Goal: Task Accomplishment & Management: Complete application form

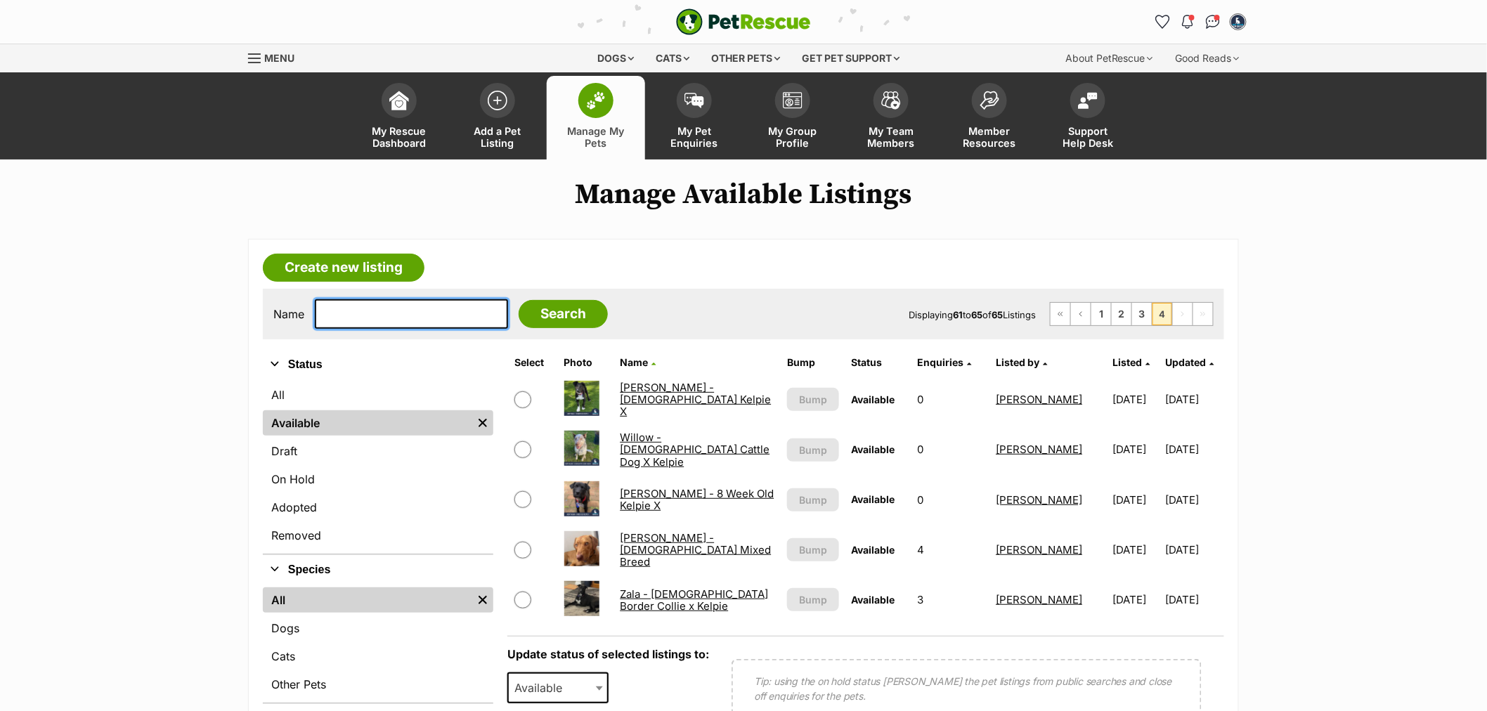
click at [396, 316] on input "text" at bounding box center [411, 314] width 193 height 30
type input "toby"
click at [519, 300] on input "Search" at bounding box center [563, 314] width 89 height 28
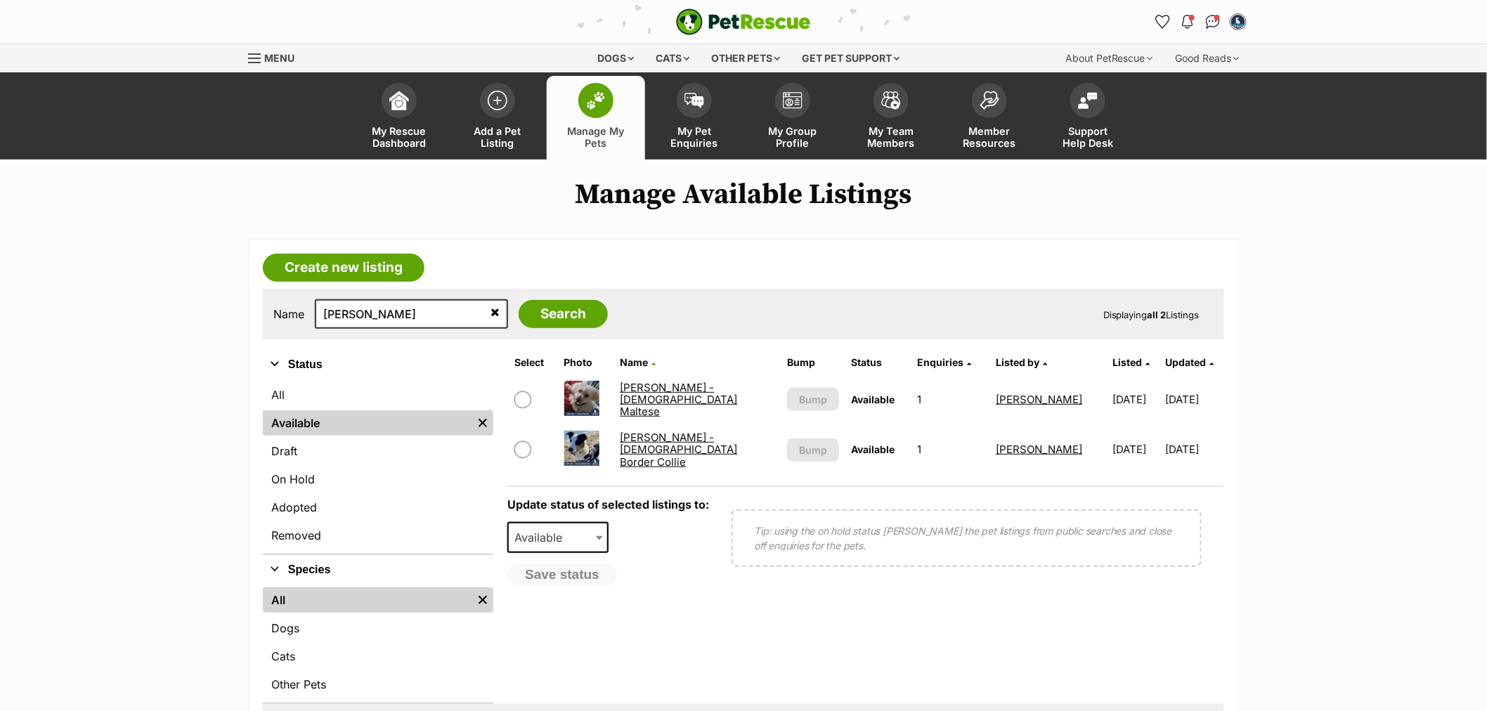
drag, startPoint x: 0, startPoint y: 0, endPoint x: 684, endPoint y: 355, distance: 770.3
click at [700, 401] on link "[PERSON_NAME] - [DEMOGRAPHIC_DATA] Maltese" at bounding box center [678, 400] width 117 height 38
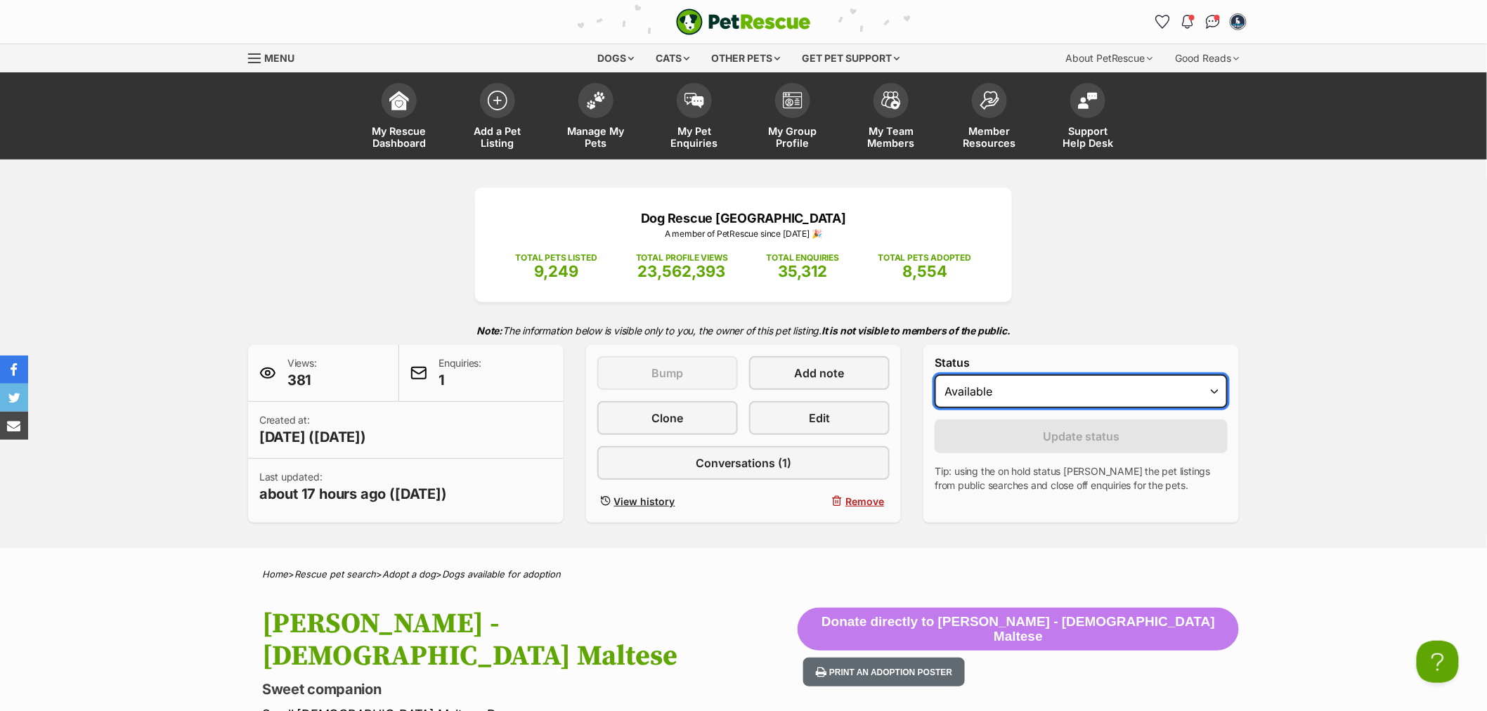
drag, startPoint x: 1009, startPoint y: 389, endPoint x: 1007, endPoint y: 405, distance: 15.6
click at [1009, 389] on select "Draft - not available as listing has enquires Available On hold Adopted" at bounding box center [1081, 392] width 293 height 34
select select "on_hold"
click at [935, 375] on select "Draft - not available as listing has enquires Available On hold Adopted" at bounding box center [1081, 392] width 293 height 34
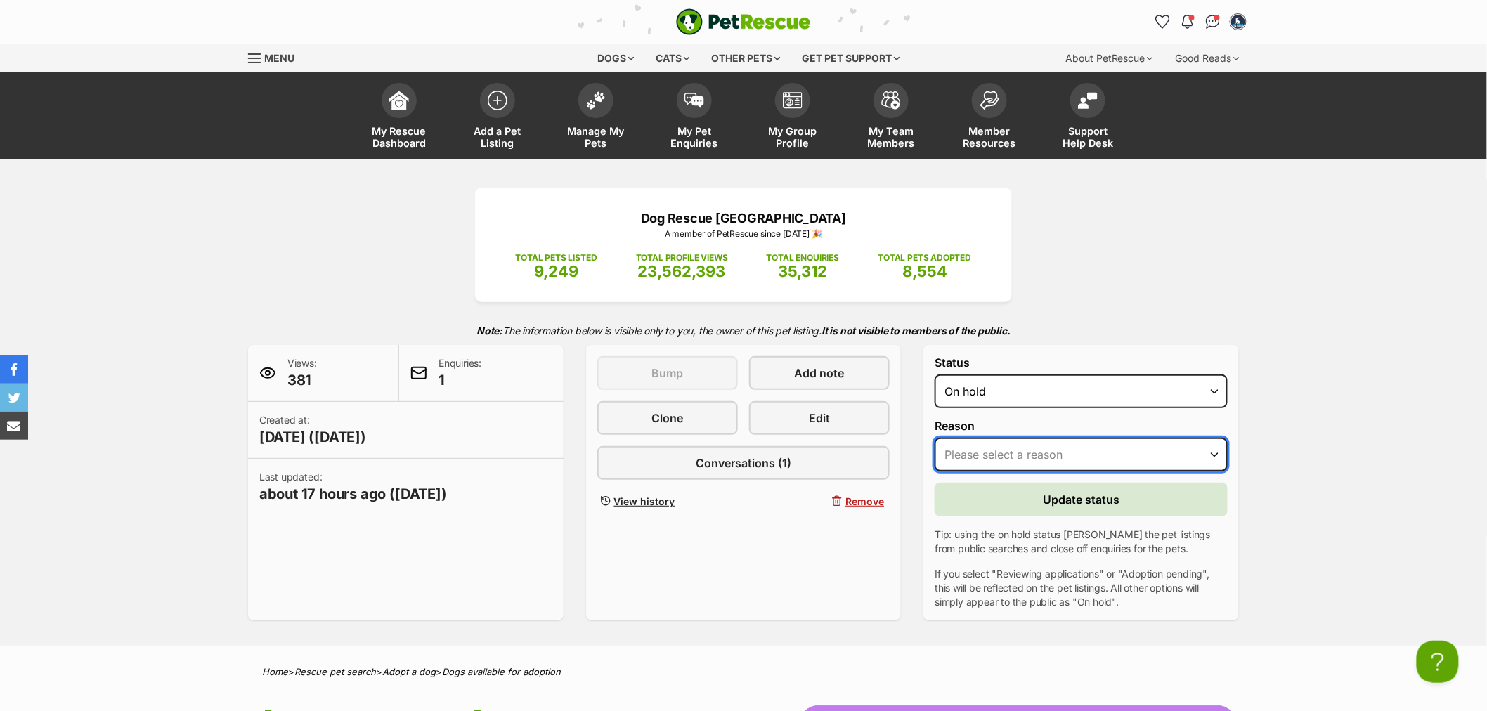
click at [999, 452] on select "Please select a reason Medical reasons Reviewing applications Adoption pending …" at bounding box center [1081, 455] width 293 height 34
select select "reviewing_applications"
click at [935, 438] on select "Please select a reason Medical reasons Reviewing applications Adoption pending …" at bounding box center [1081, 455] width 293 height 34
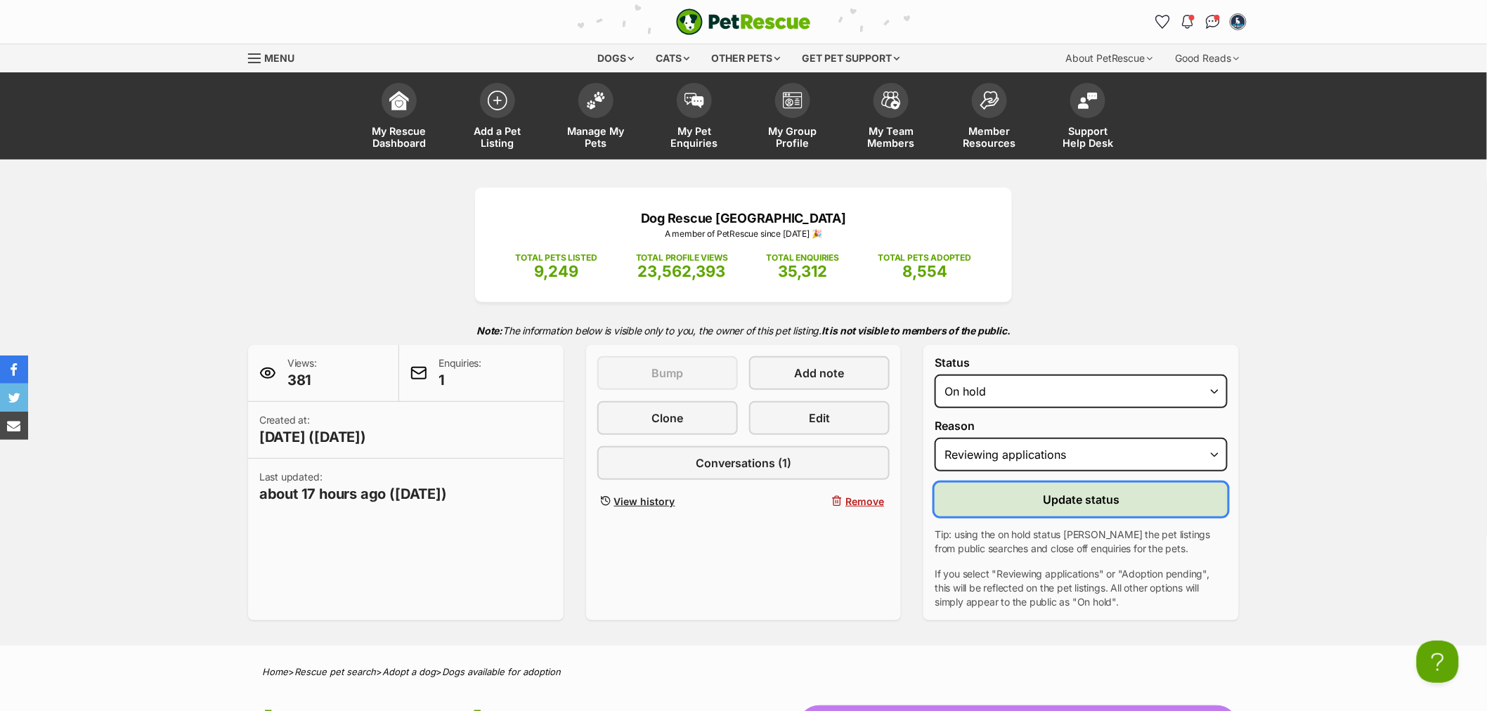
click at [1073, 499] on span "Update status" at bounding box center [1081, 499] width 77 height 17
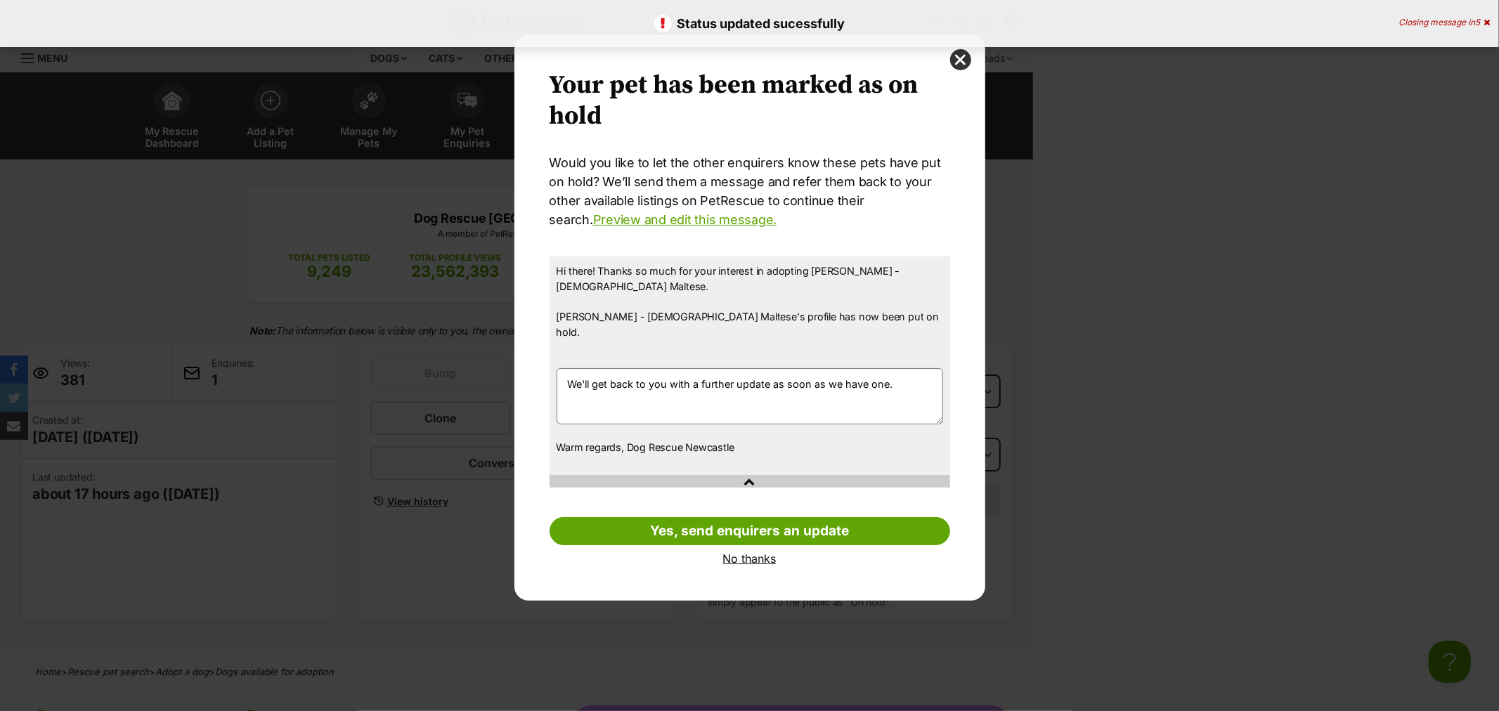
click at [757, 552] on link "No thanks" at bounding box center [749, 558] width 401 height 13
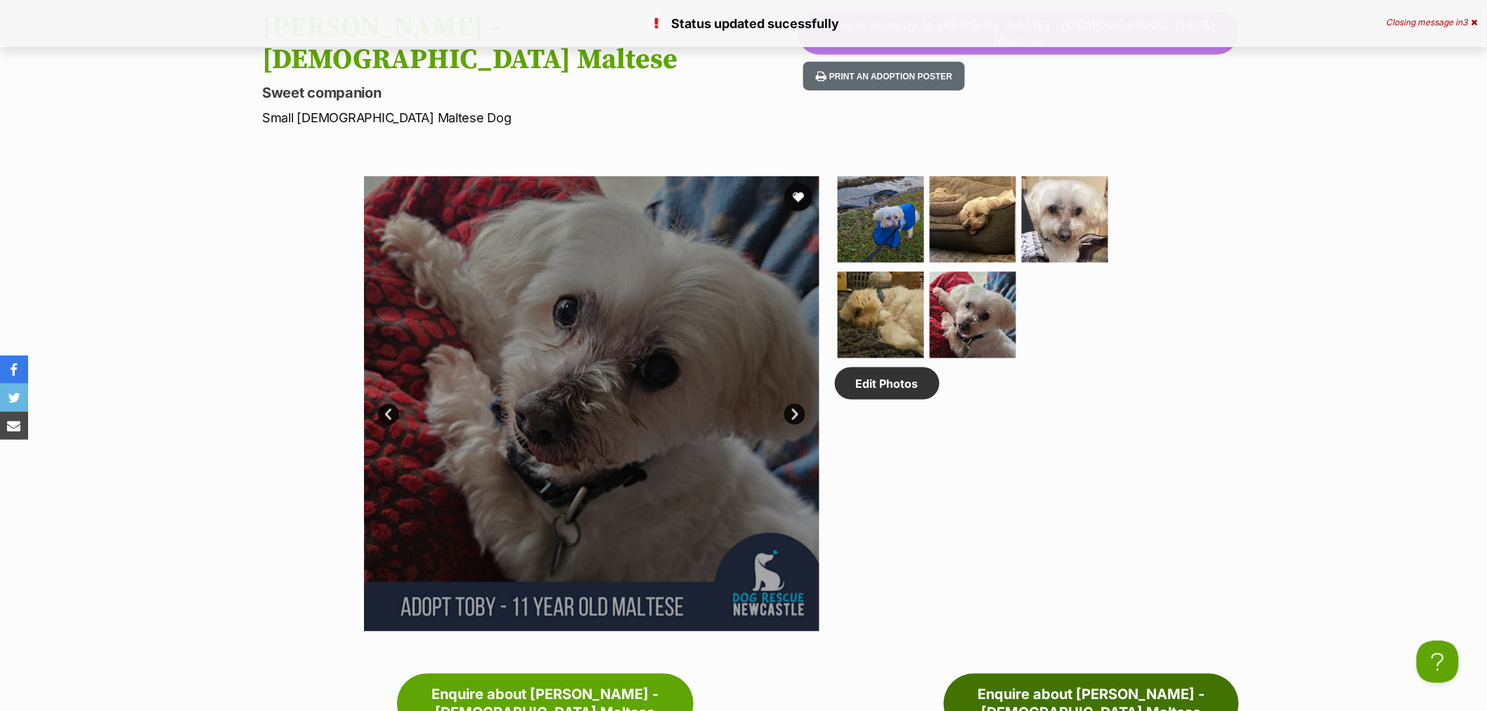
scroll to position [859, 0]
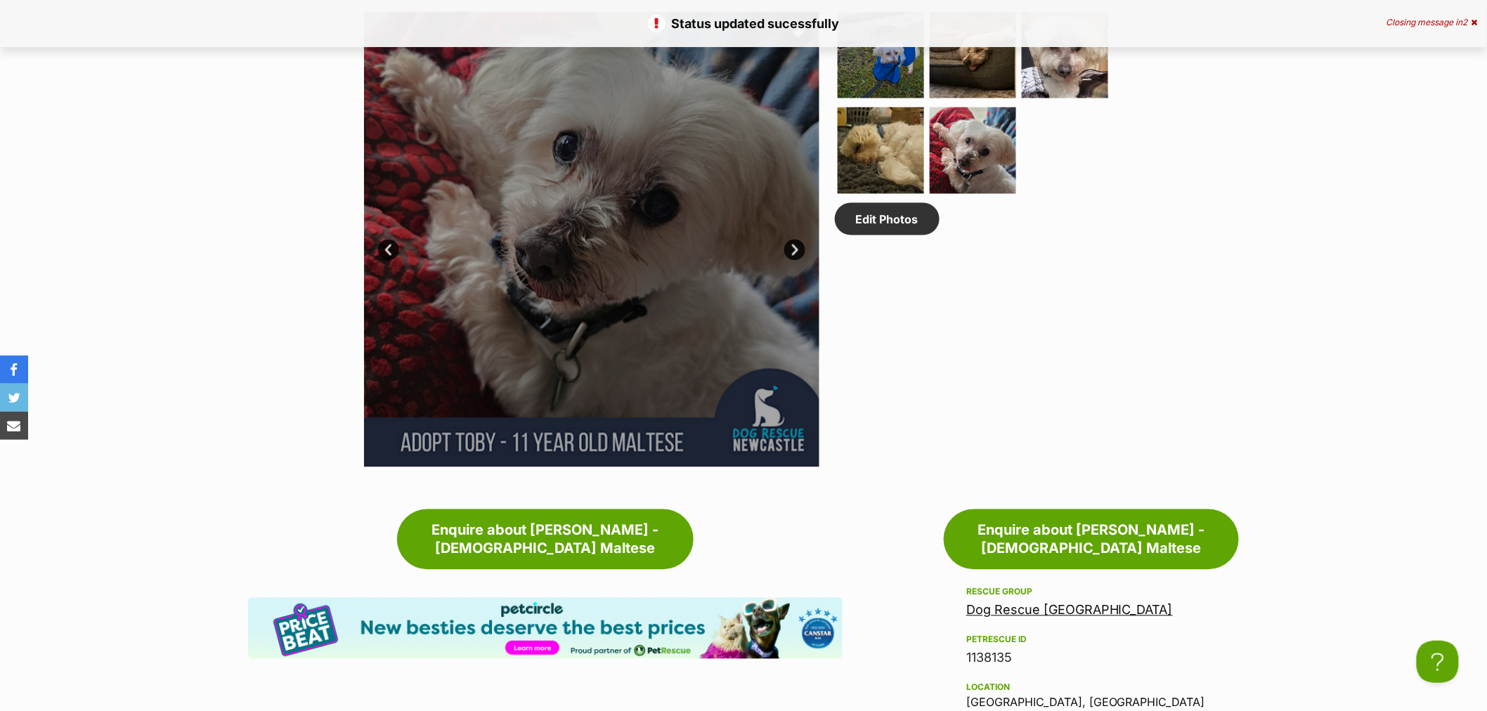
click at [994, 649] on div "1138135" at bounding box center [1091, 659] width 250 height 20
copy div "1138135"
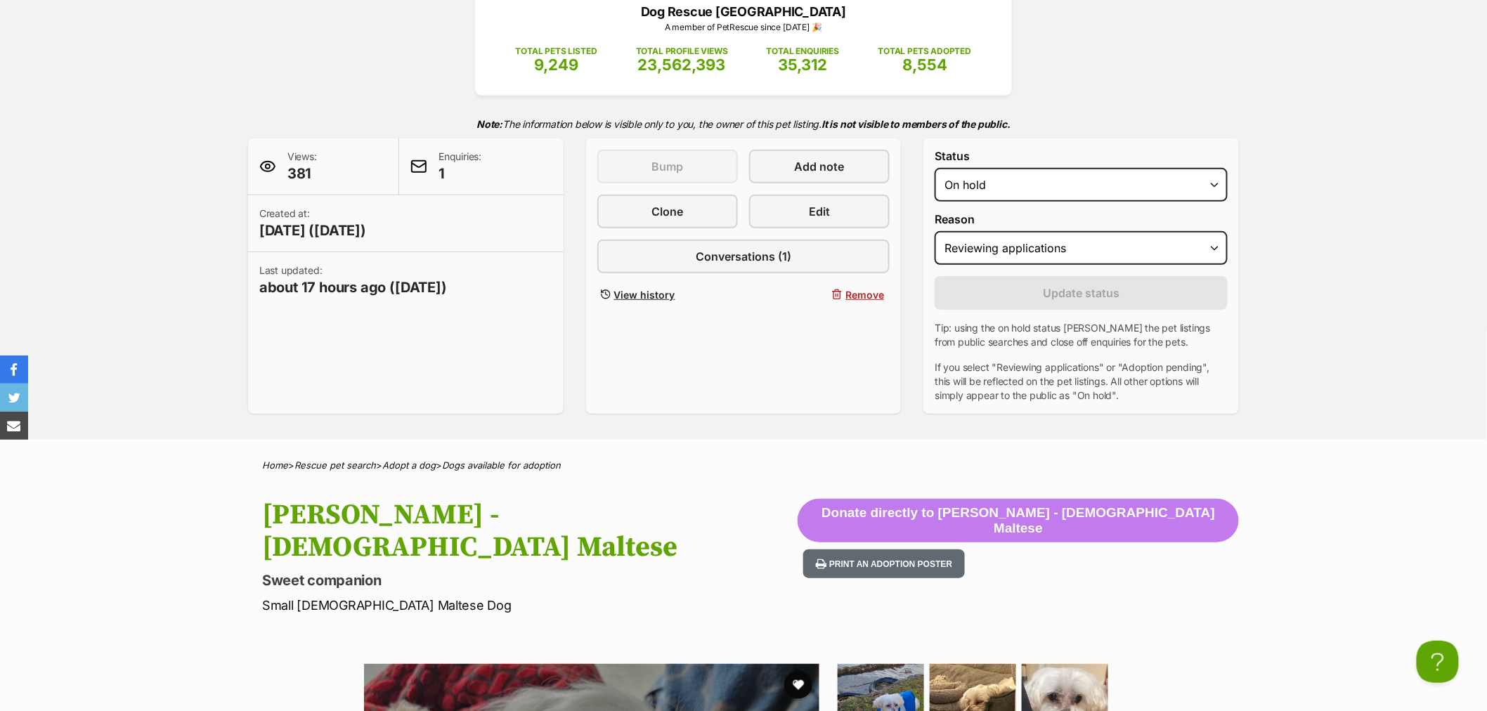
scroll to position [0, 0]
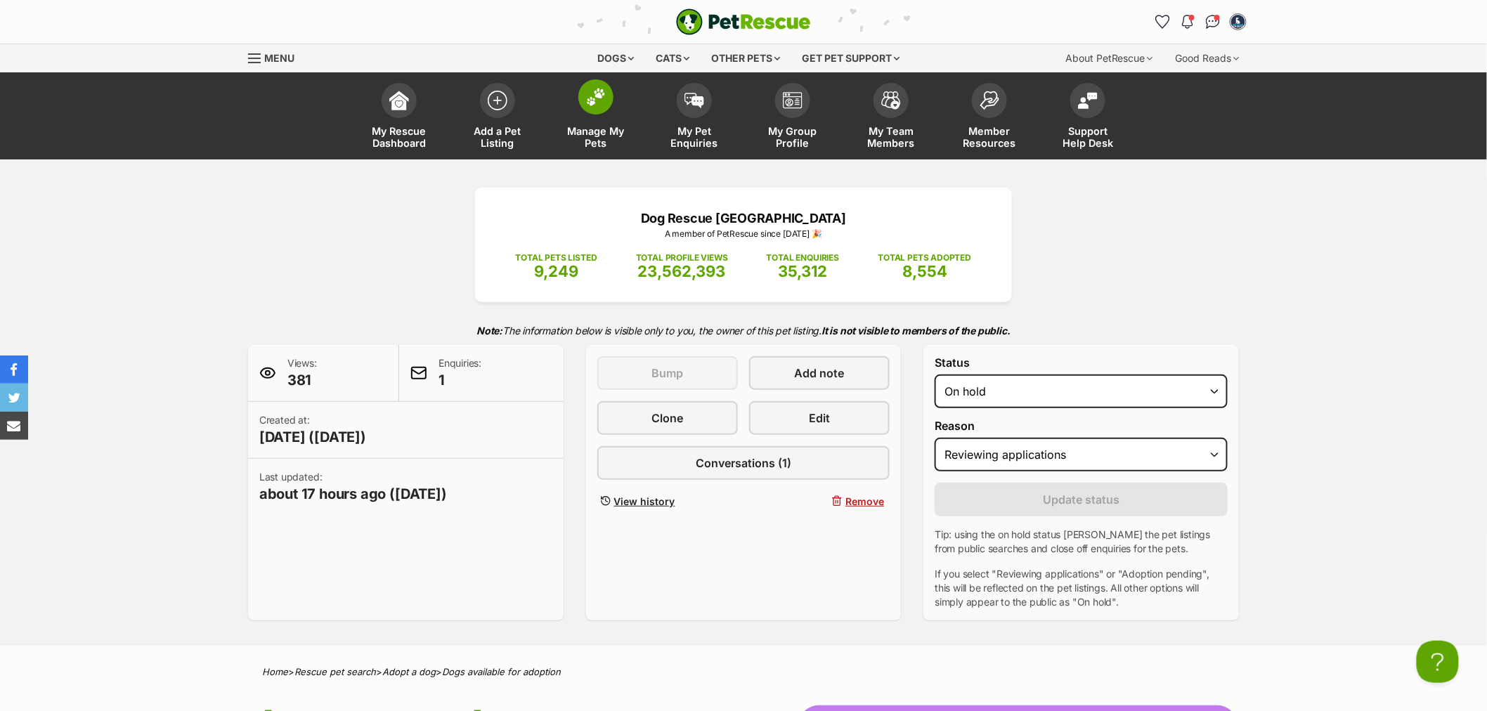
click at [592, 120] on link "Manage My Pets" at bounding box center [596, 118] width 98 height 84
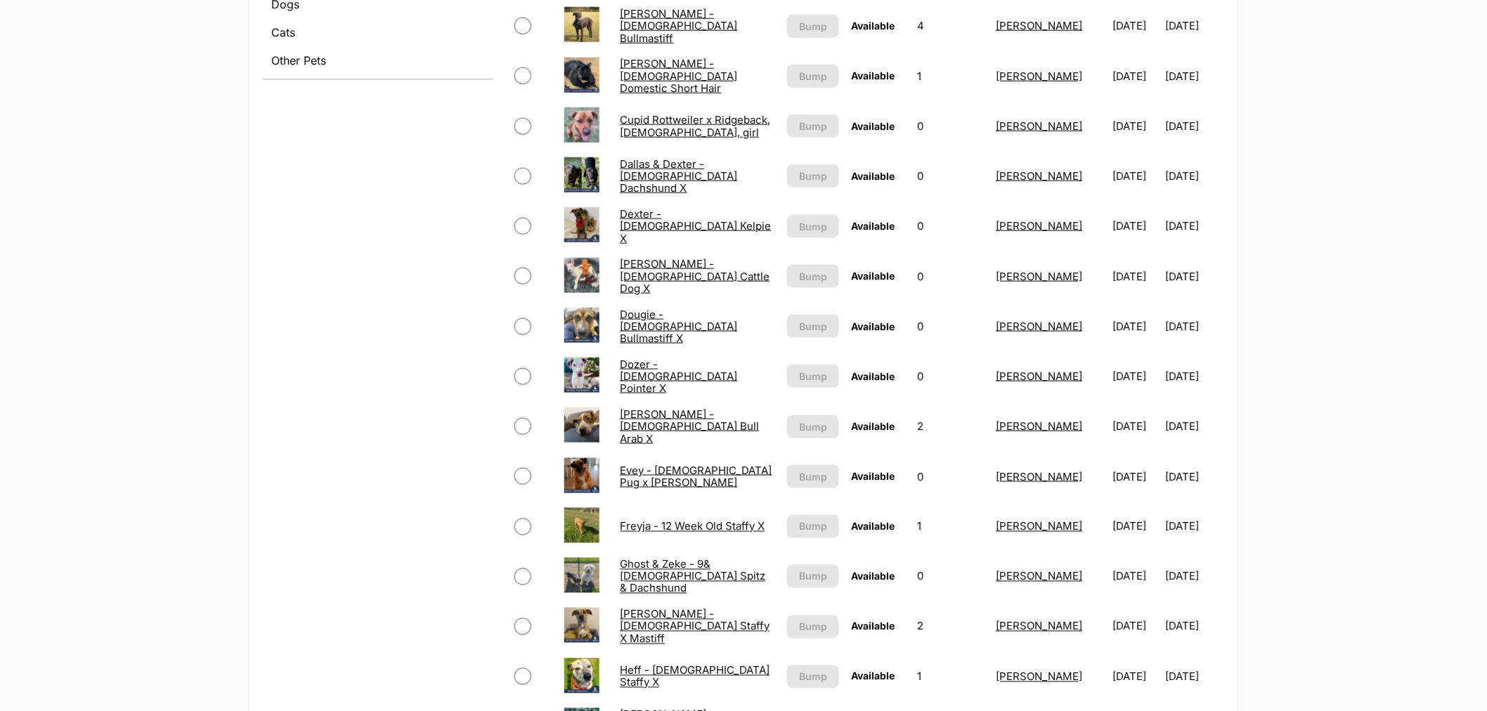
scroll to position [781, 0]
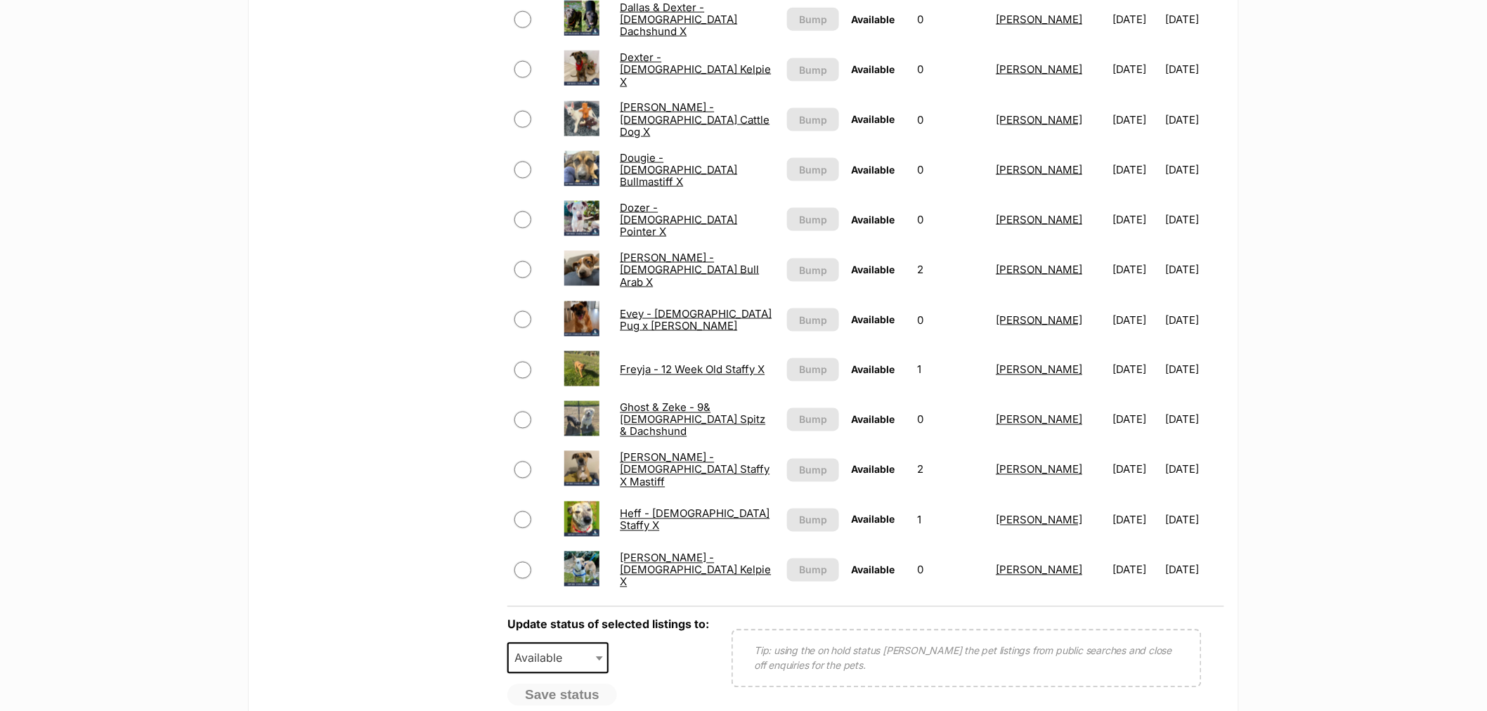
click at [704, 363] on link "Freyja - 12 Week Old Staffy X" at bounding box center [692, 369] width 145 height 13
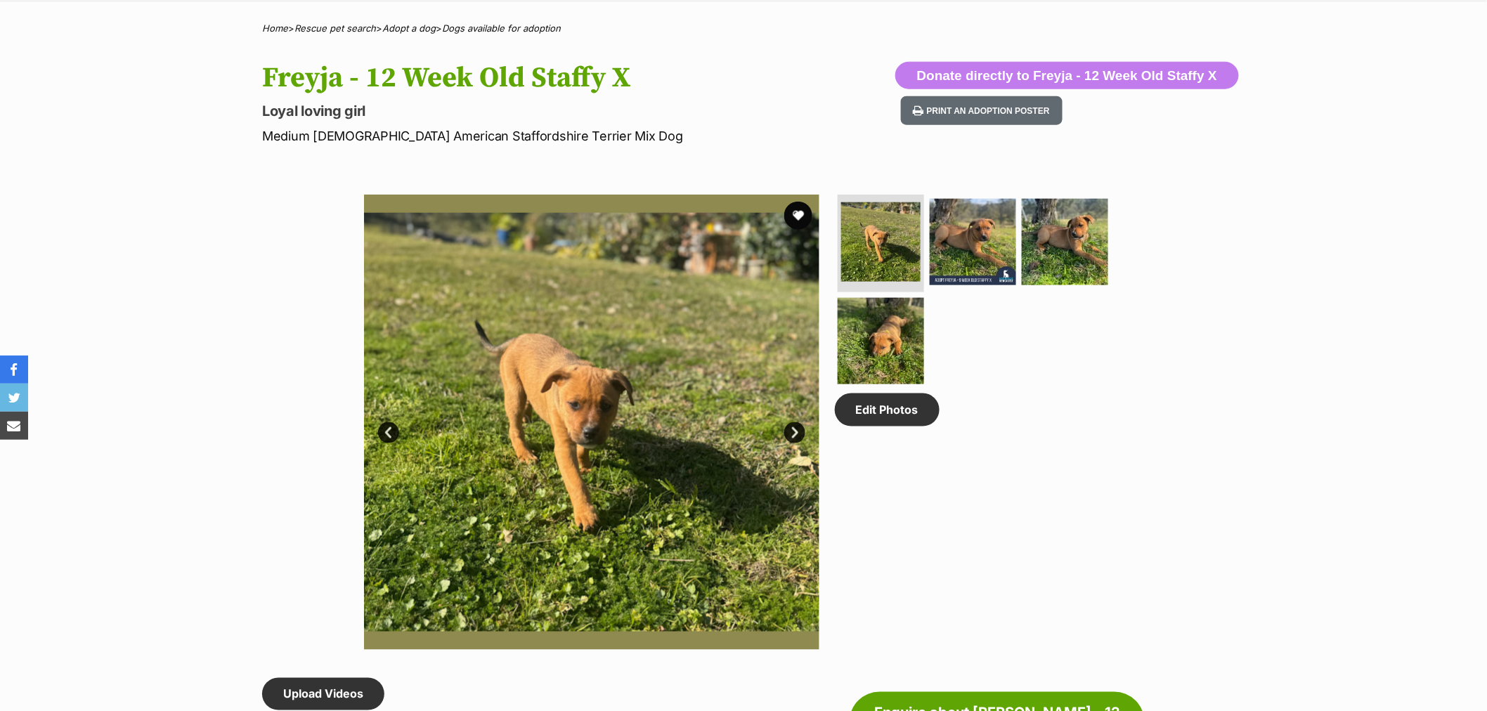
scroll to position [156, 0]
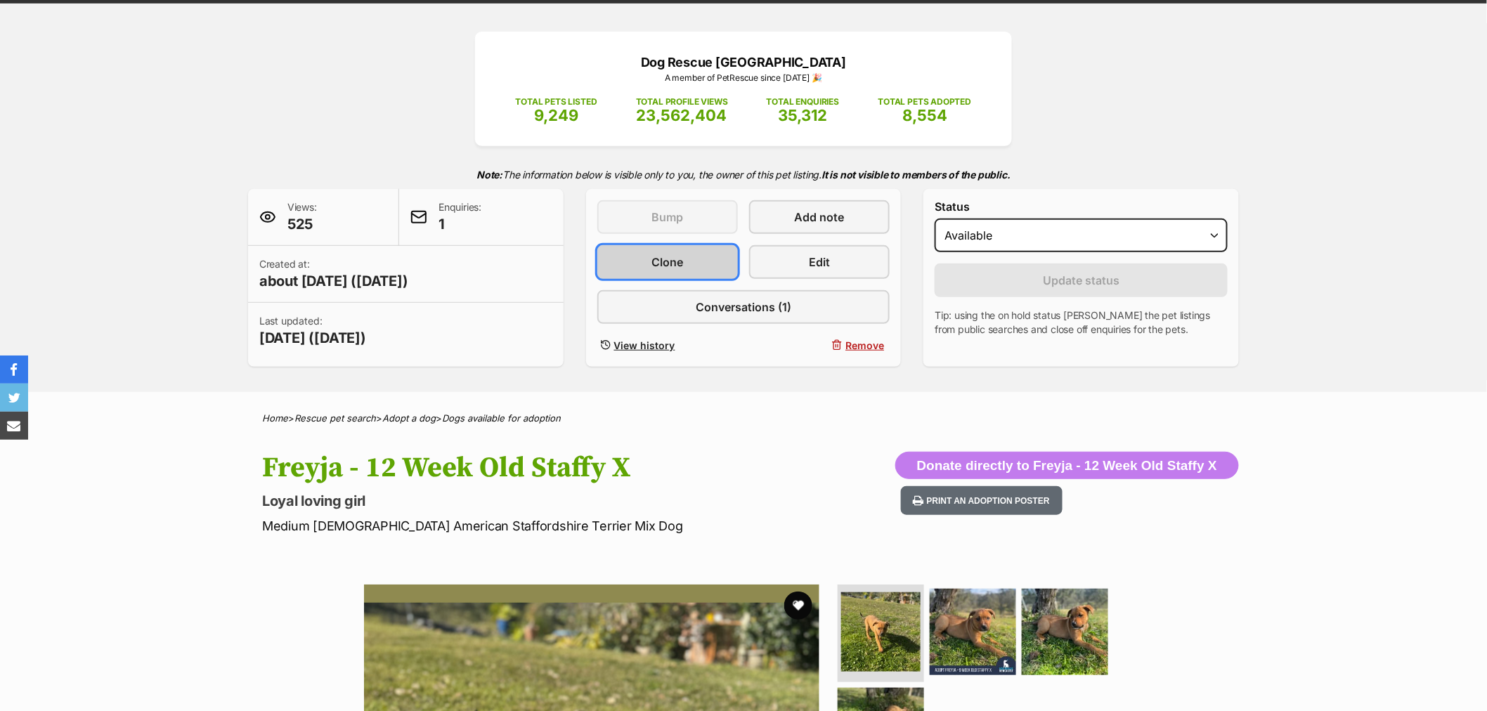
click at [699, 251] on link "Clone" at bounding box center [667, 262] width 141 height 34
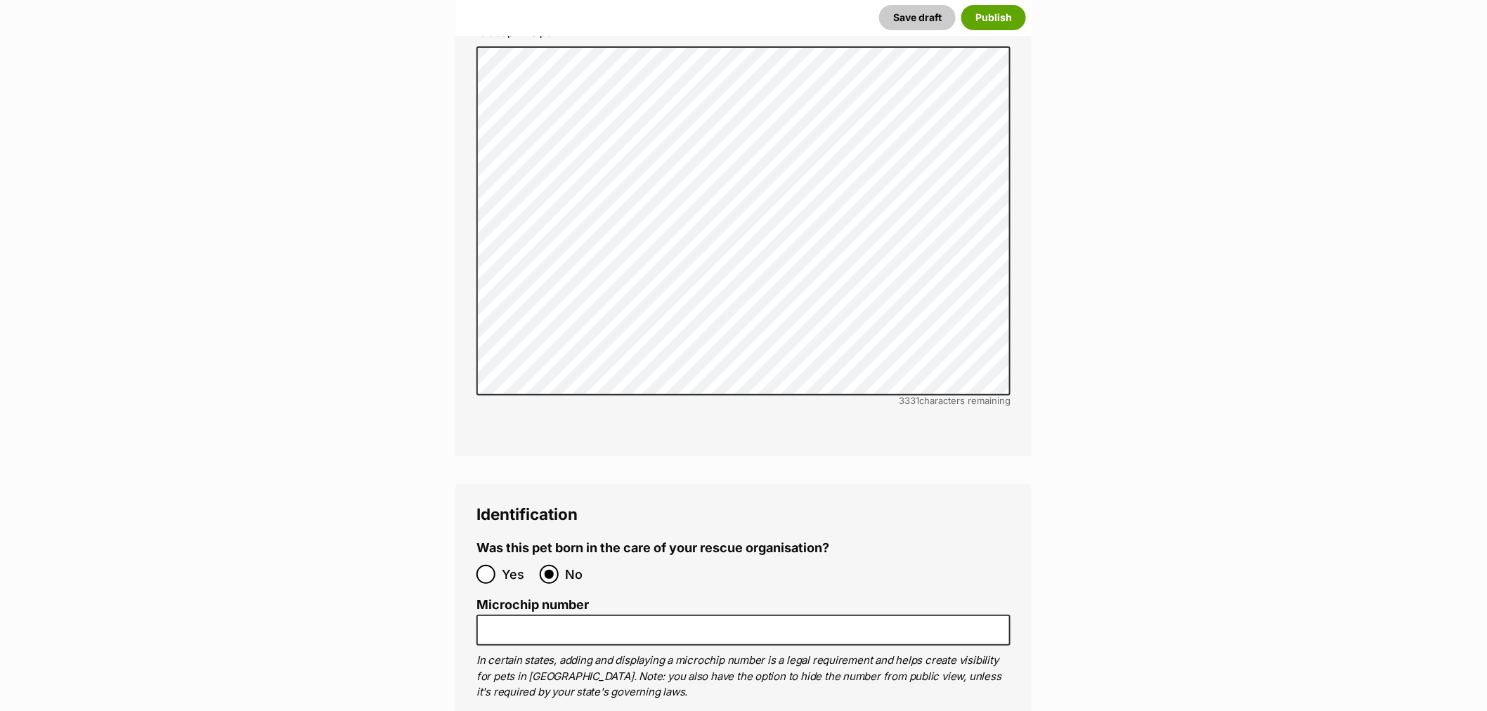
scroll to position [4684, 0]
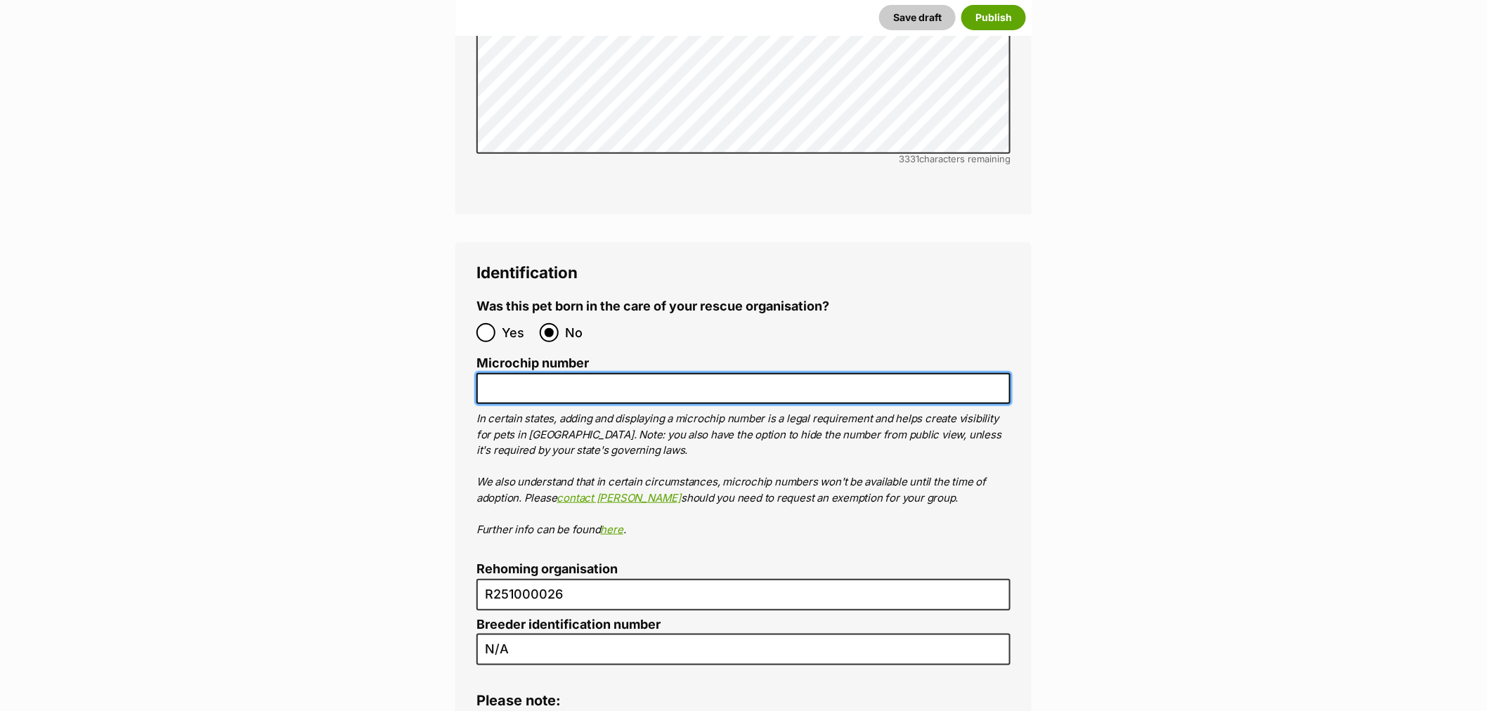
click at [617, 373] on input "Microchip number" at bounding box center [743, 389] width 534 height 32
paste input "0991003002133"
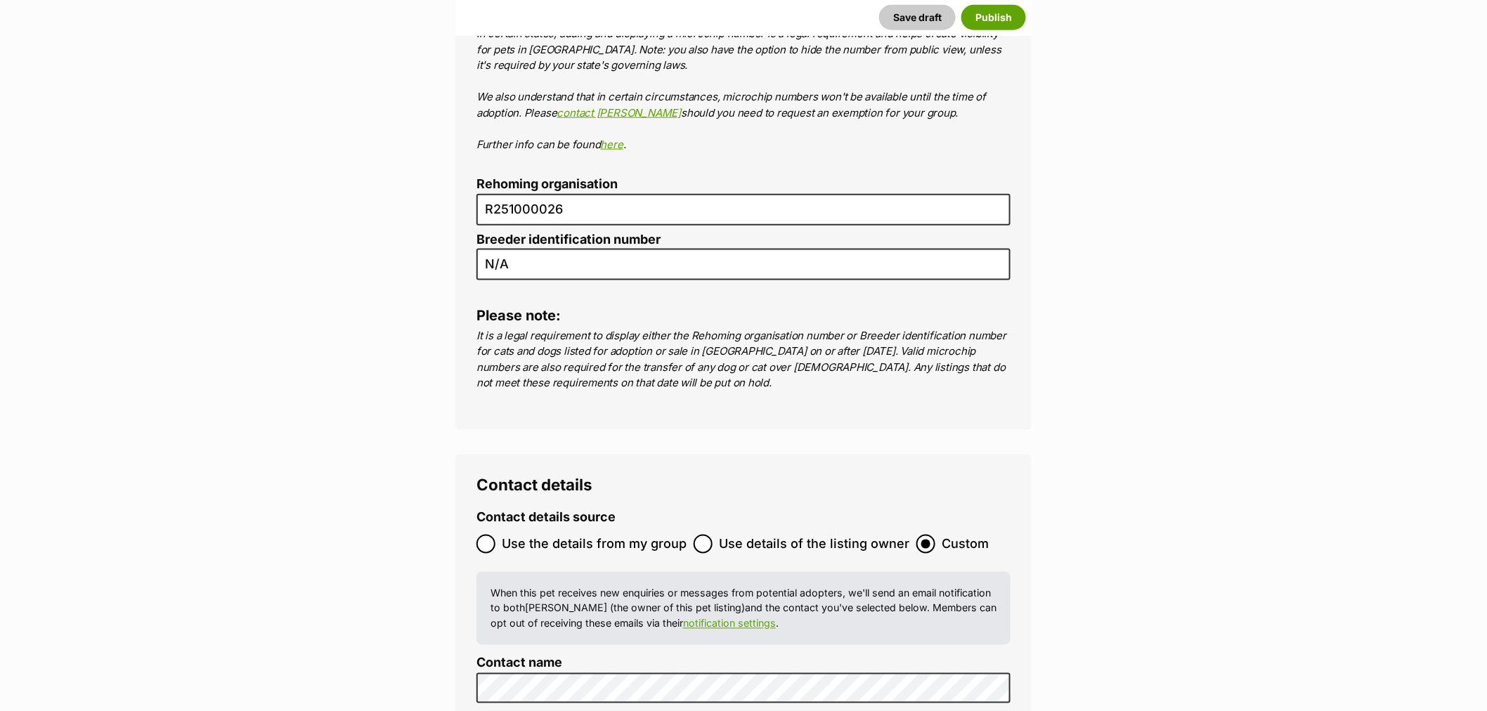
scroll to position [5075, 0]
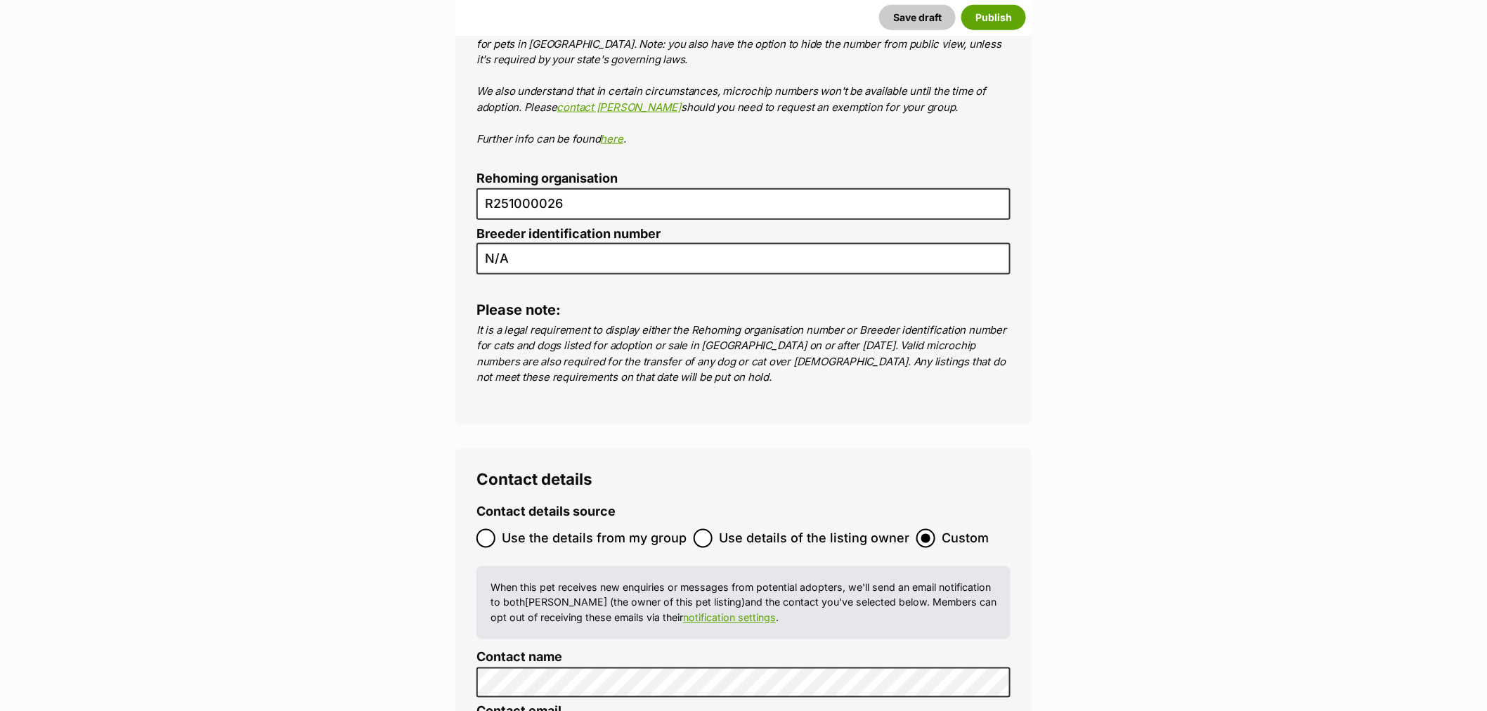
type input "0991003002133"
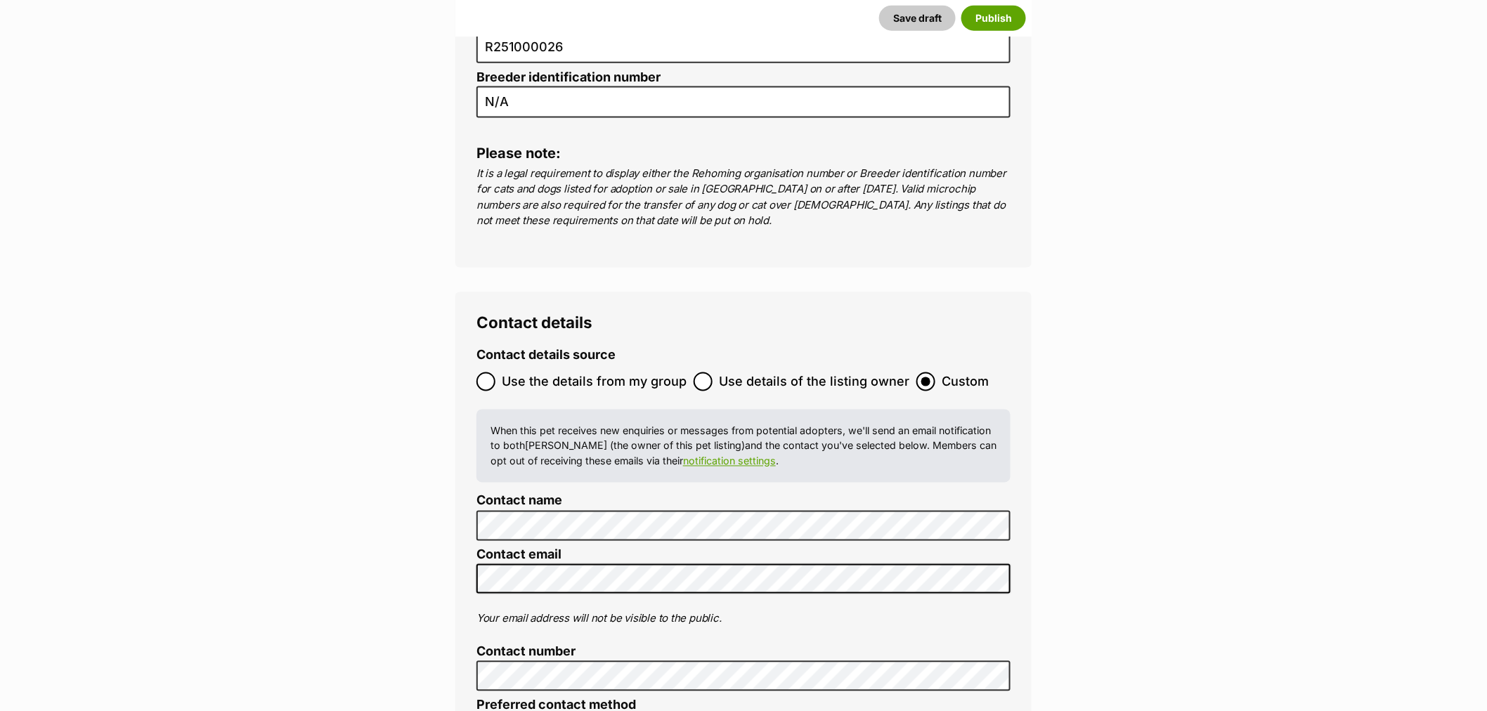
scroll to position [5465, 0]
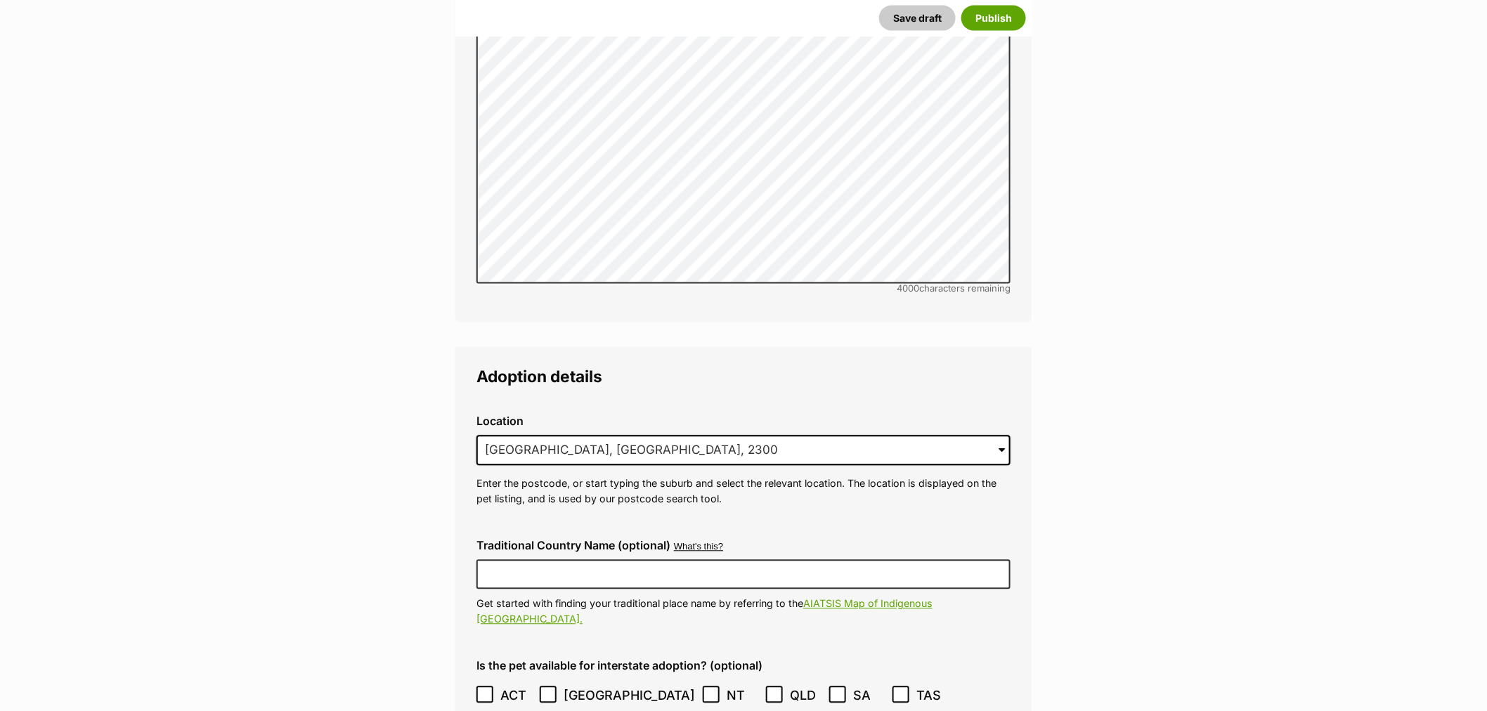
scroll to position [3201, 0]
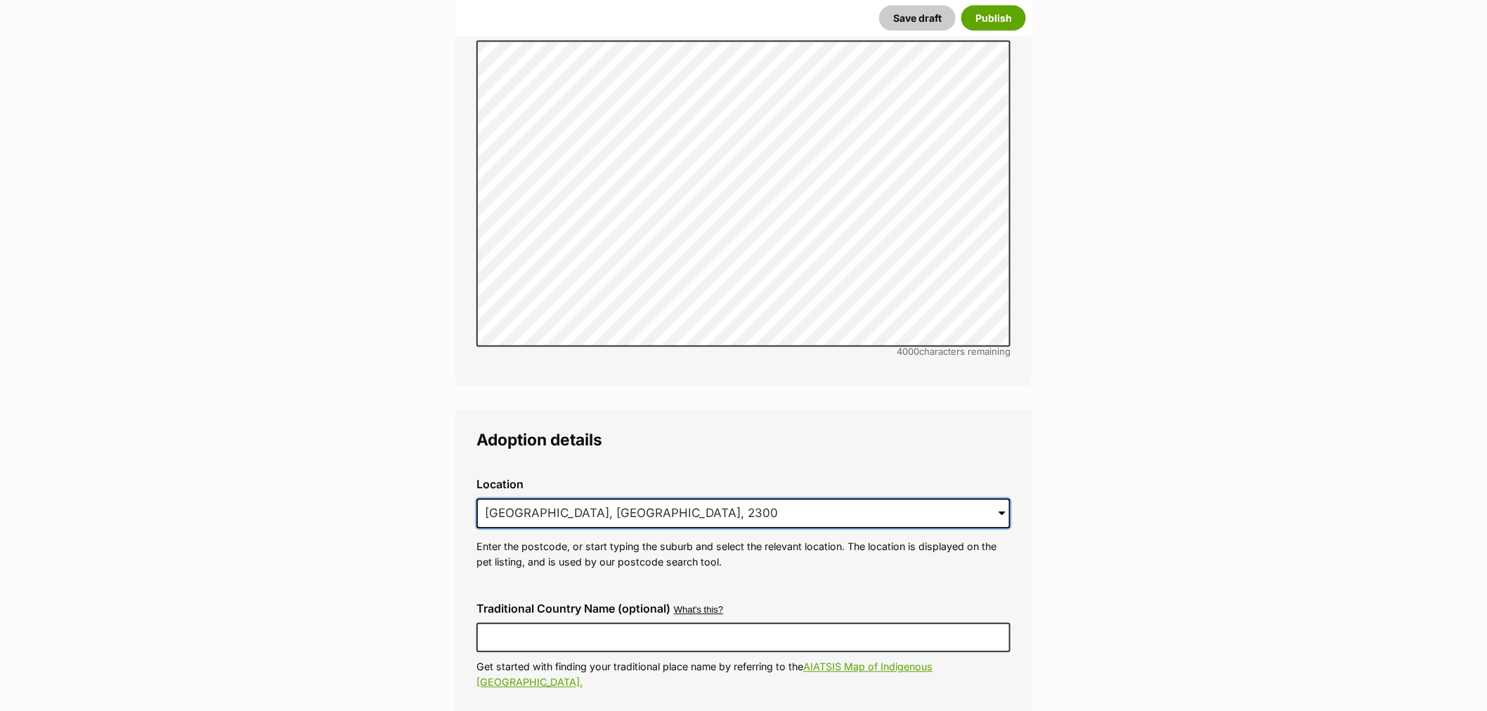
drag, startPoint x: 561, startPoint y: 481, endPoint x: 321, endPoint y: 468, distance: 240.0
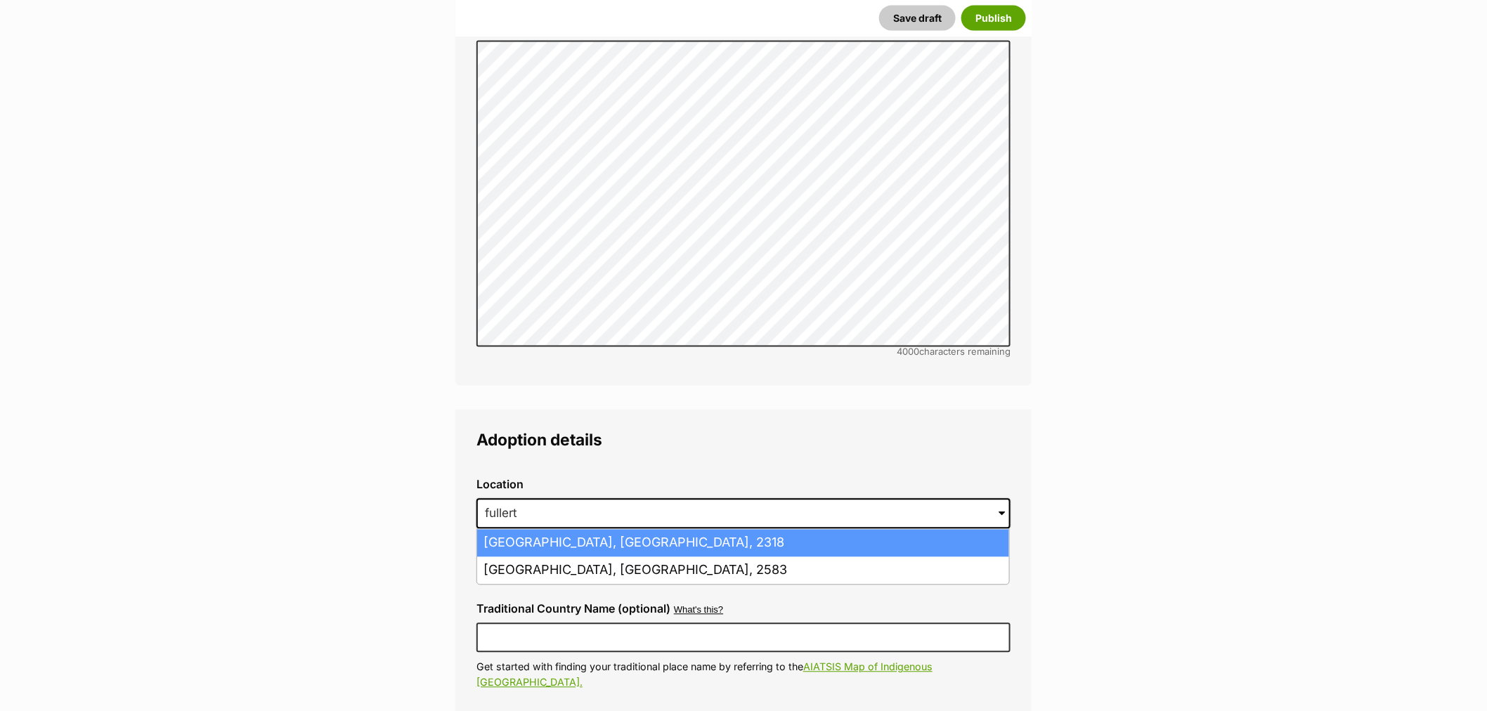
click at [705, 530] on li "Fullerton Cove, New South Wales, 2318" at bounding box center [743, 543] width 532 height 27
type input "Fullerton Cove, New South Wales, 2318"
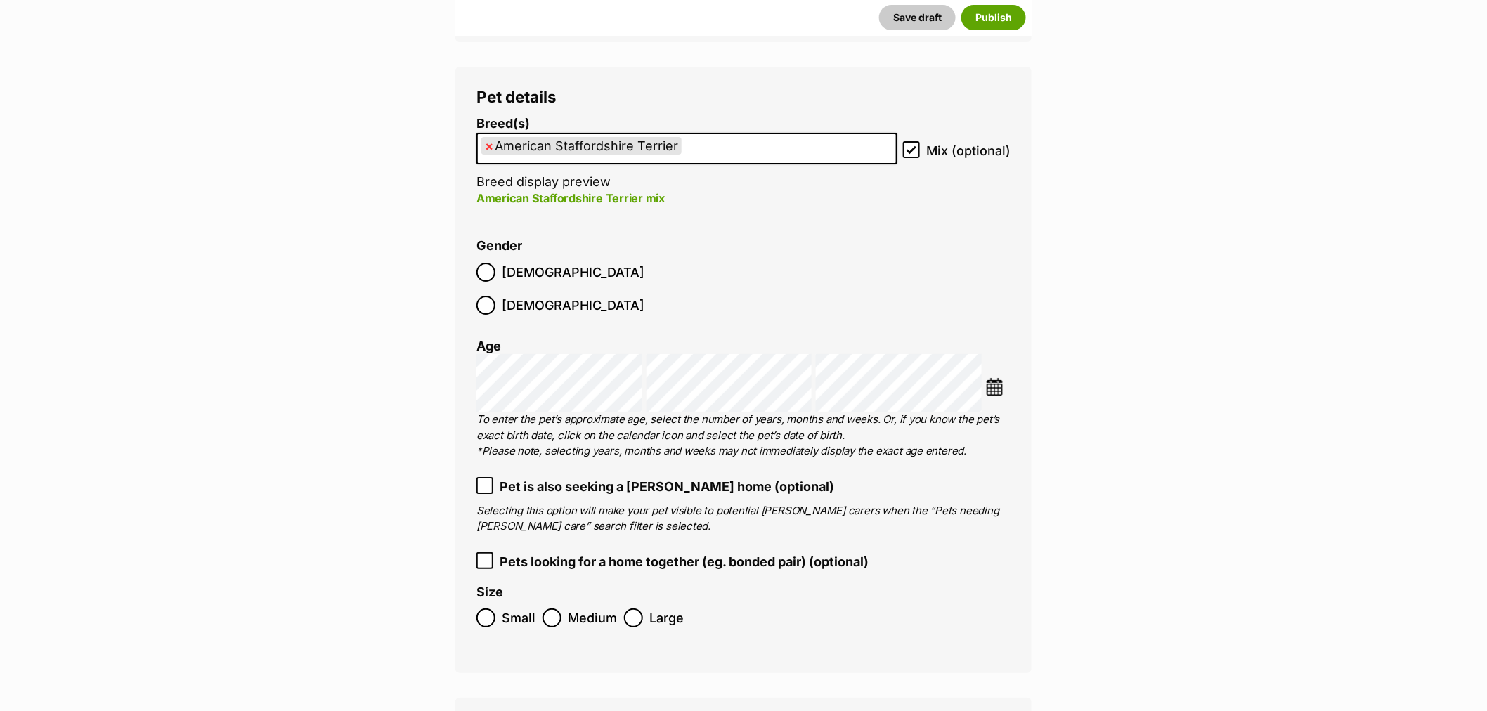
scroll to position [1795, 0]
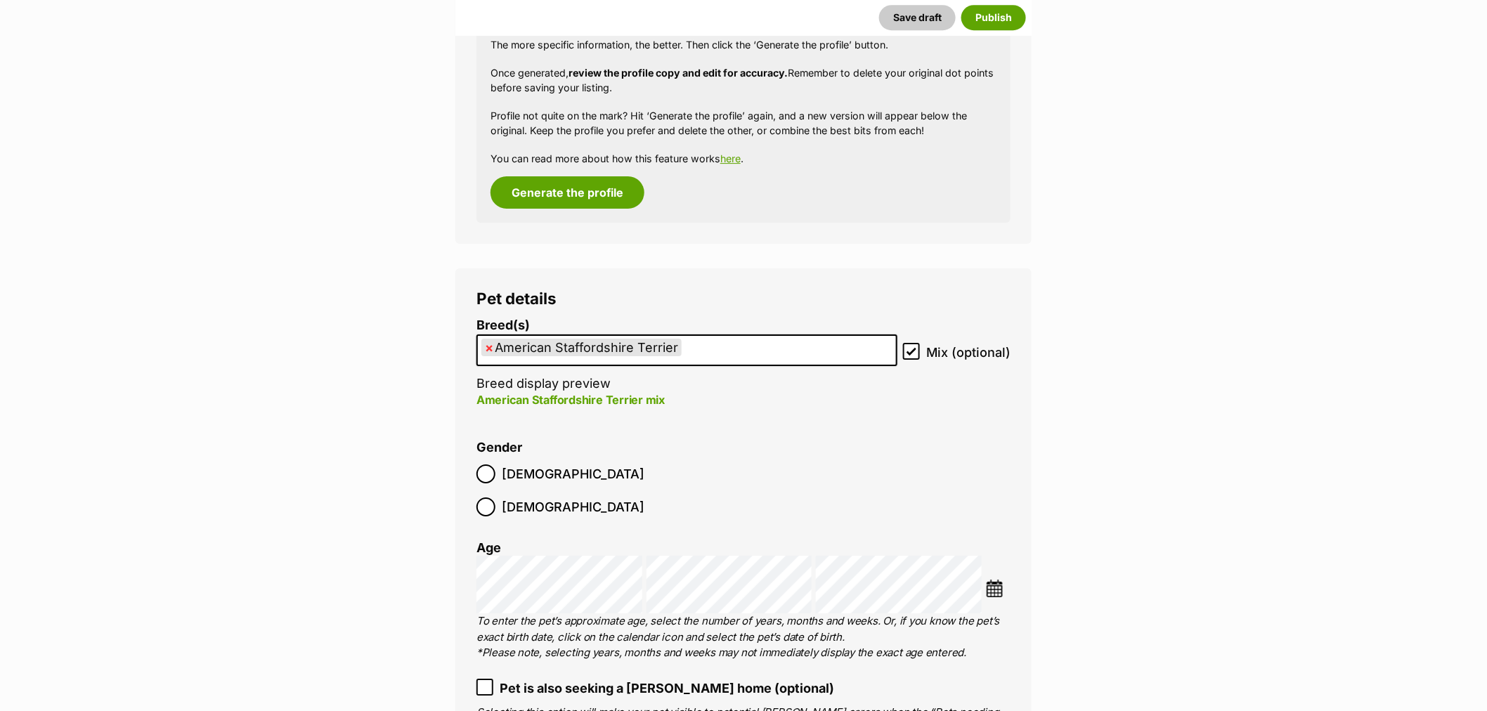
click at [486, 347] on span "×" at bounding box center [489, 348] width 8 height 18
select select
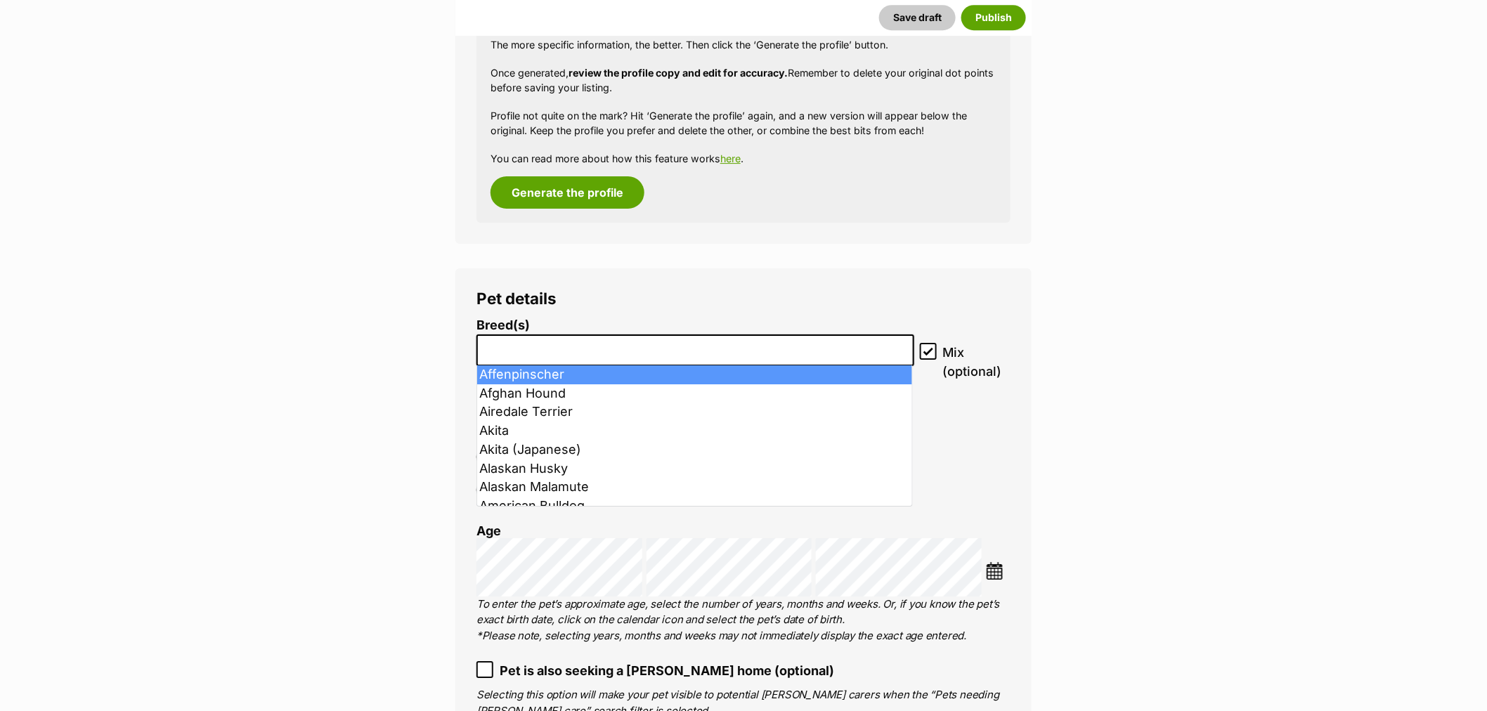
click at [512, 350] on input "search" at bounding box center [695, 346] width 428 height 15
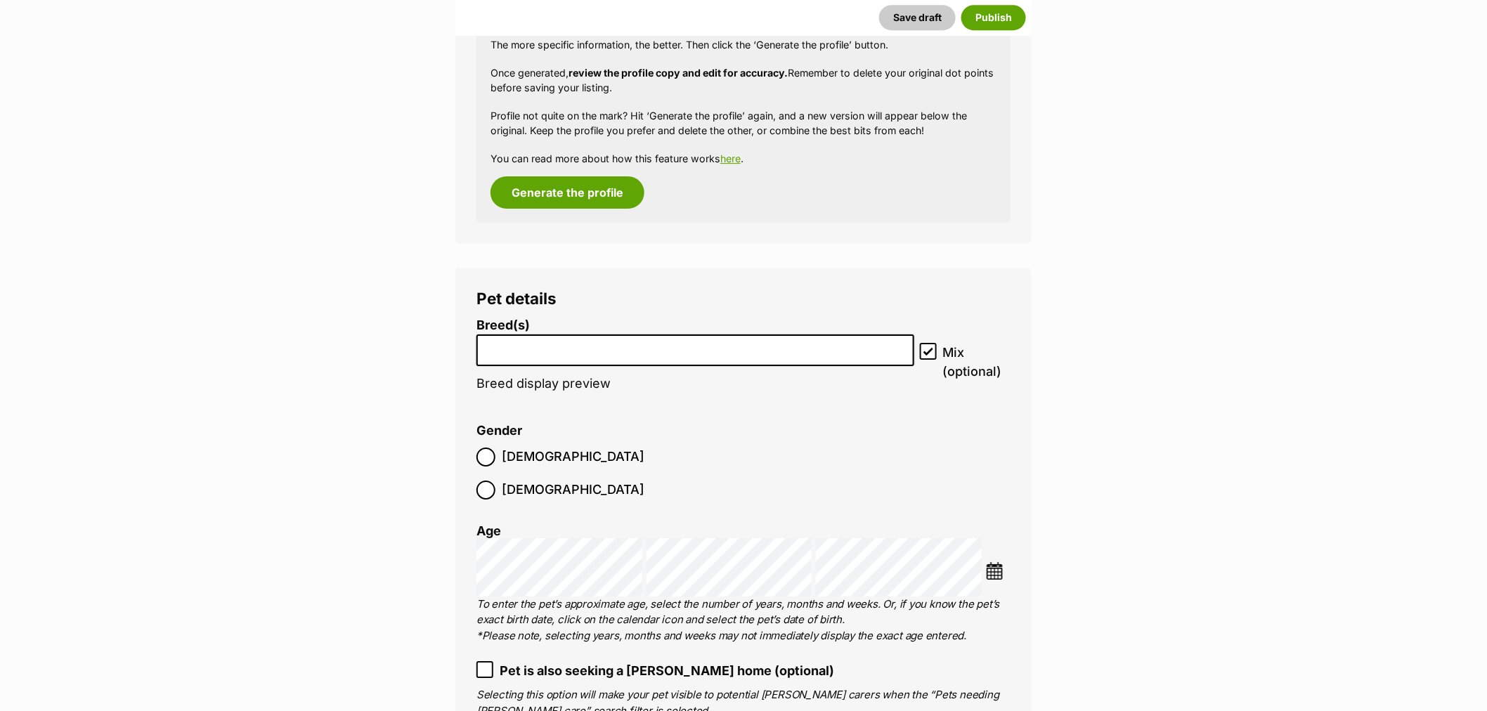
click at [511, 349] on input "search" at bounding box center [695, 346] width 428 height 15
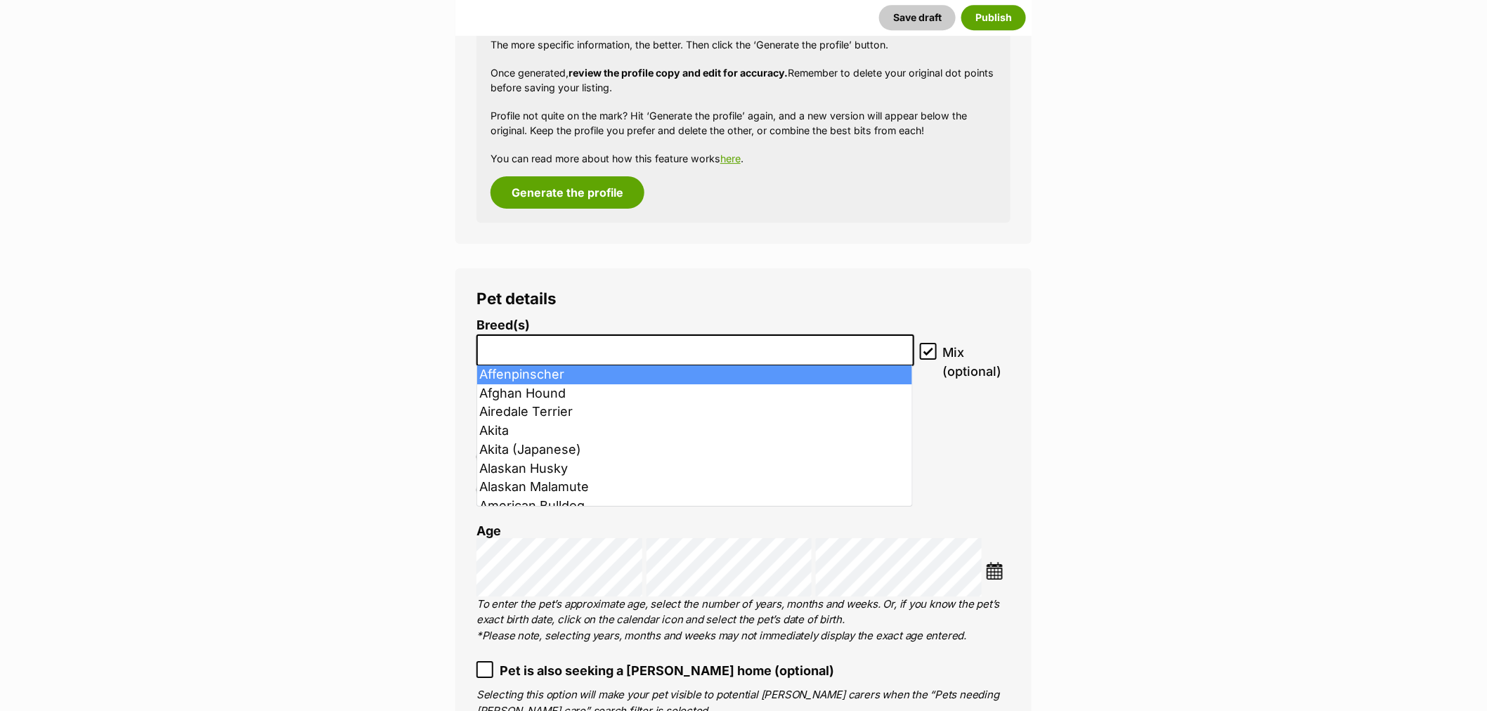
type input "g"
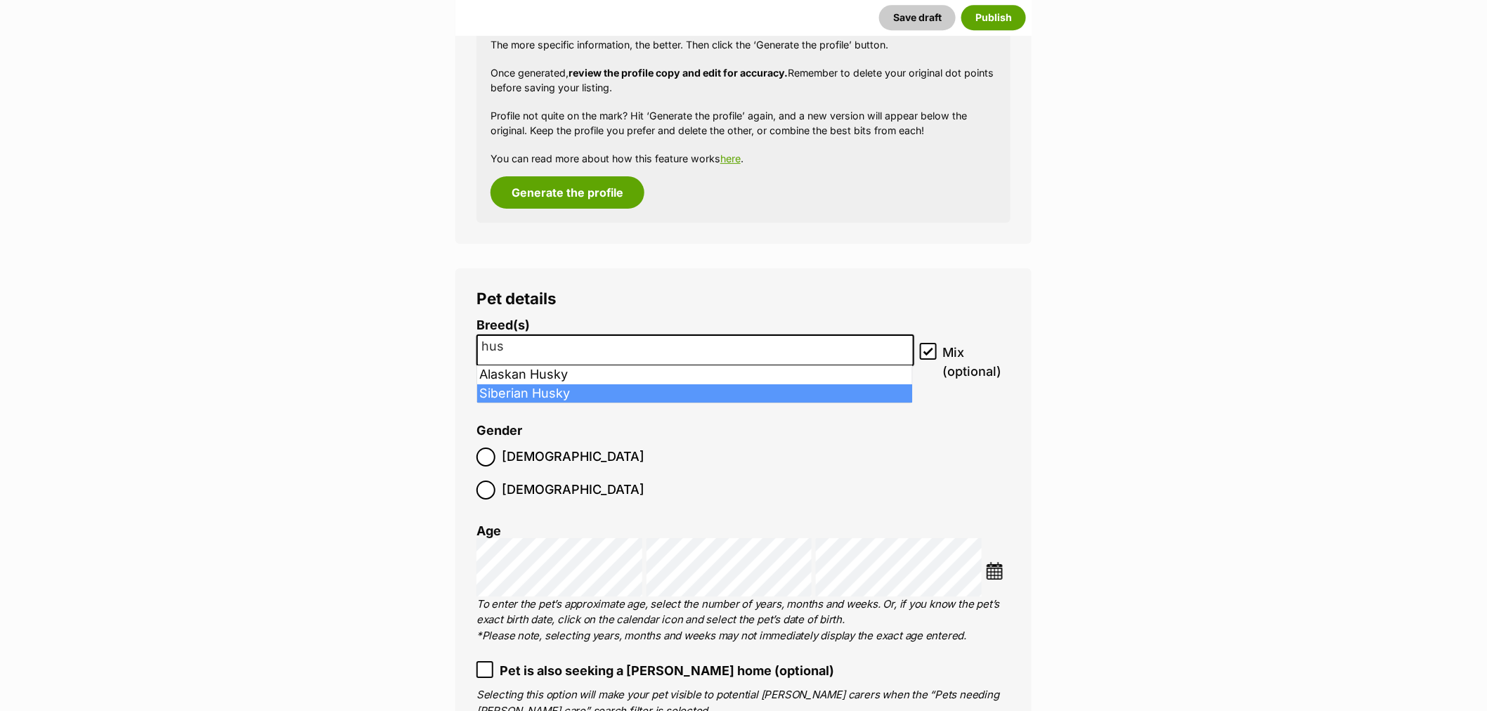
type input "hus"
select select "191"
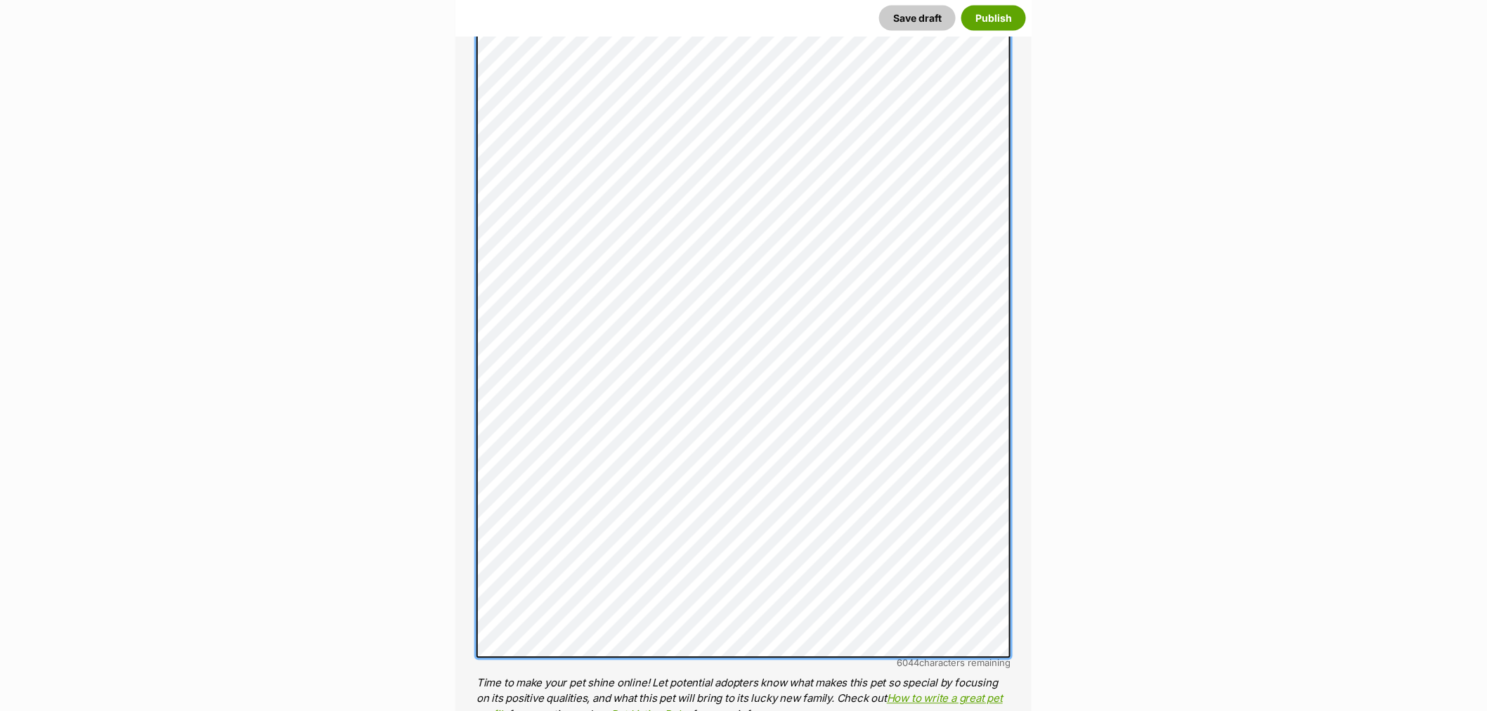
scroll to position [859, 0]
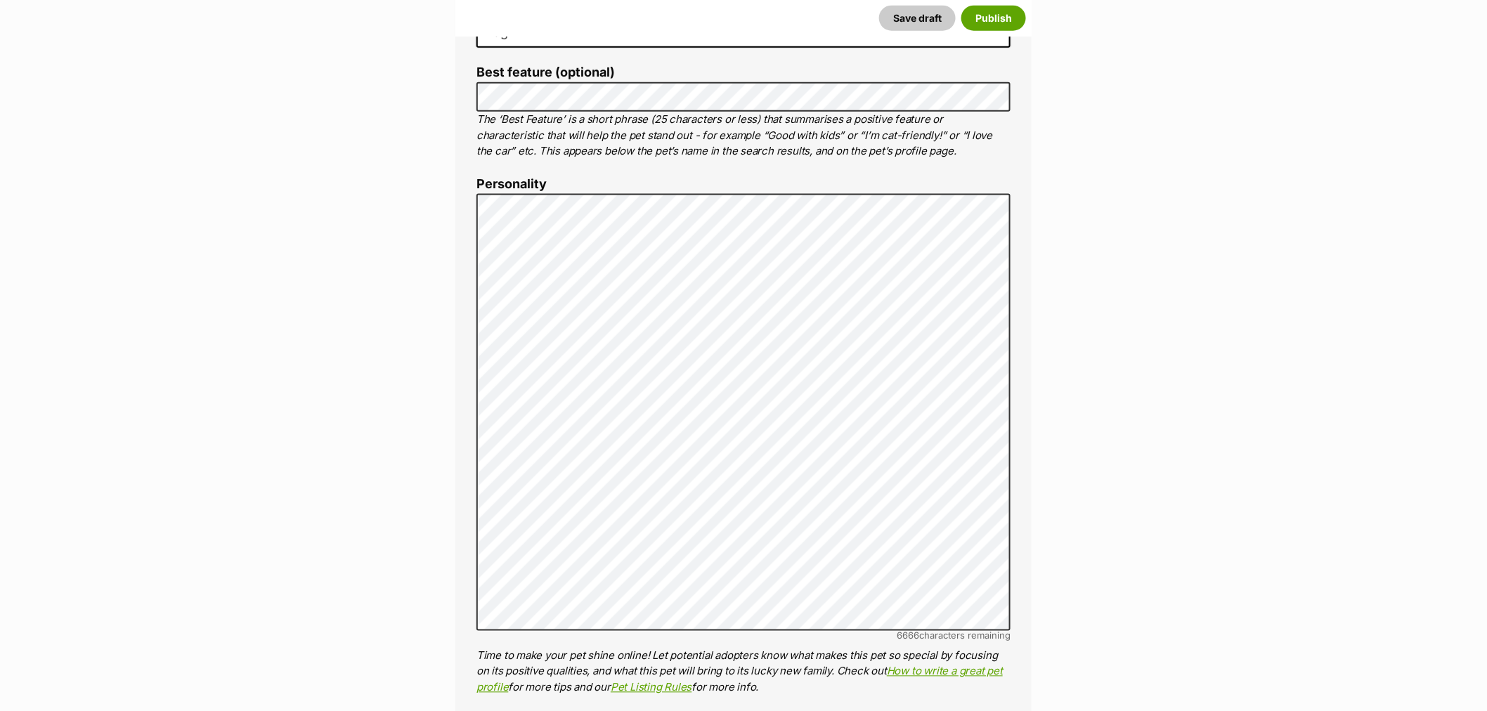
scroll to position [703, 0]
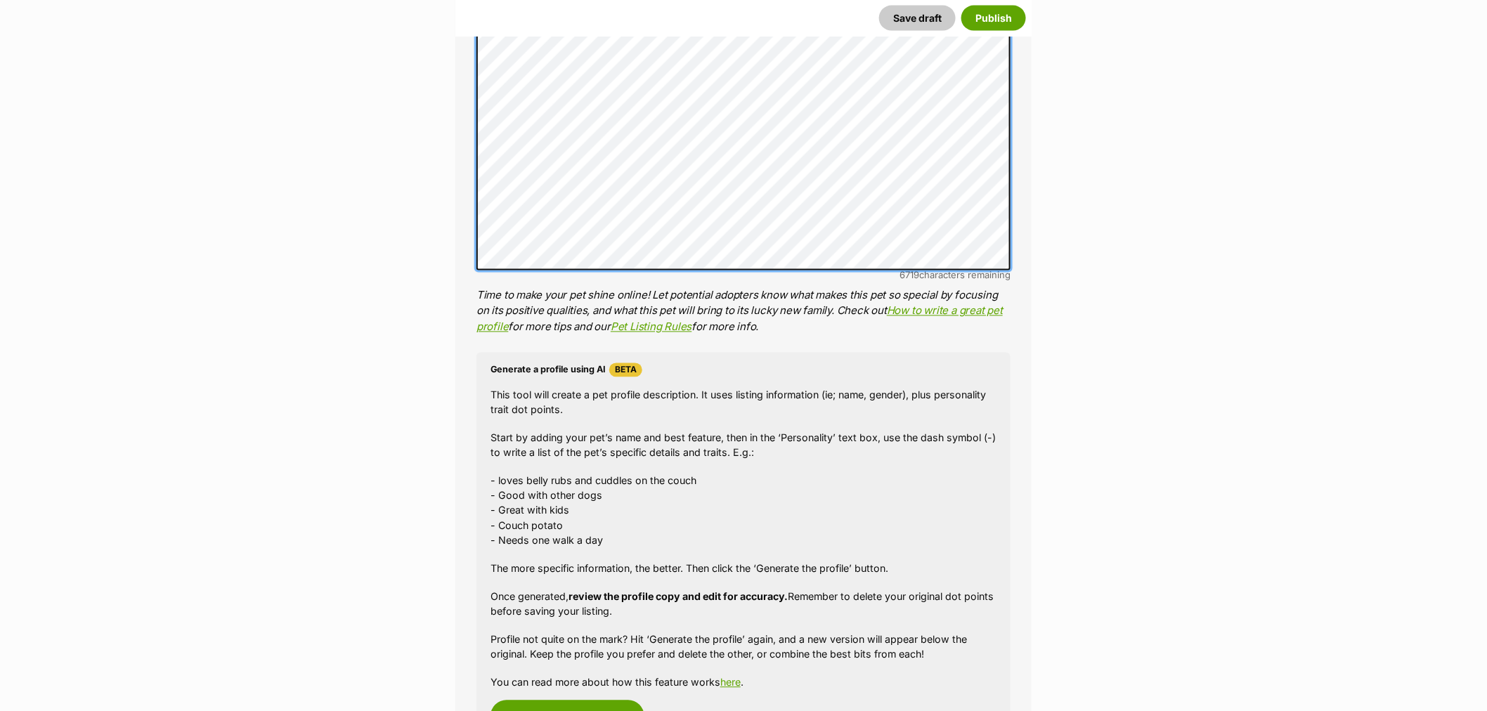
scroll to position [859, 0]
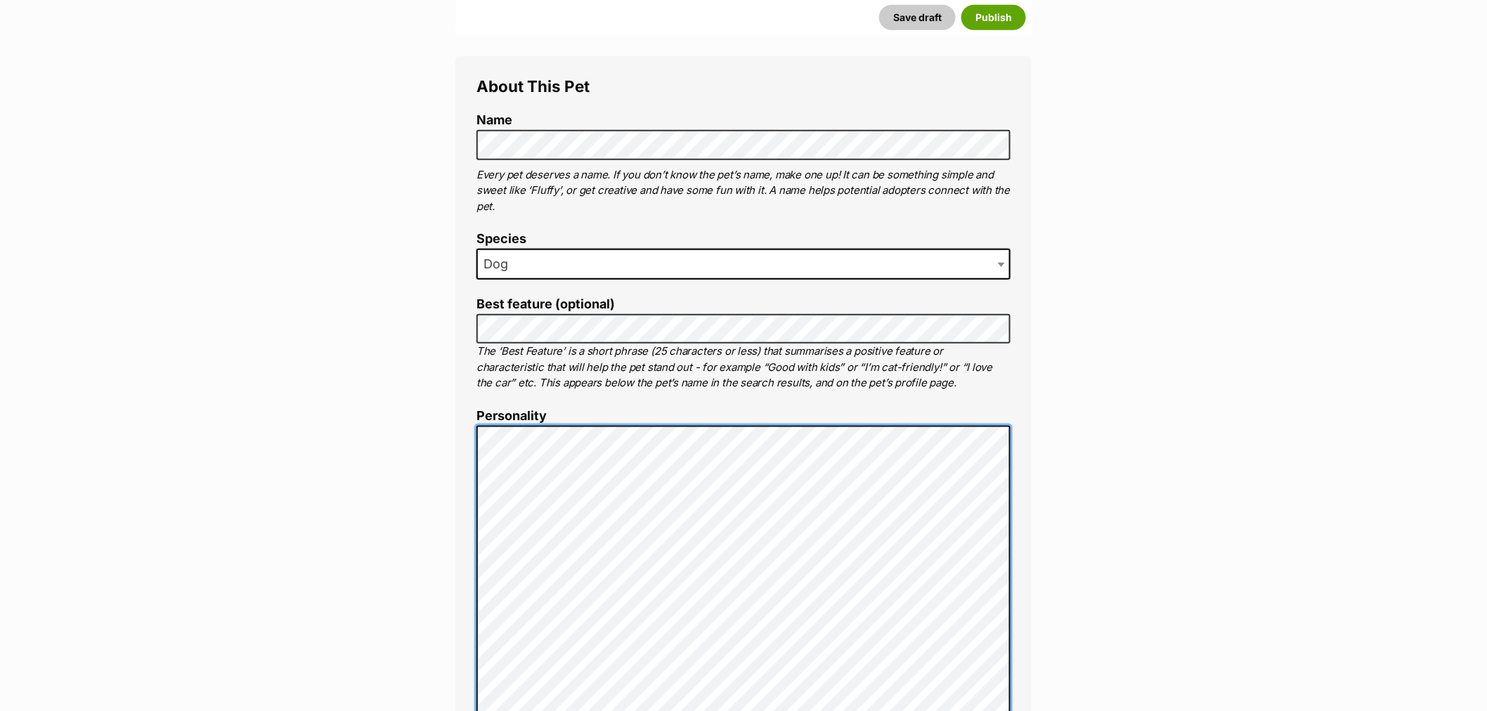
scroll to position [468, 0]
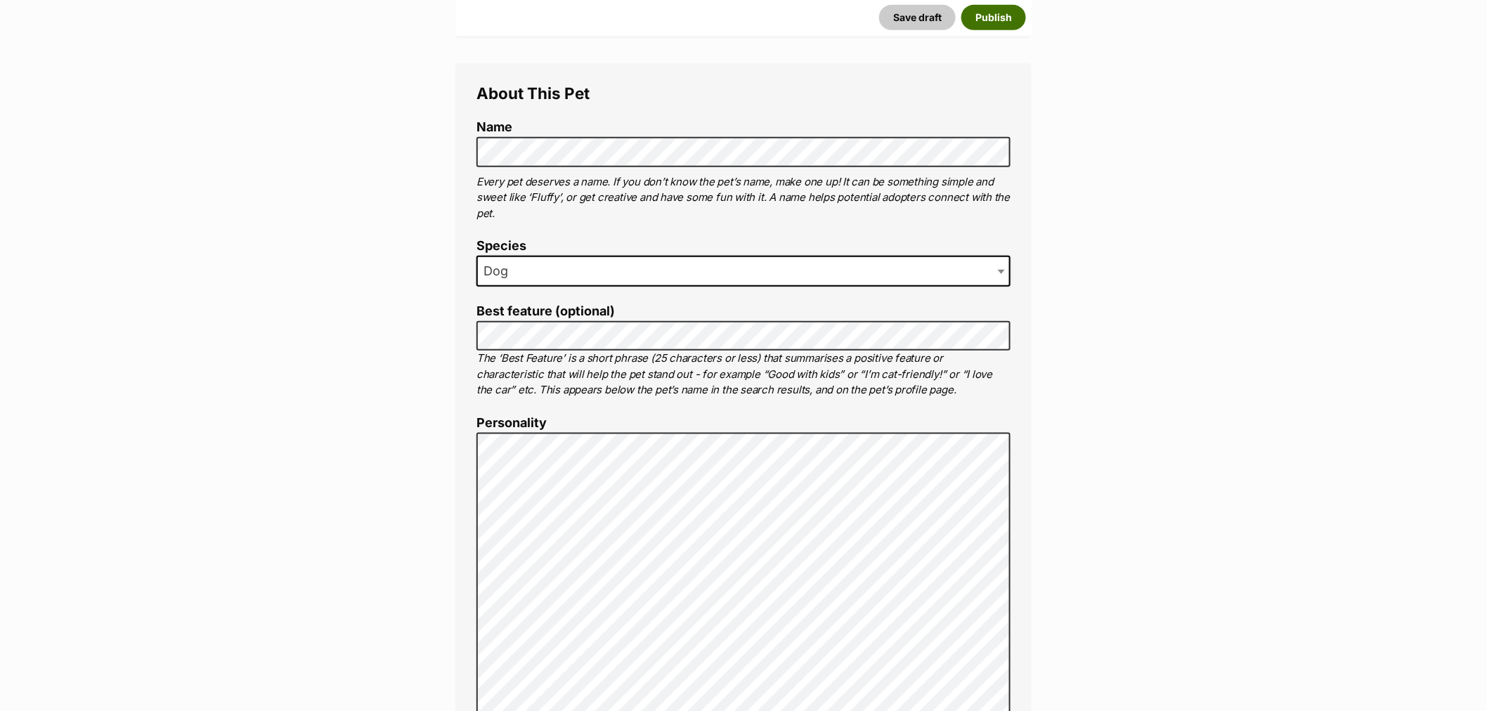
click at [991, 24] on button "Publish" at bounding box center [993, 17] width 65 height 25
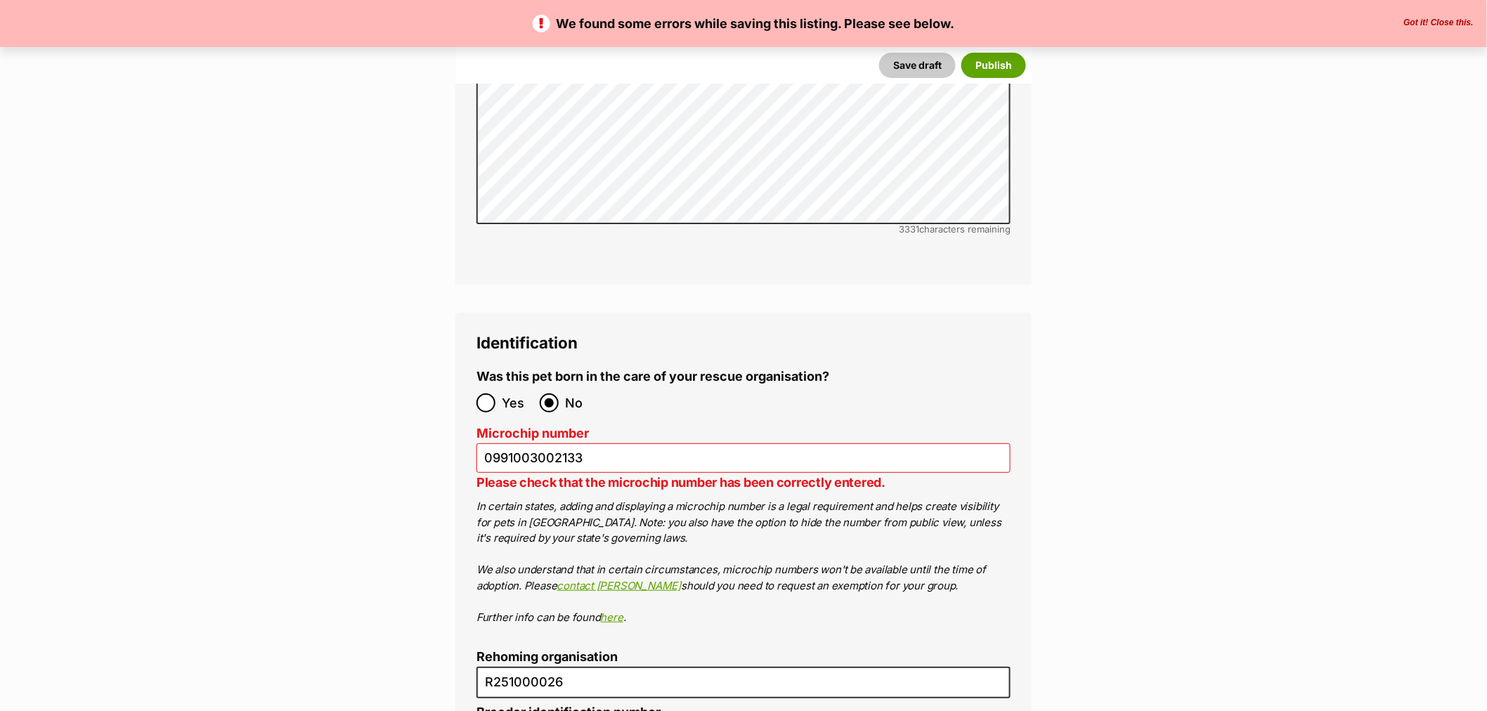
scroll to position [4450, 0]
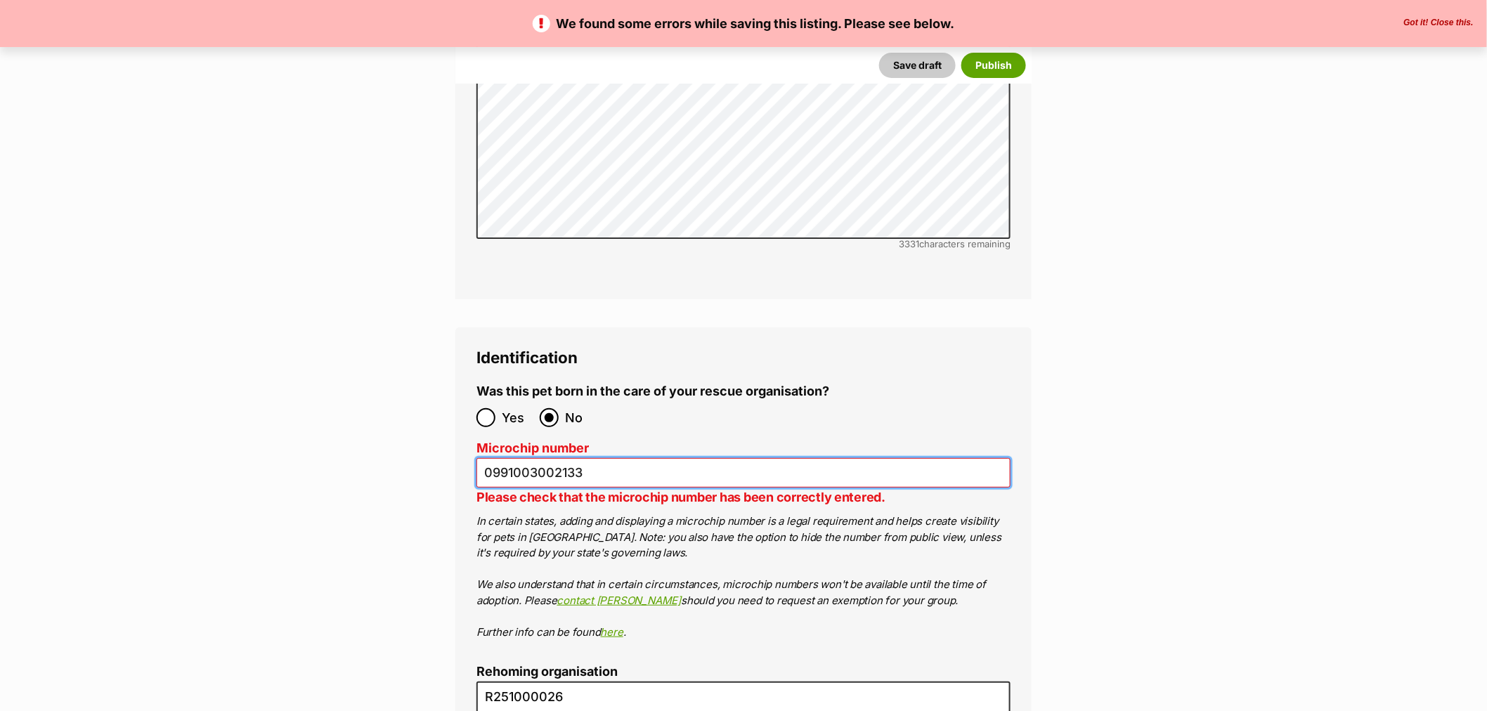
click at [482, 458] on input "0991003002133" at bounding box center [743, 473] width 534 height 30
click at [483, 458] on input "0991003002133" at bounding box center [743, 473] width 534 height 30
click at [511, 458] on input "991003002133" at bounding box center [743, 473] width 534 height 30
drag, startPoint x: 623, startPoint y: 382, endPoint x: 427, endPoint y: 364, distance: 197.5
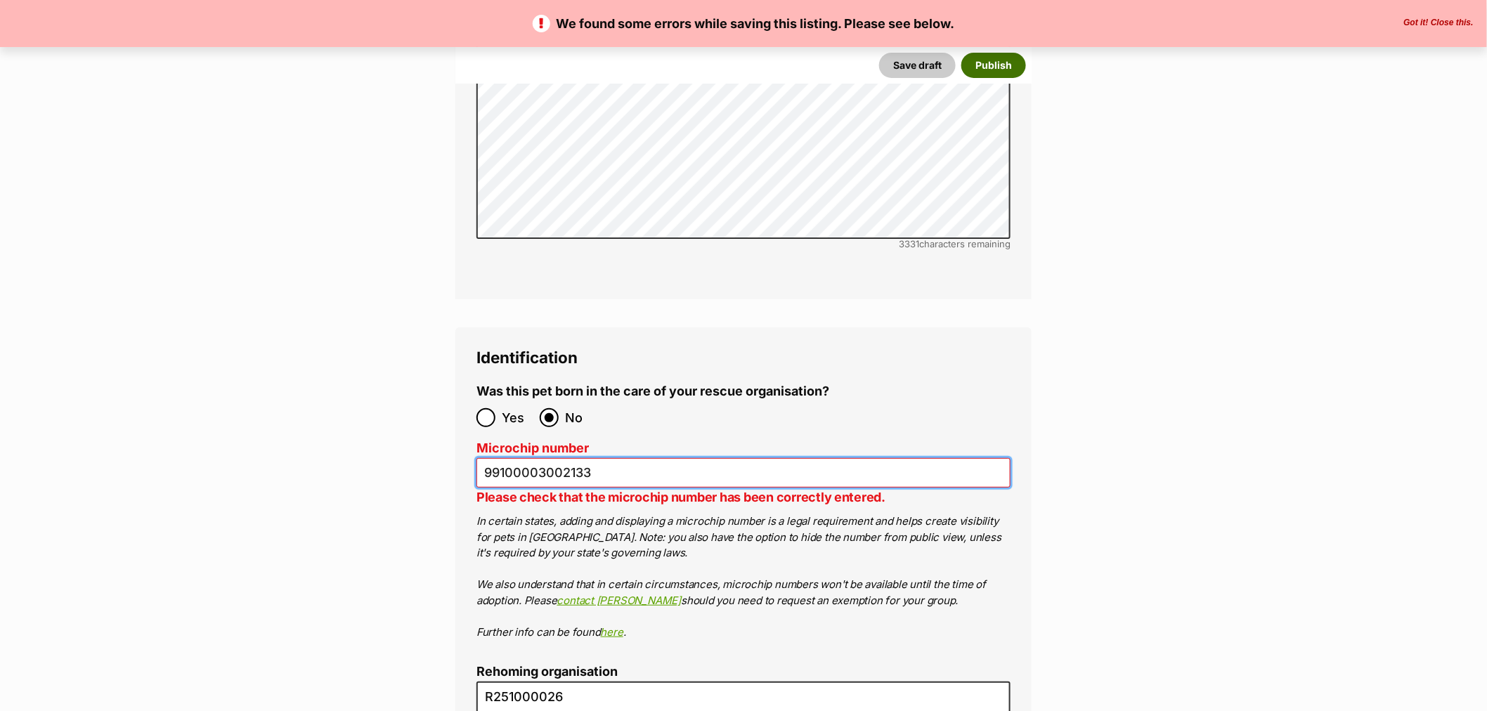
type input "99100003002133"
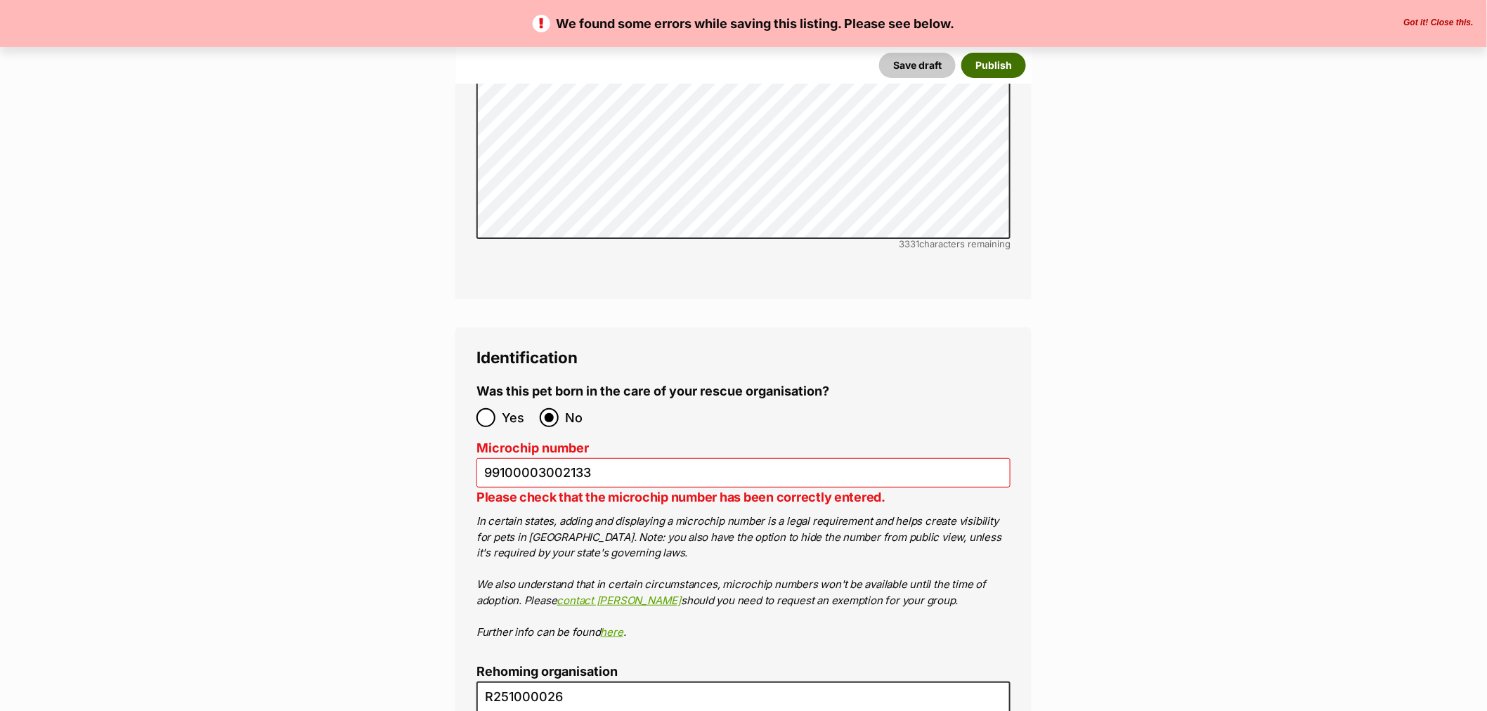
click at [1001, 67] on button "Publish" at bounding box center [993, 65] width 65 height 25
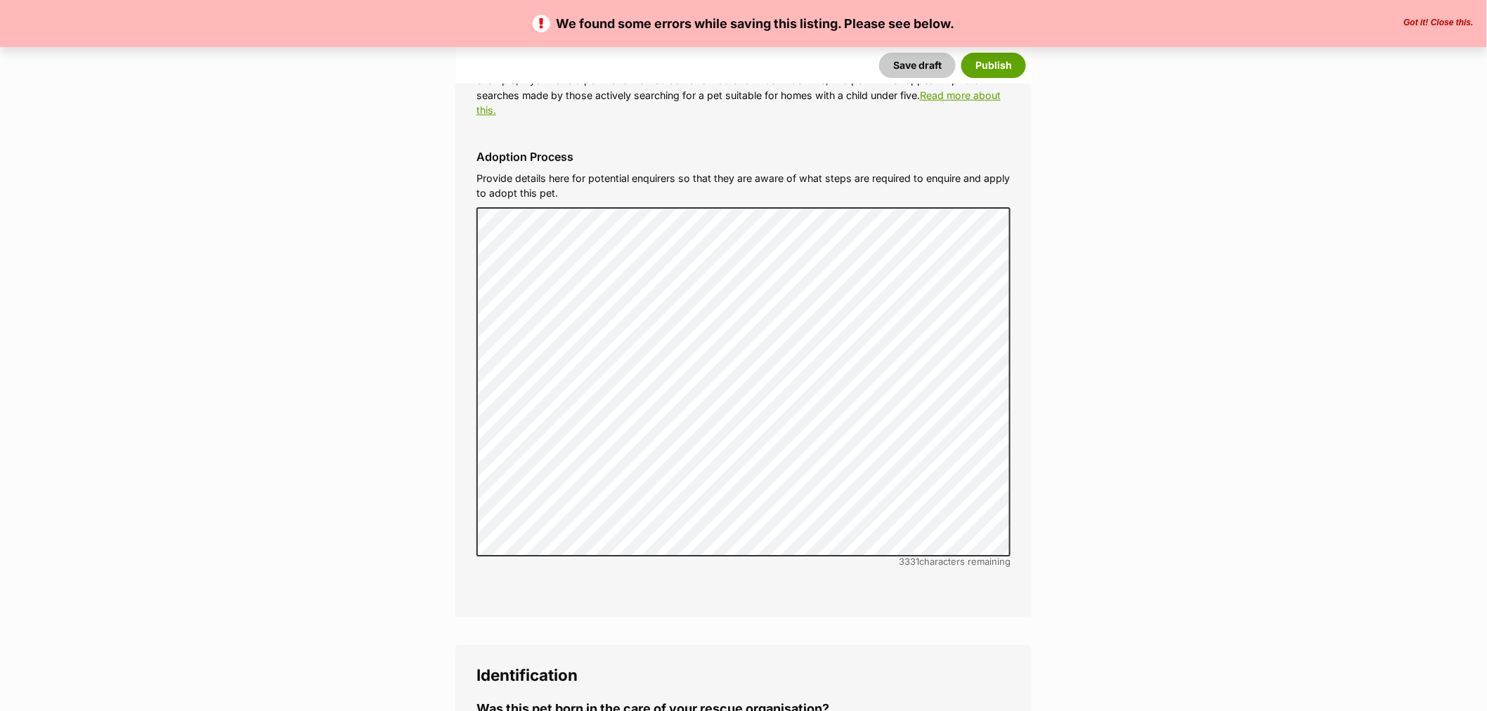
scroll to position [4450, 0]
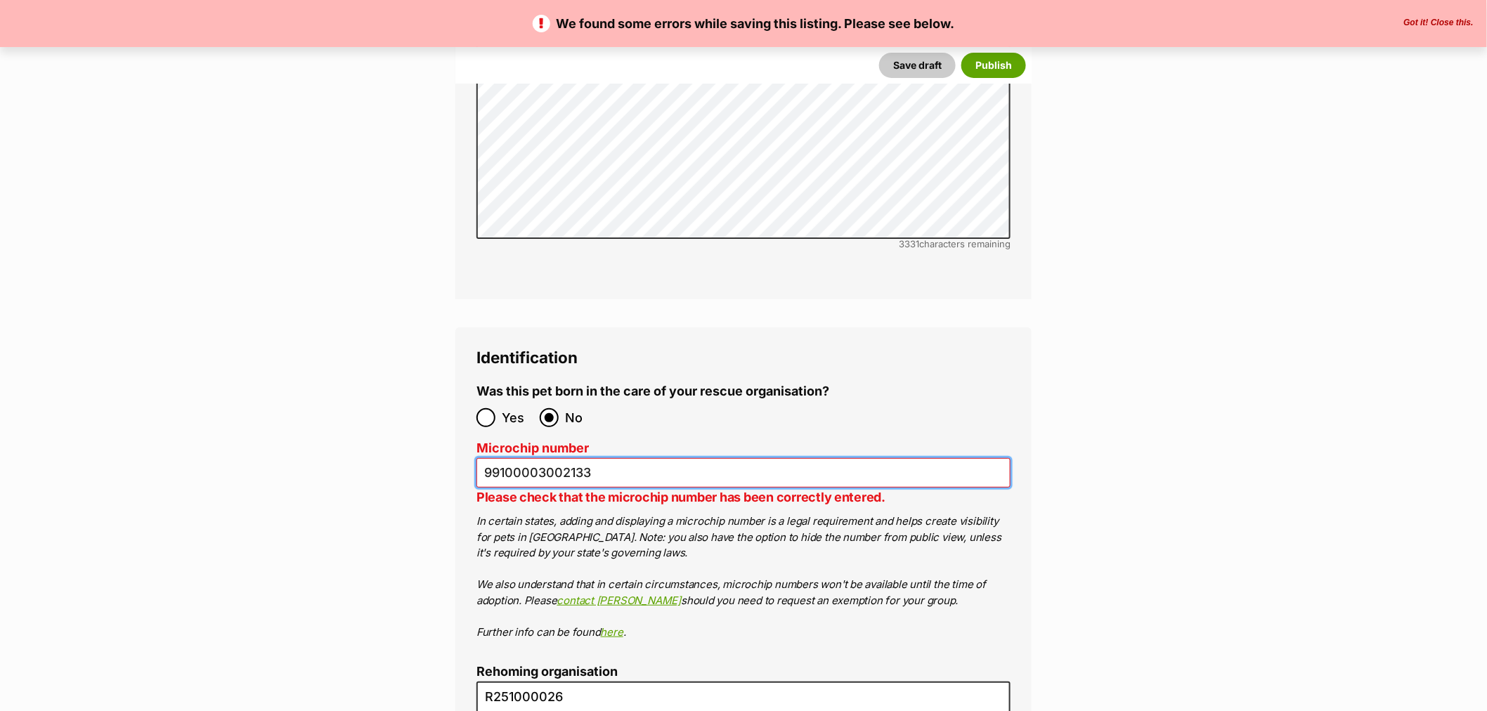
drag, startPoint x: 597, startPoint y: 395, endPoint x: 355, endPoint y: 359, distance: 245.1
paste input "0991"
type input "0991003002133"
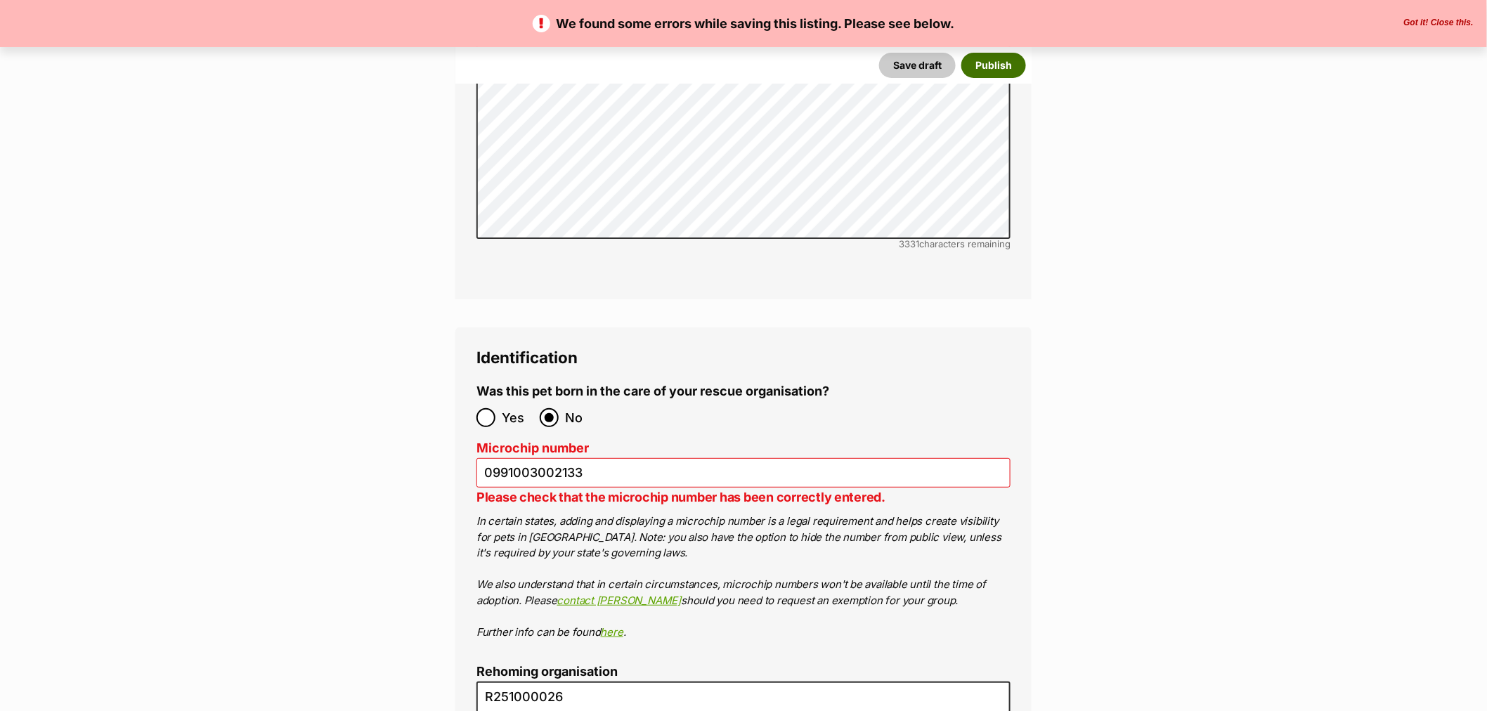
click at [988, 65] on button "Publish" at bounding box center [993, 65] width 65 height 25
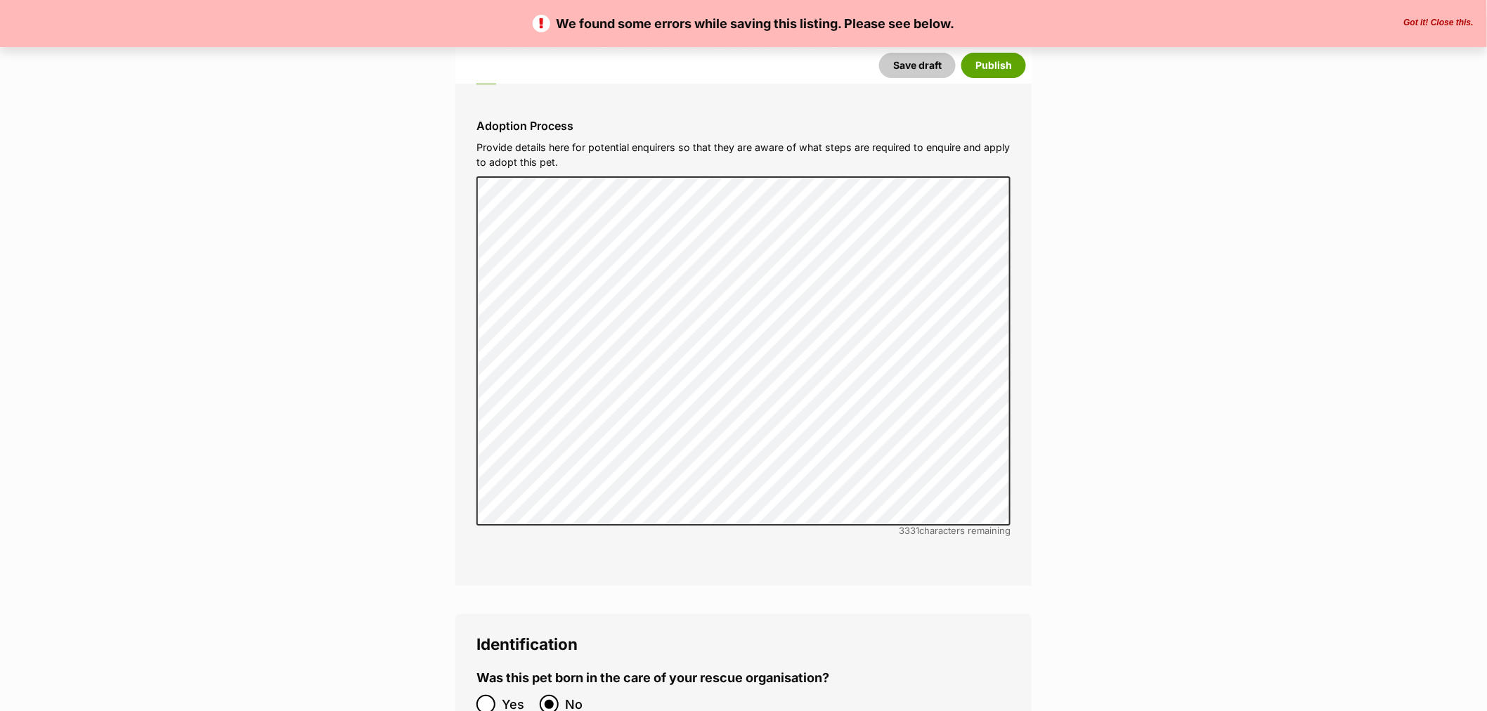
scroll to position [4450, 0]
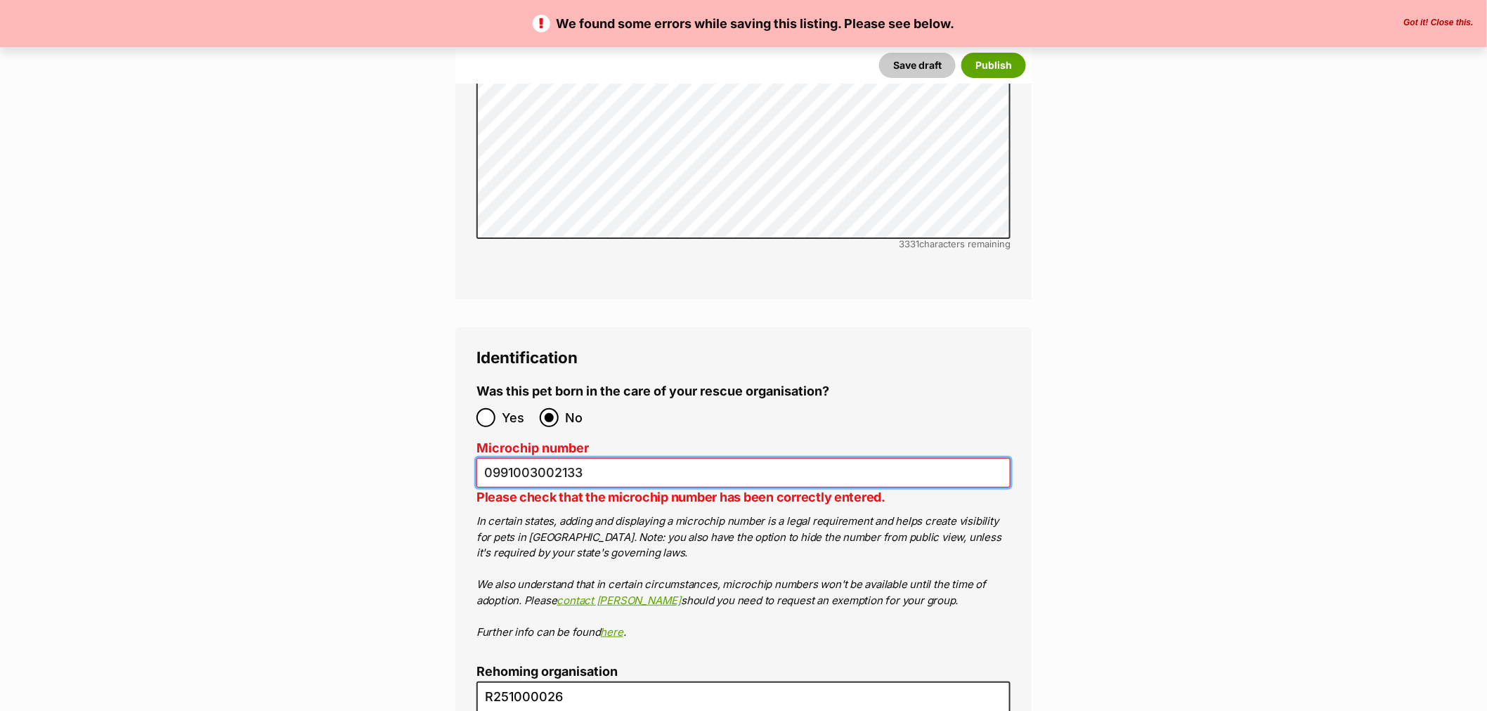
click at [596, 458] on input "0991003002133" at bounding box center [743, 473] width 534 height 30
type input "099100300213333"
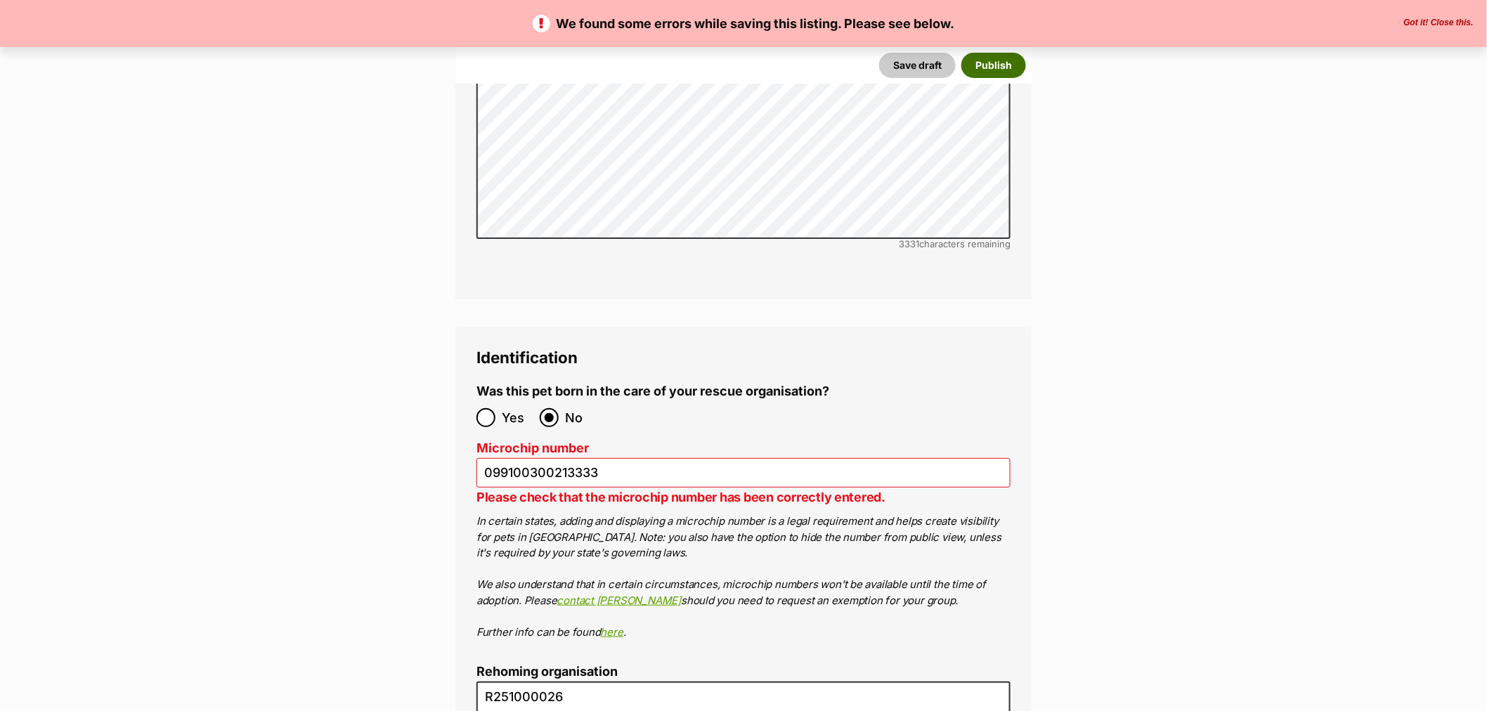
click at [985, 72] on button "Publish" at bounding box center [993, 65] width 65 height 25
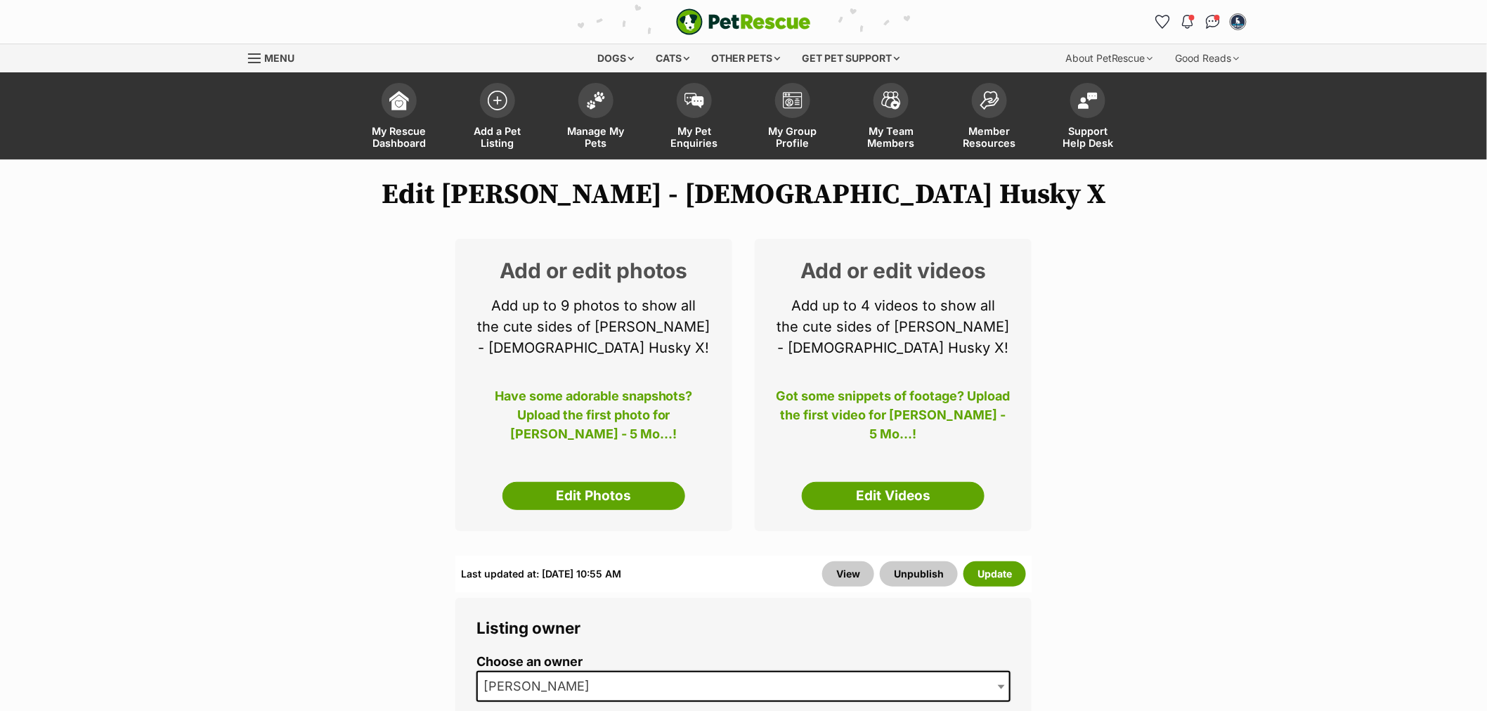
drag, startPoint x: 586, startPoint y: 494, endPoint x: 530, endPoint y: 330, distance: 173.1
click at [586, 494] on link "Edit Photos" at bounding box center [593, 496] width 183 height 28
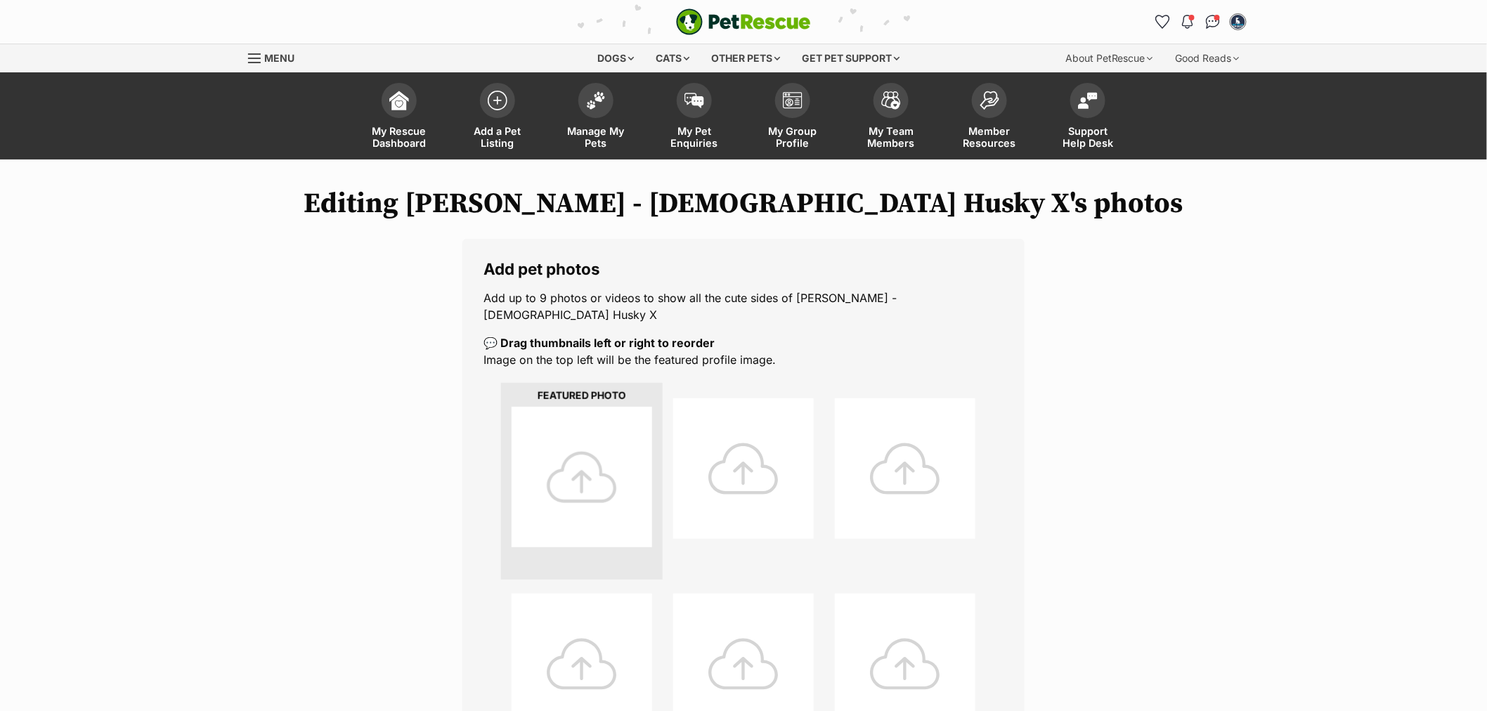
click at [586, 462] on div at bounding box center [582, 477] width 141 height 141
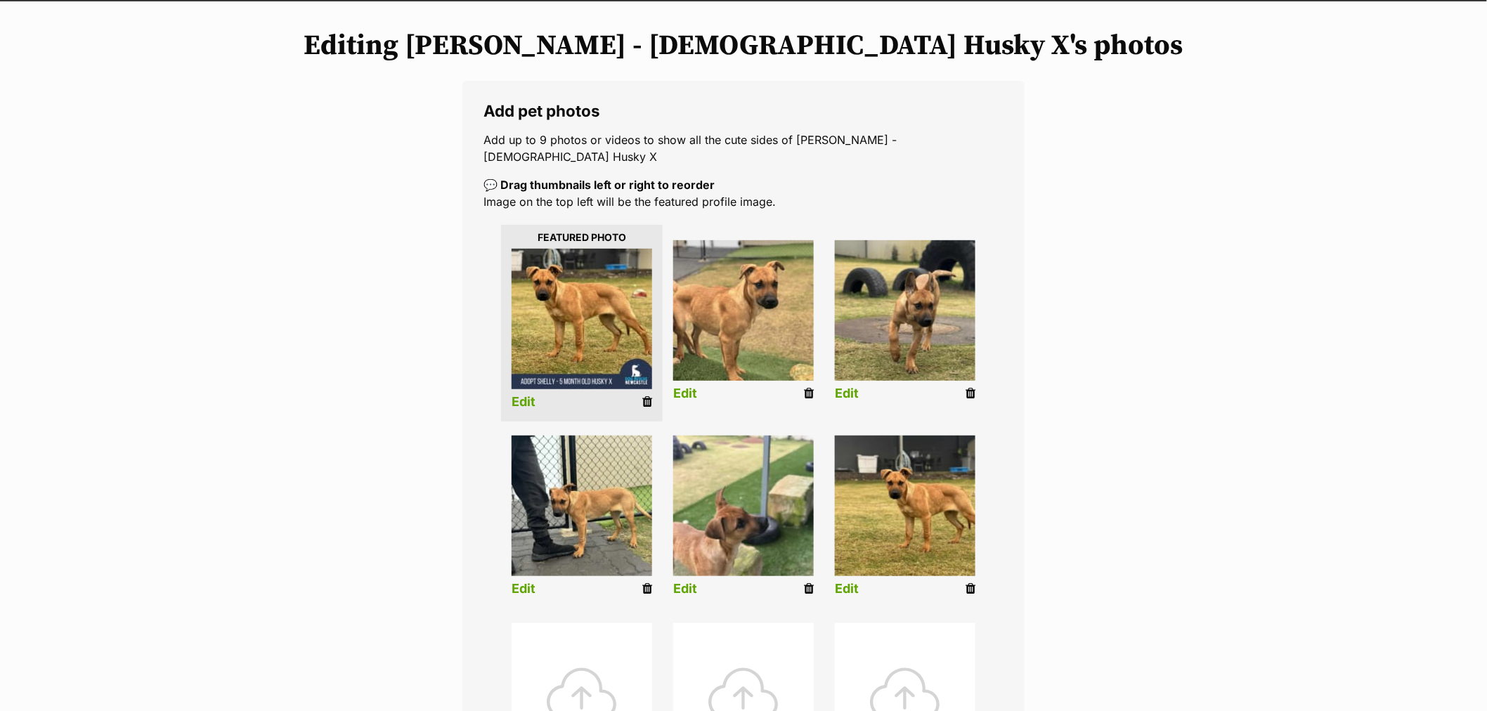
scroll to position [624, 0]
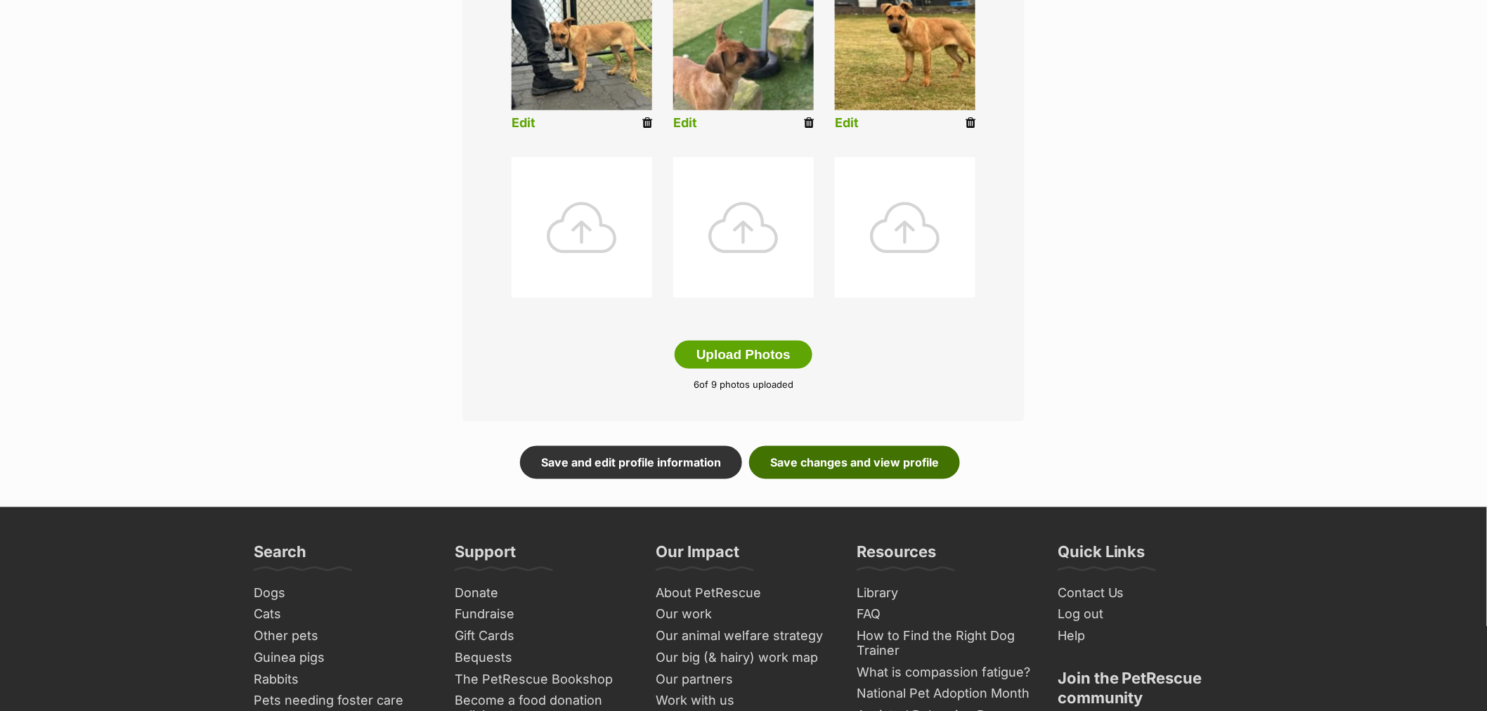
click at [876, 454] on link "Save changes and view profile" at bounding box center [854, 462] width 211 height 32
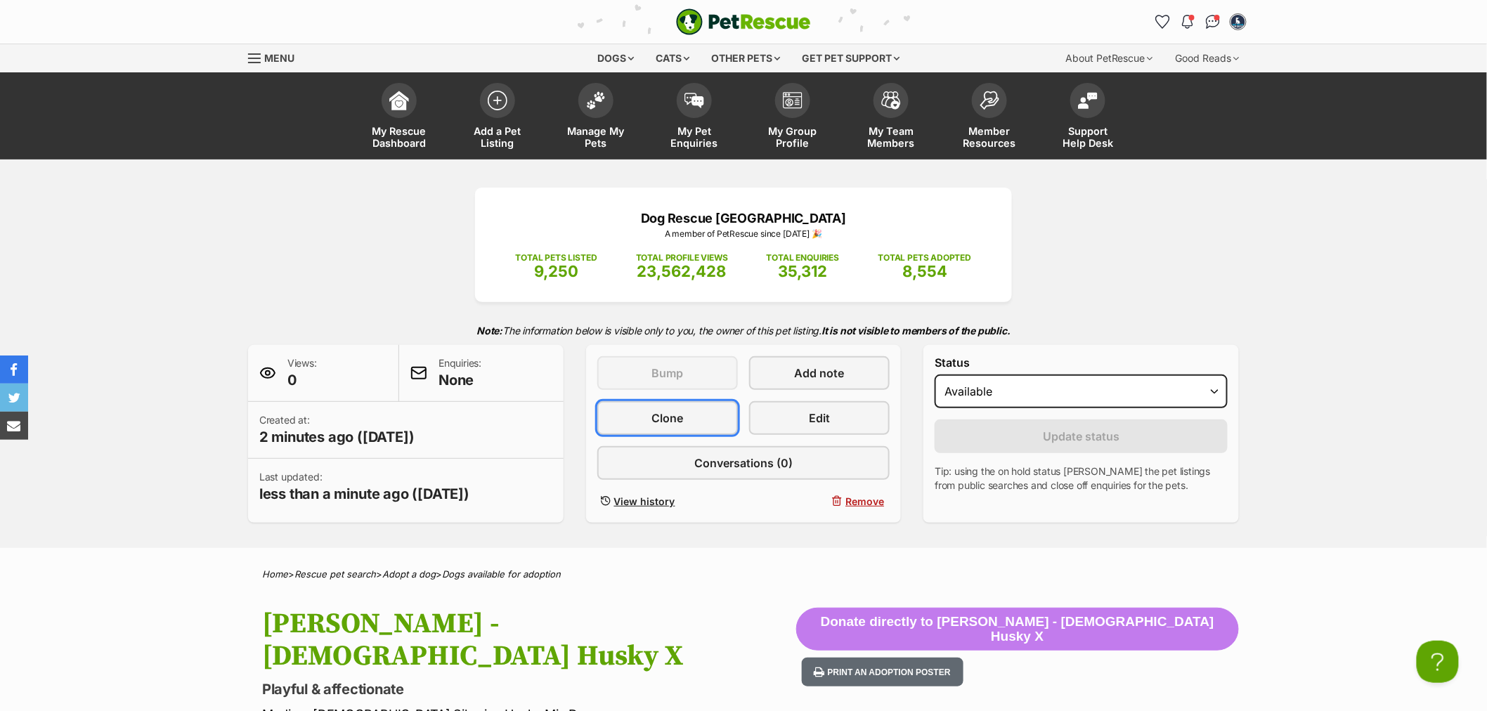
drag, startPoint x: 628, startPoint y: 410, endPoint x: 606, endPoint y: 370, distance: 45.6
click at [628, 410] on link "Clone" at bounding box center [667, 418] width 141 height 34
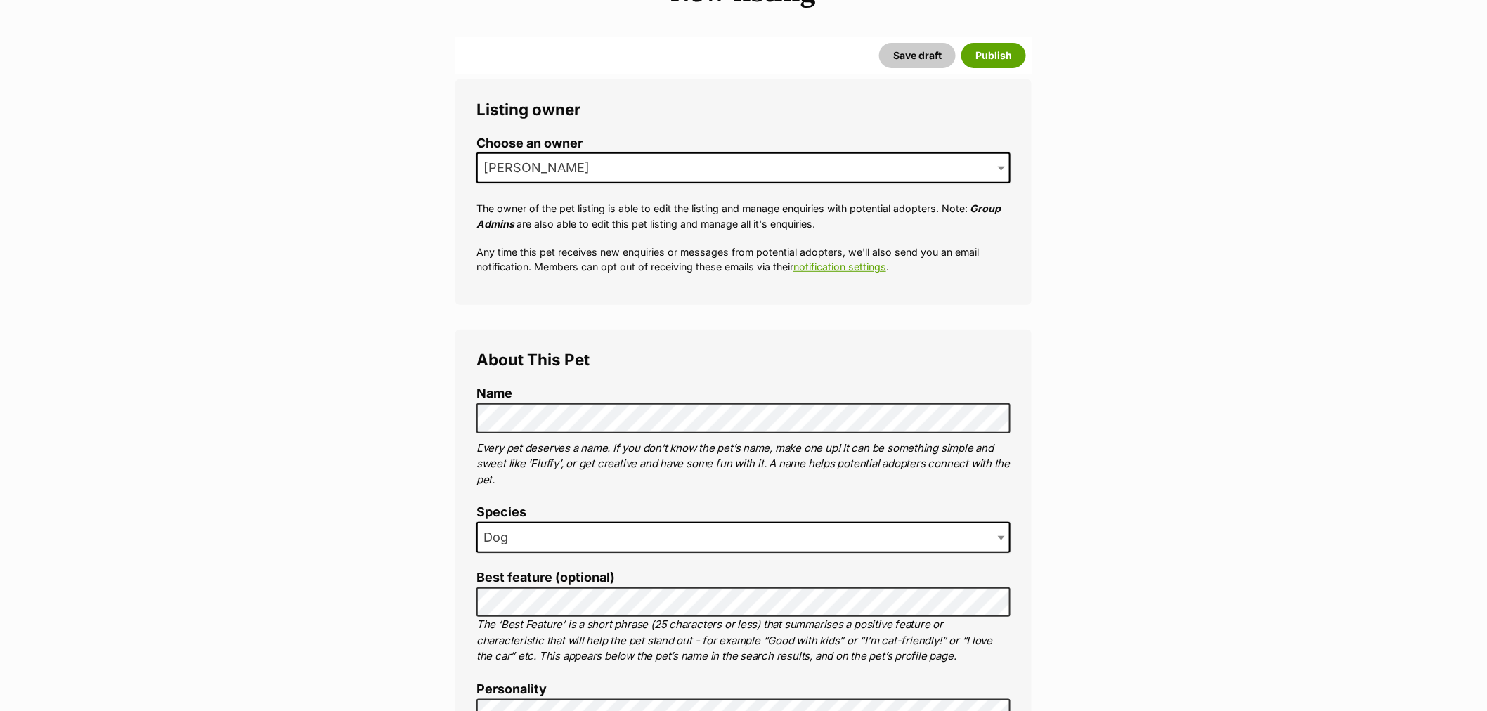
scroll to position [312, 0]
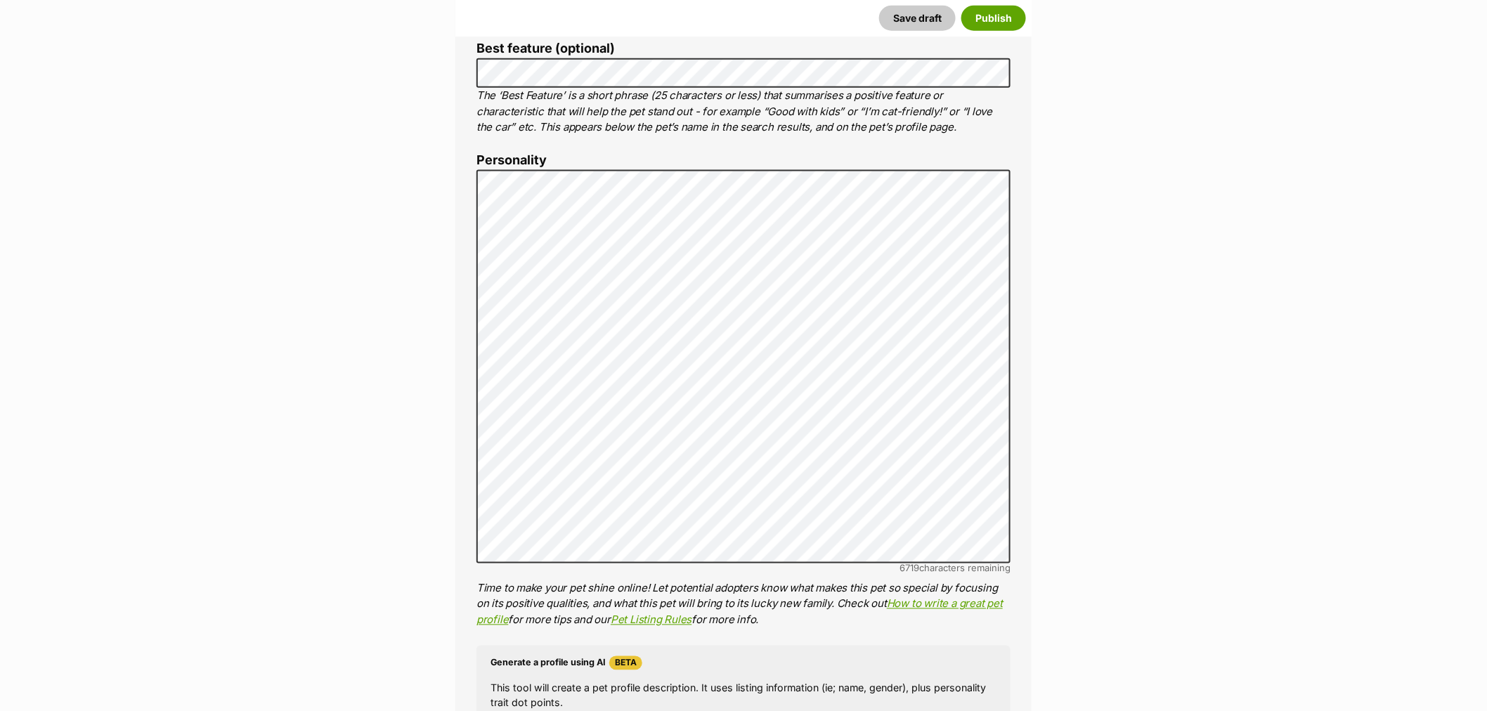
scroll to position [703, 0]
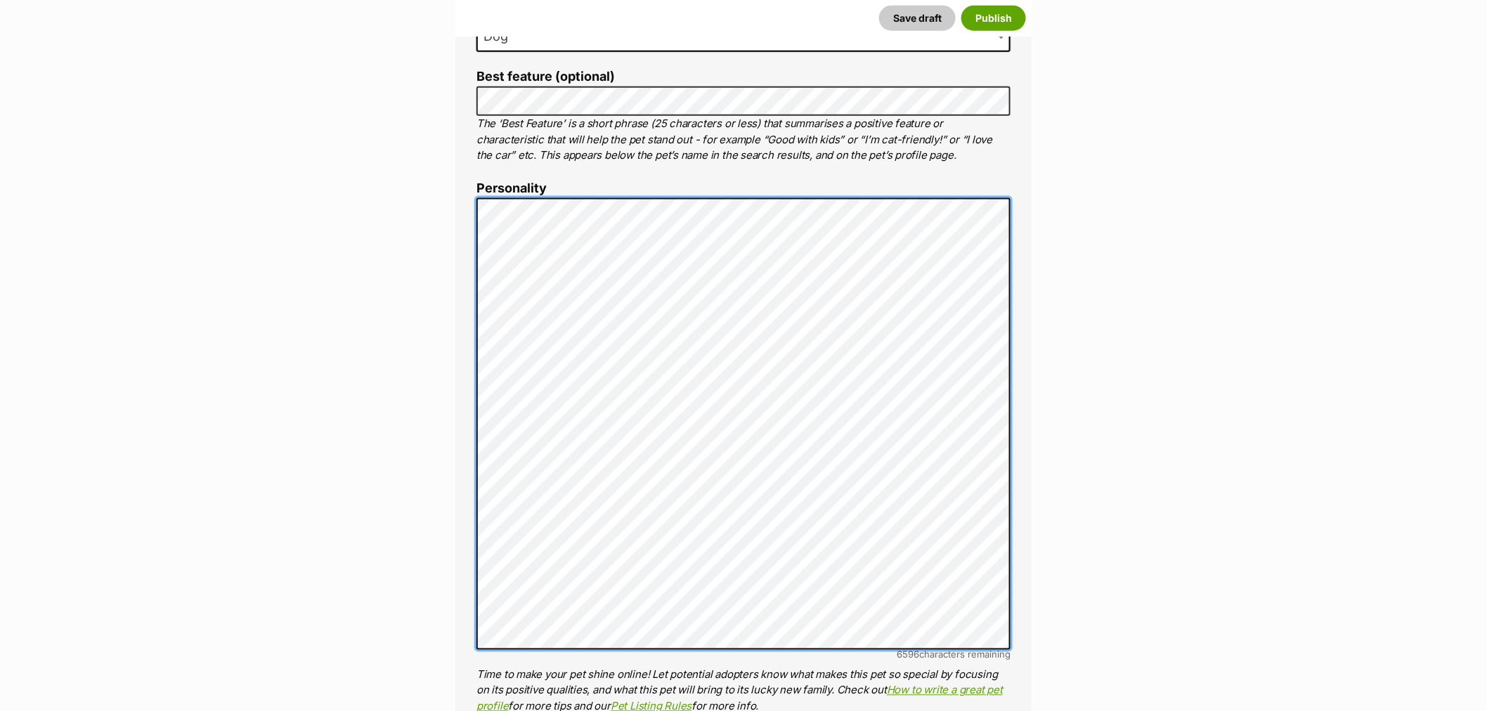
click at [461, 200] on div "About This Pet Name Henlo there, it looks like you might be using the pet name …" at bounding box center [743, 488] width 576 height 1319
click at [462, 190] on div "About This Pet Name Henlo there, it looks like you might be using the pet name …" at bounding box center [743, 488] width 576 height 1319
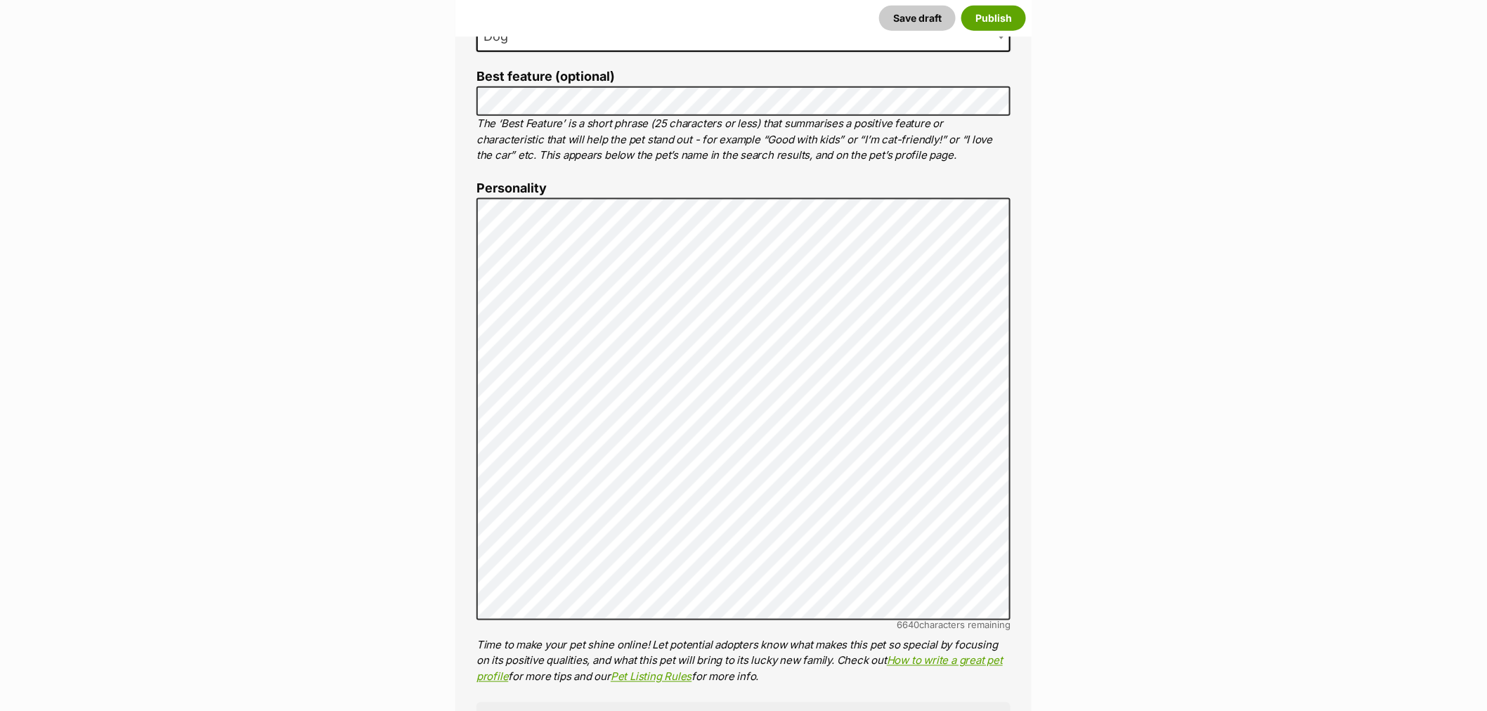
click at [1026, 391] on div "About This Pet Name Henlo there, it looks like you might be using the pet name …" at bounding box center [743, 473] width 576 height 1289
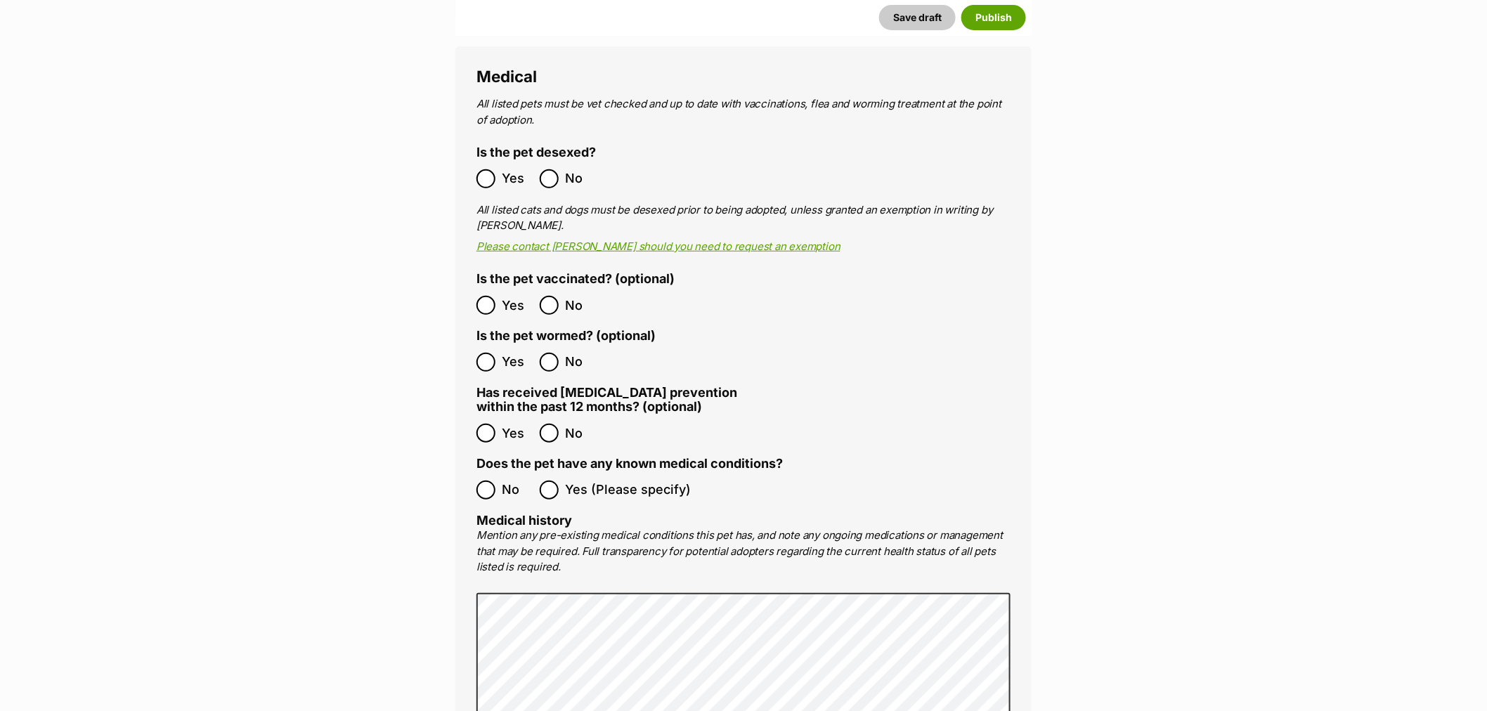
scroll to position [2498, 0]
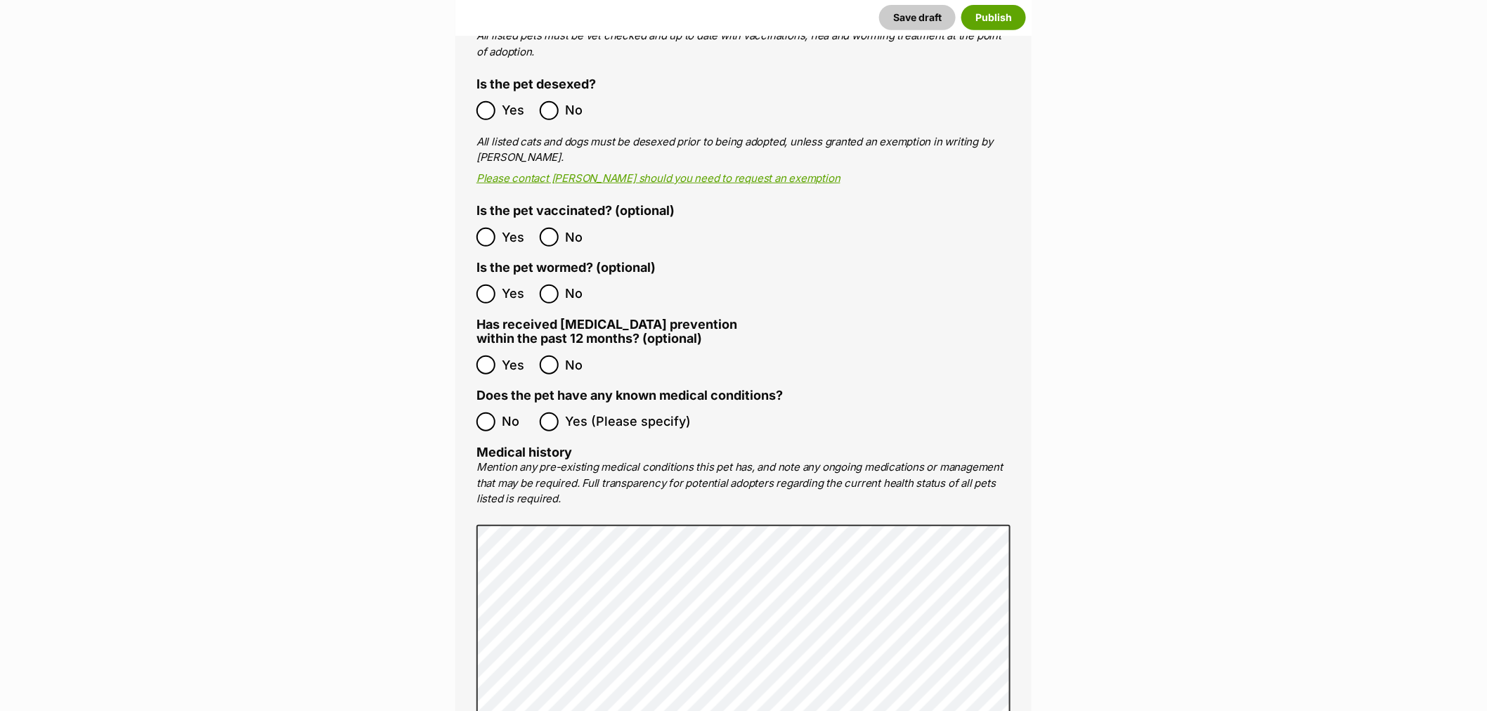
drag, startPoint x: 488, startPoint y: 369, endPoint x: 522, endPoint y: 398, distance: 44.9
click at [489, 389] on label "Does the pet have any known medical conditions?" at bounding box center [629, 396] width 306 height 15
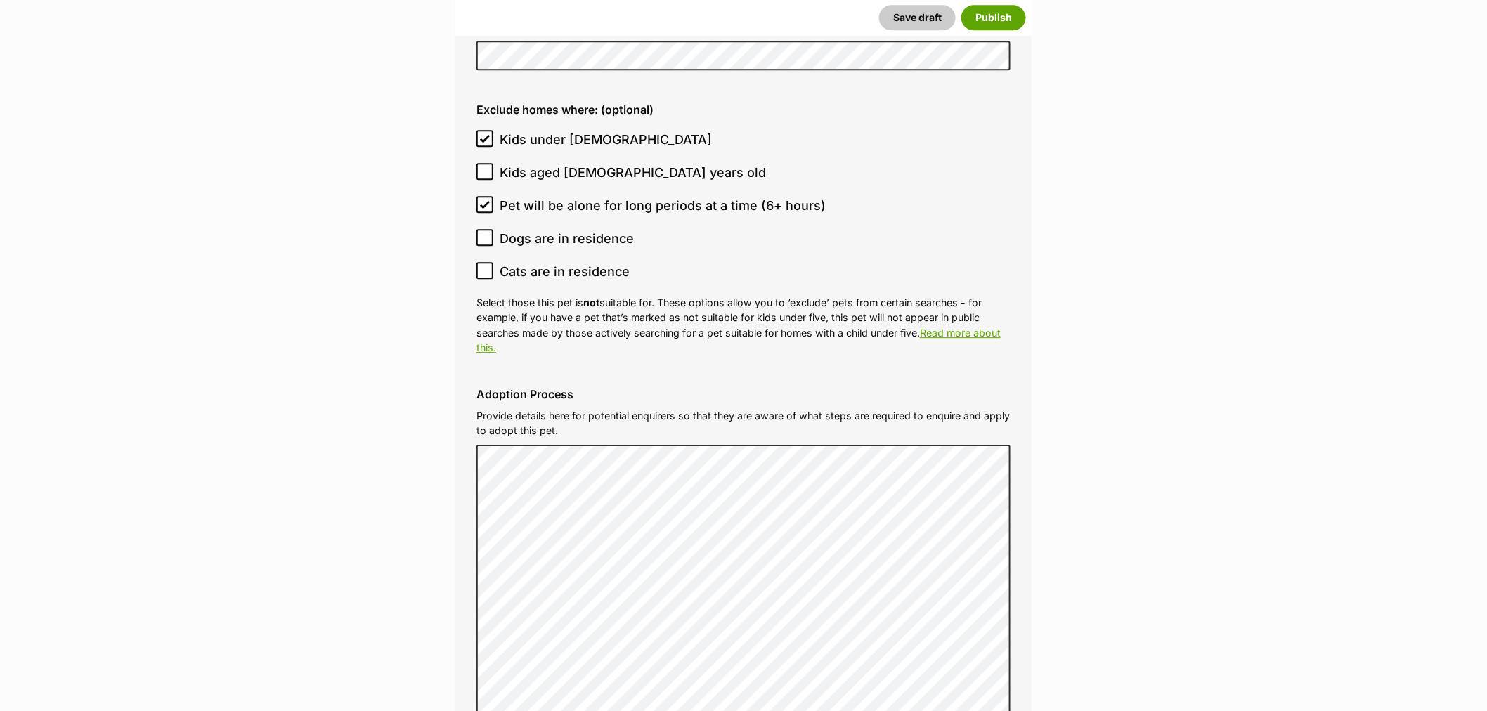
scroll to position [4216, 0]
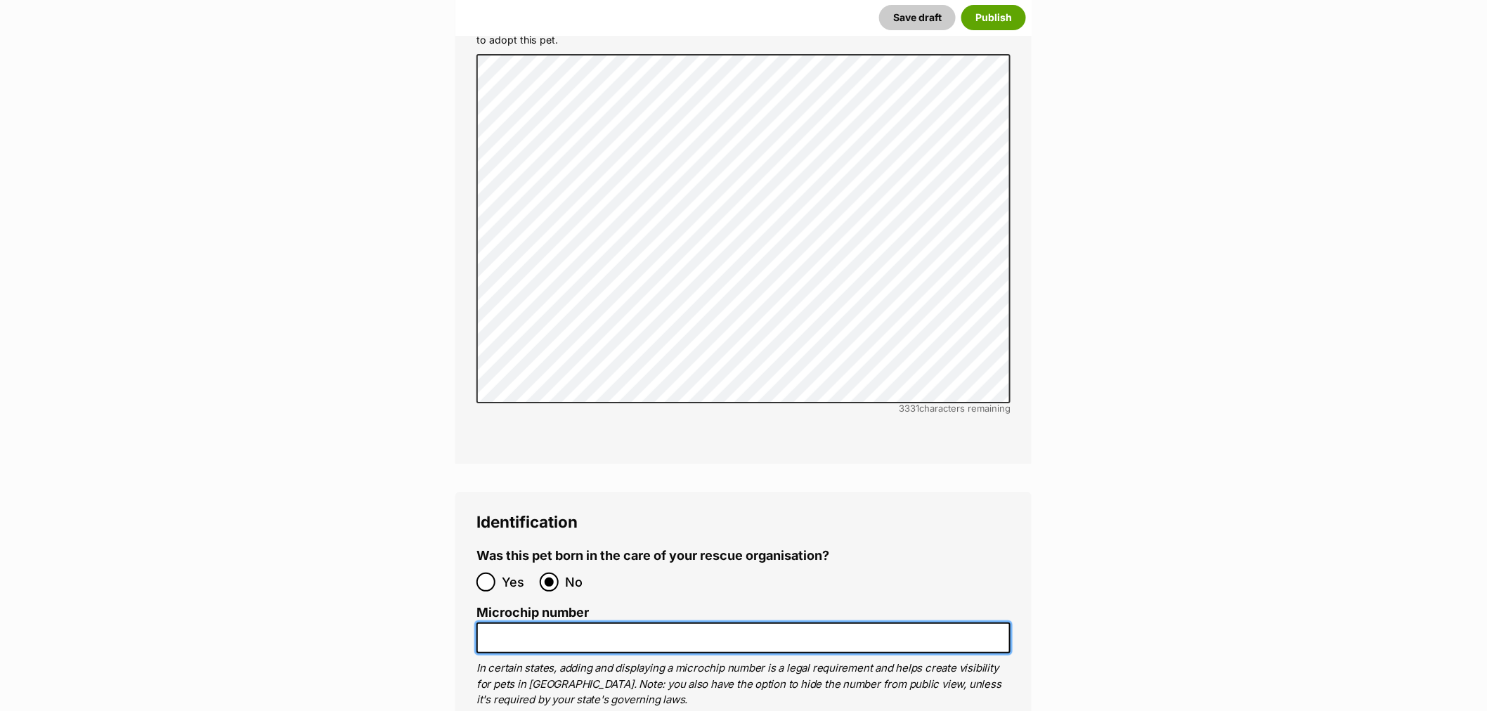
click at [641, 623] on input "Microchip number" at bounding box center [743, 639] width 534 height 32
paste input "9910030021932"
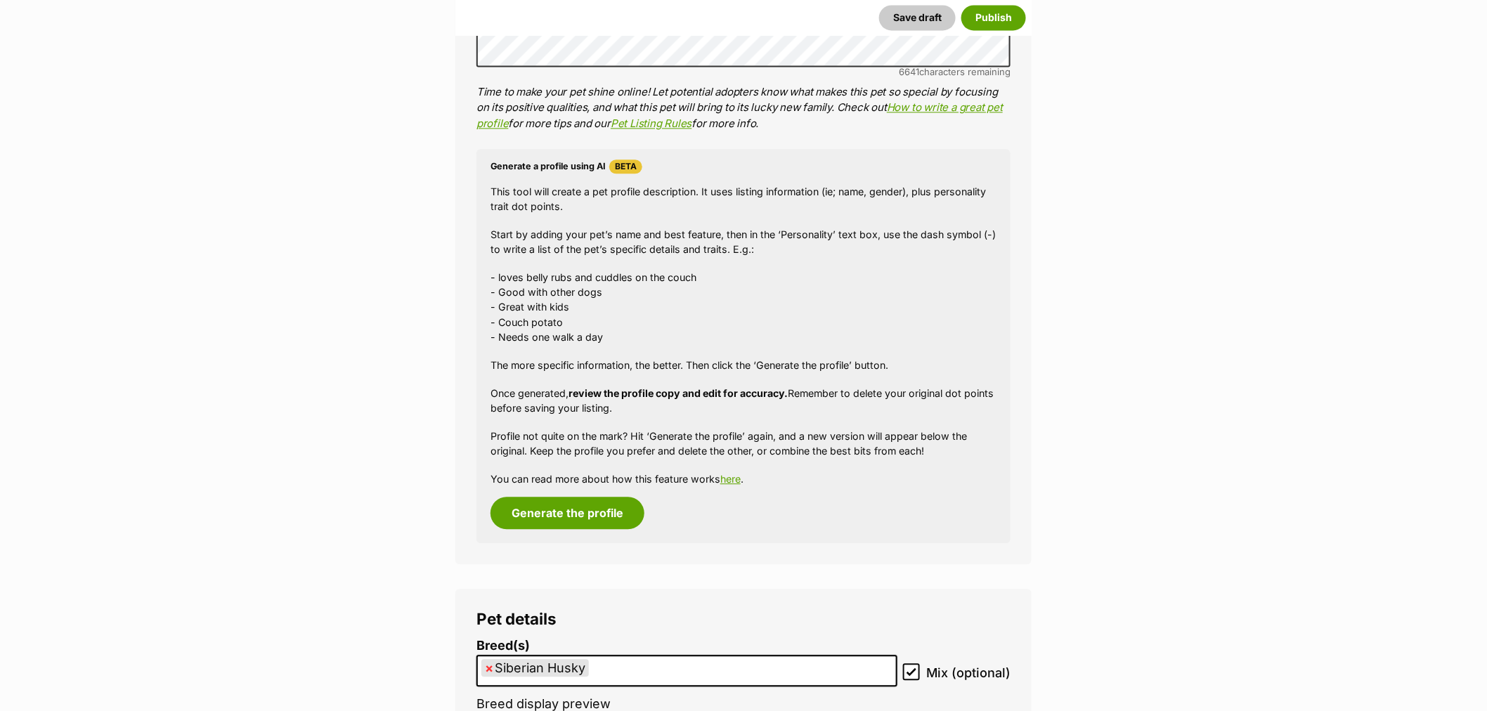
scroll to position [937, 0]
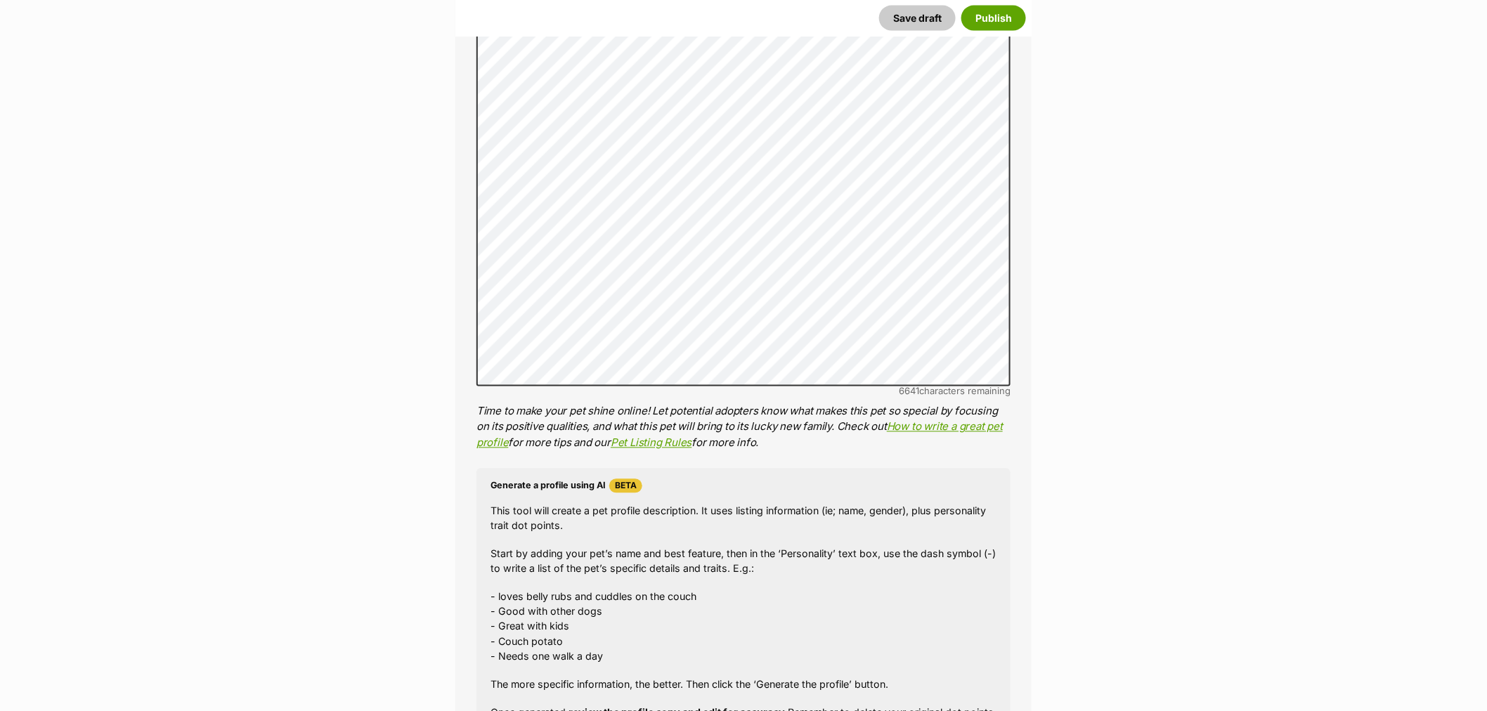
type input "9910030021932"
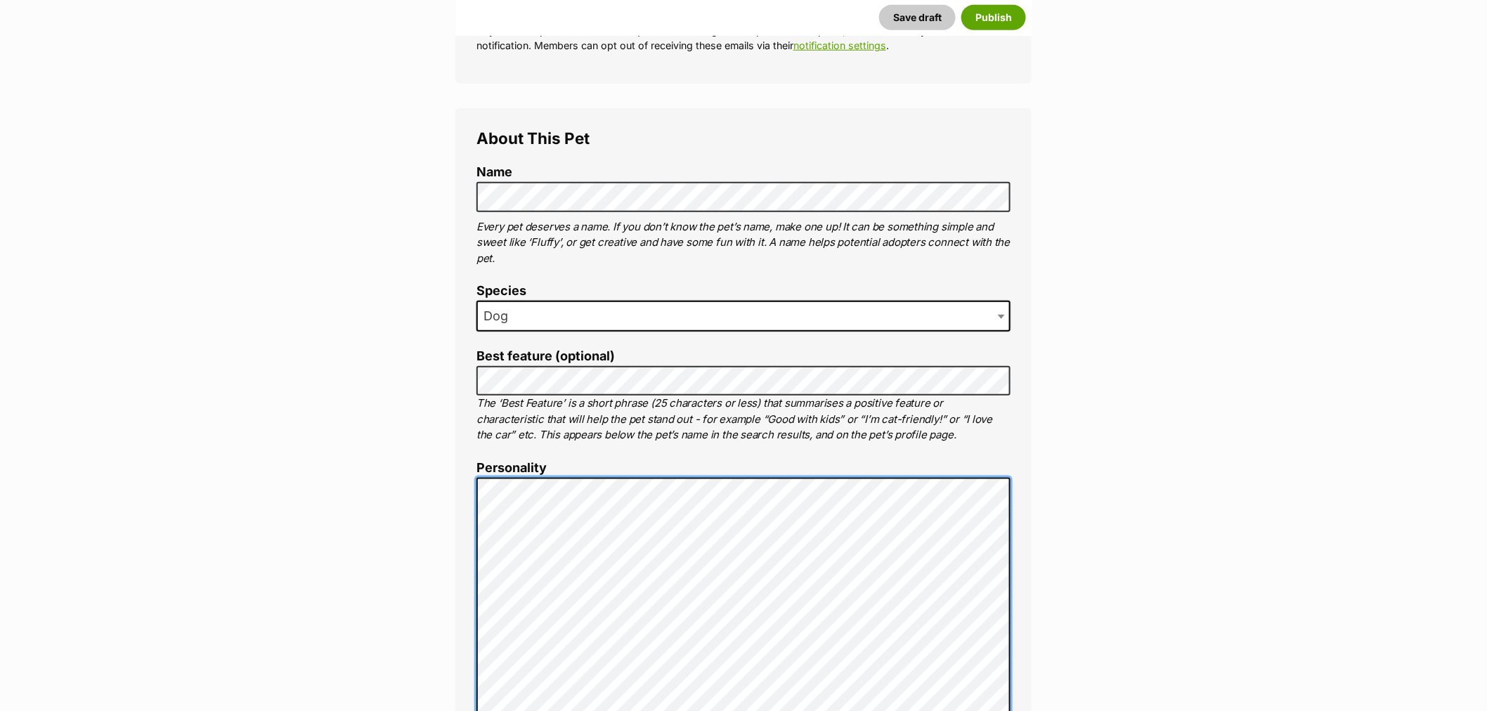
scroll to position [331, 0]
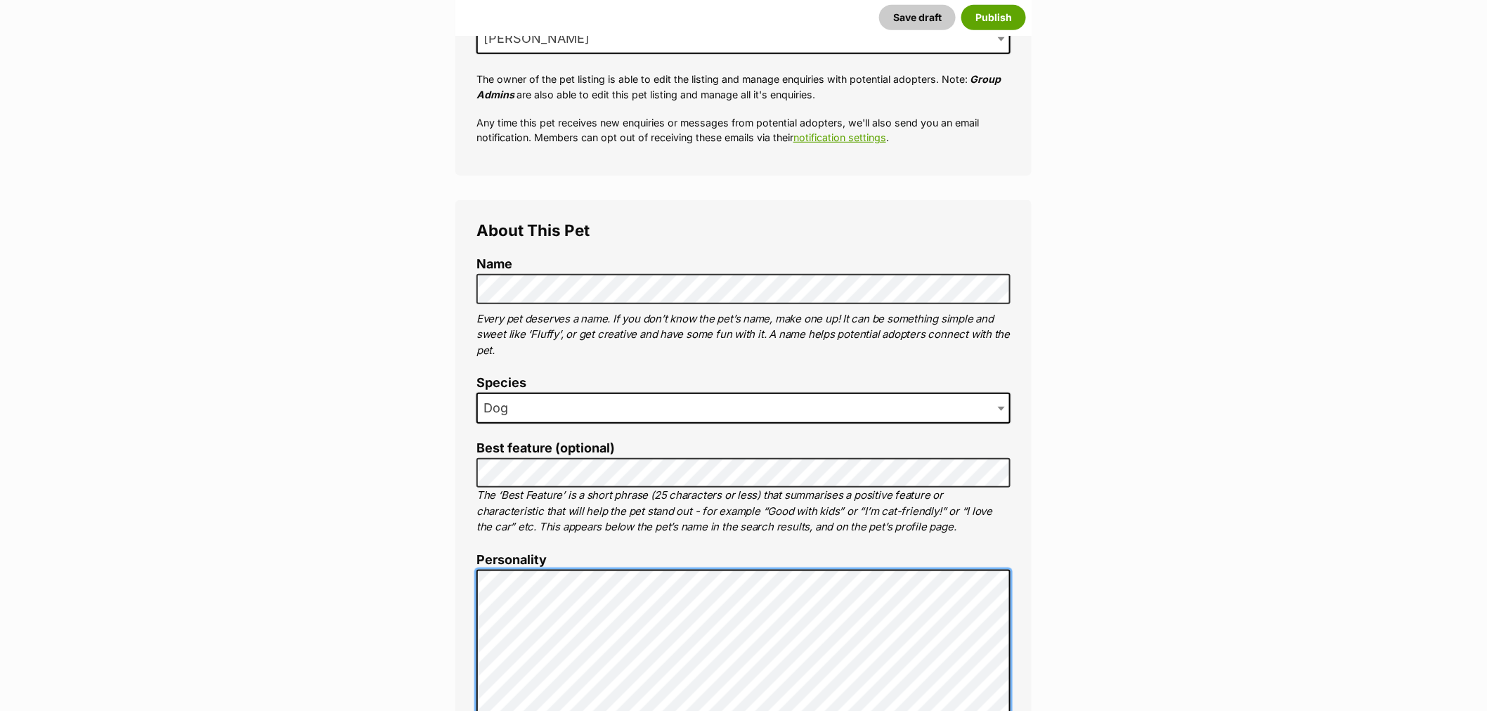
click at [981, 18] on button "Publish" at bounding box center [993, 17] width 65 height 25
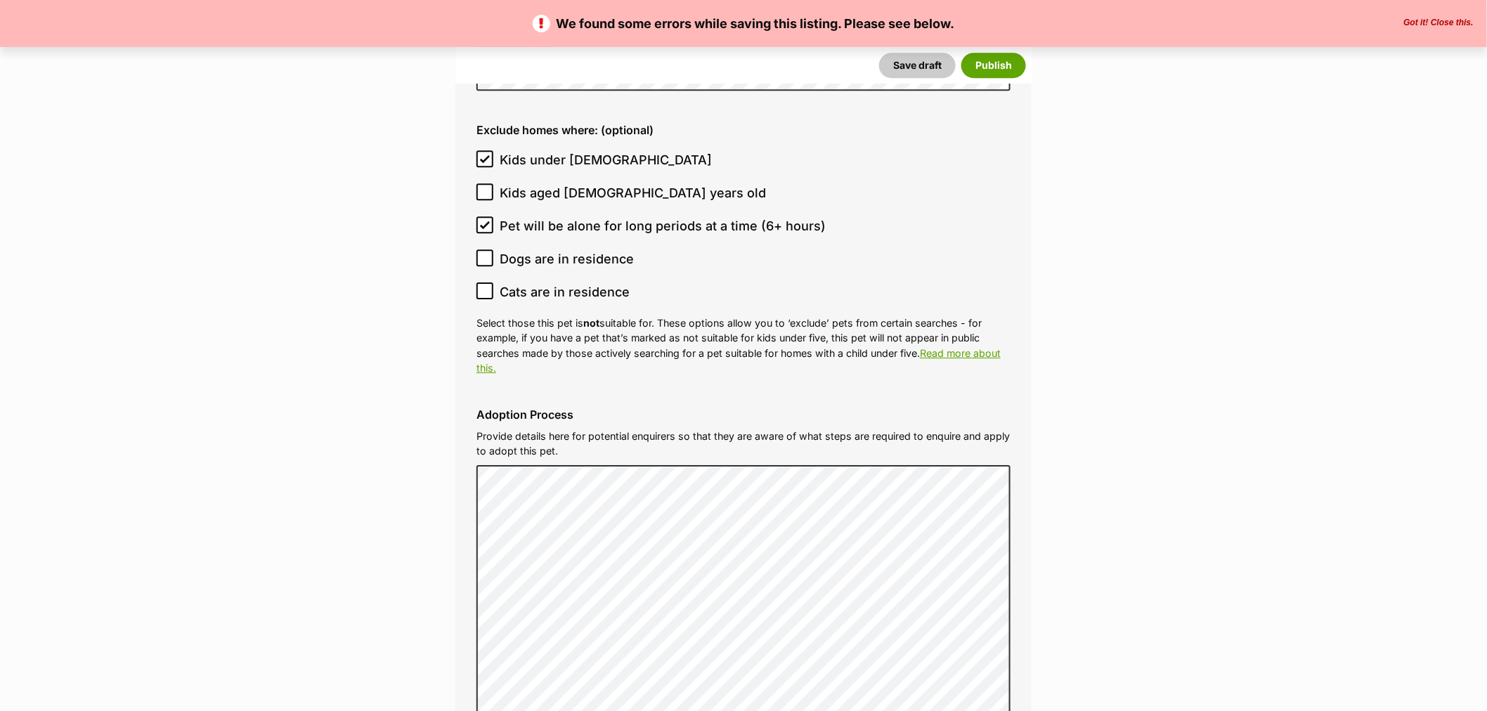
scroll to position [4606, 0]
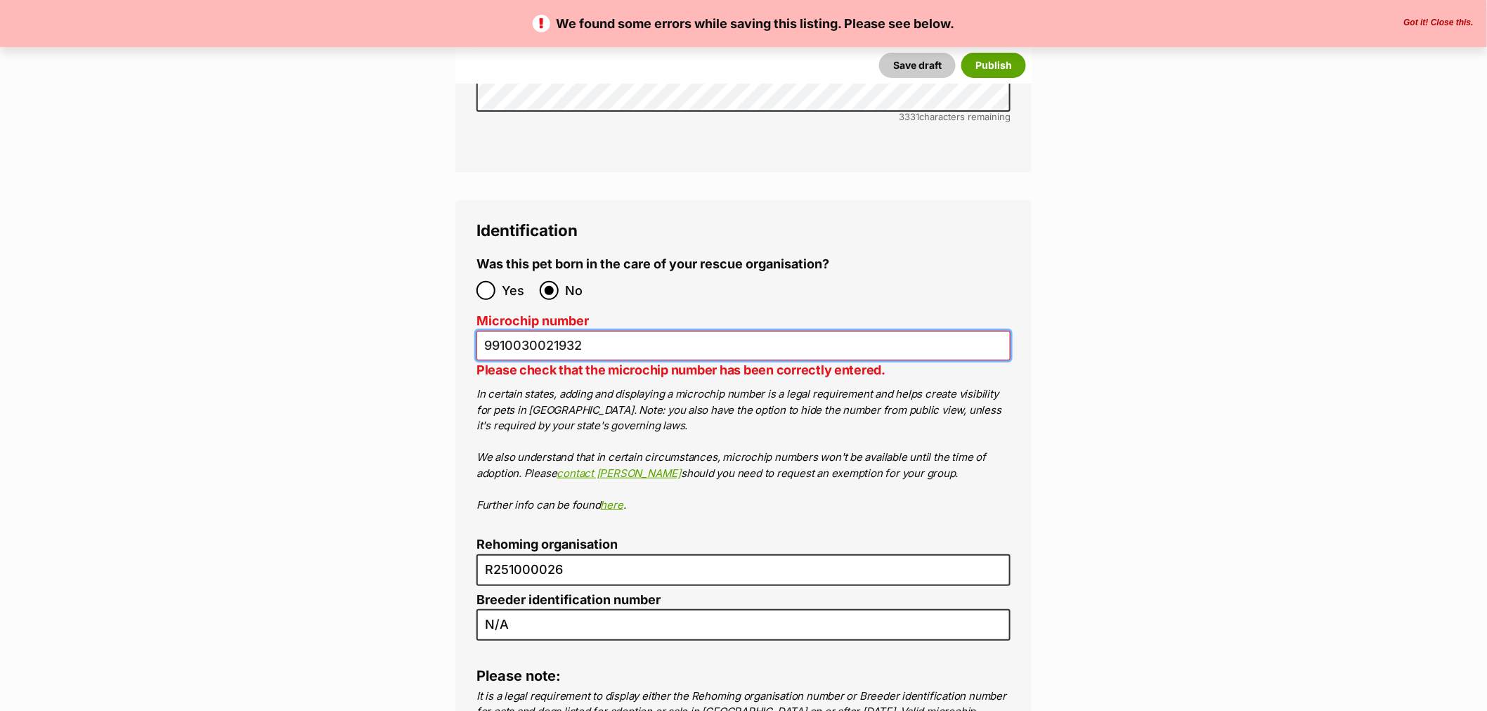
click at [543, 331] on input "9910030021932" at bounding box center [743, 346] width 534 height 30
type input "99100300021932"
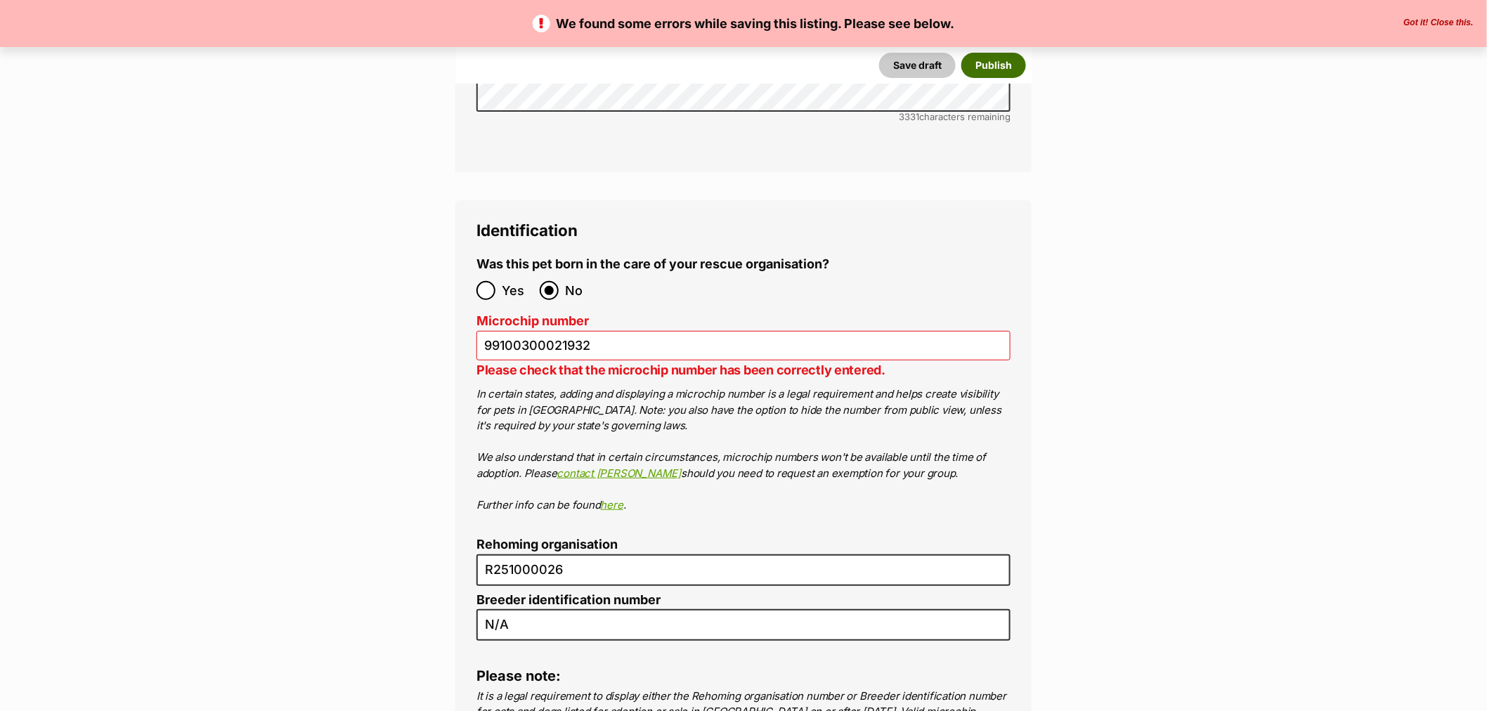
click at [1013, 74] on button "Publish" at bounding box center [993, 65] width 65 height 25
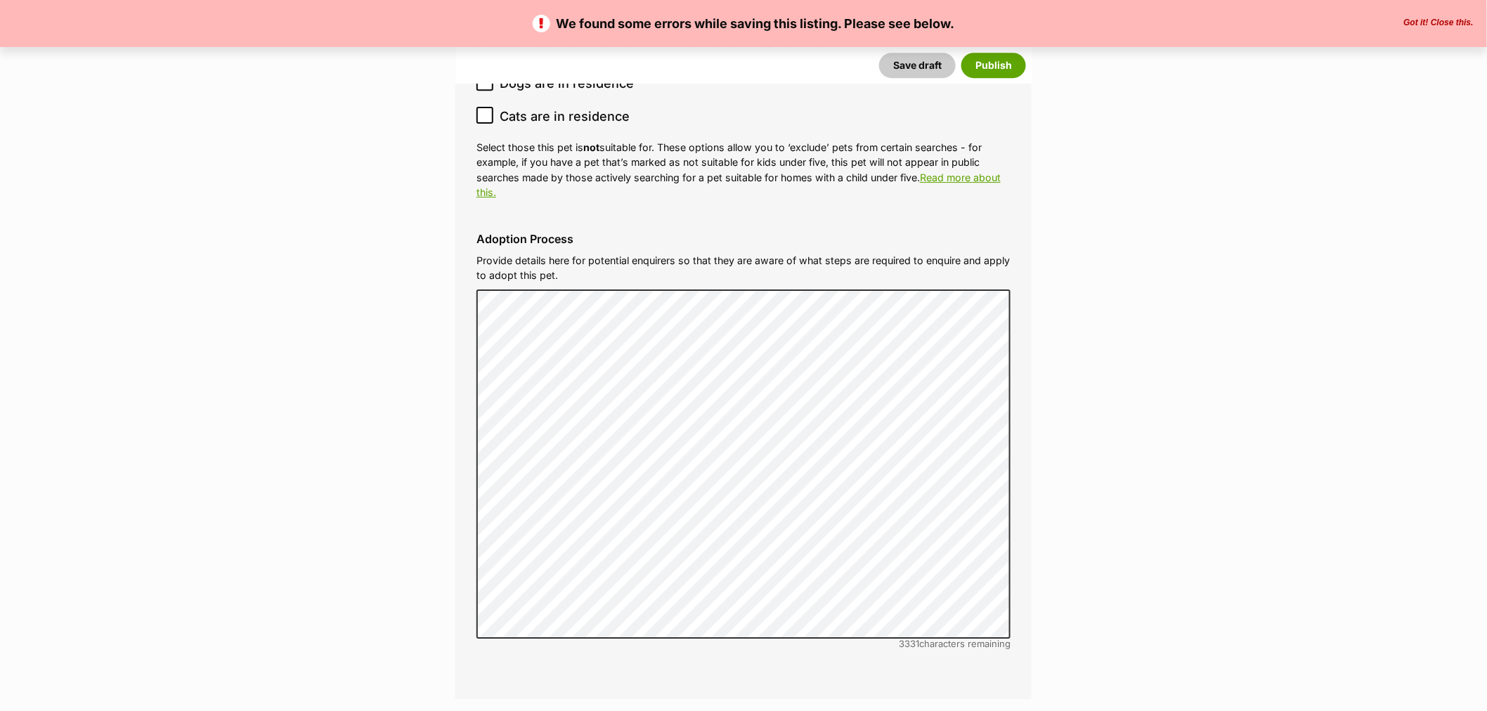
scroll to position [4294, 0]
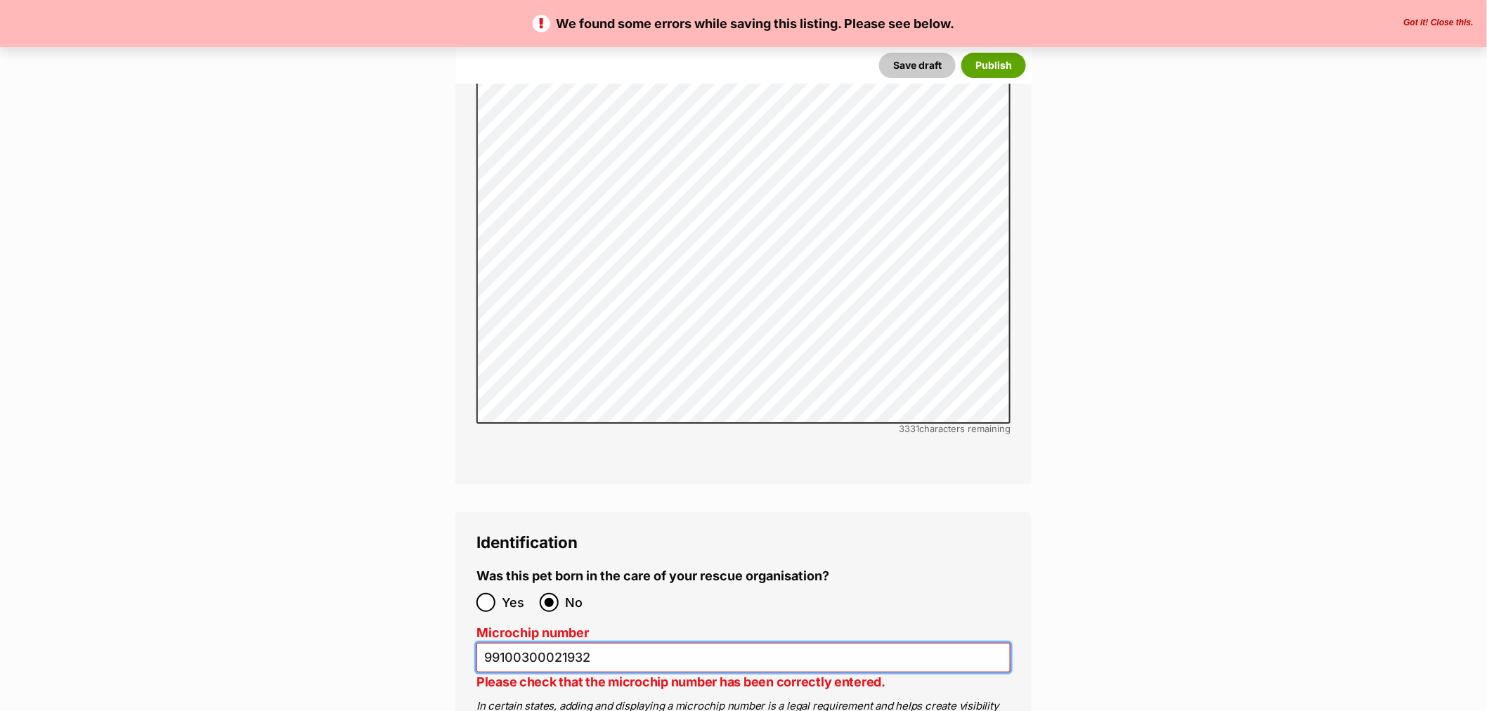
drag, startPoint x: 601, startPoint y: 569, endPoint x: 554, endPoint y: 577, distance: 47.7
click at [554, 643] on input "99100300021932" at bounding box center [743, 658] width 534 height 30
click at [552, 643] on input "99100300021932" at bounding box center [743, 658] width 534 height 30
drag, startPoint x: 542, startPoint y: 572, endPoint x: 556, endPoint y: 573, distance: 14.1
click at [556, 643] on input "99100300021932" at bounding box center [743, 658] width 534 height 30
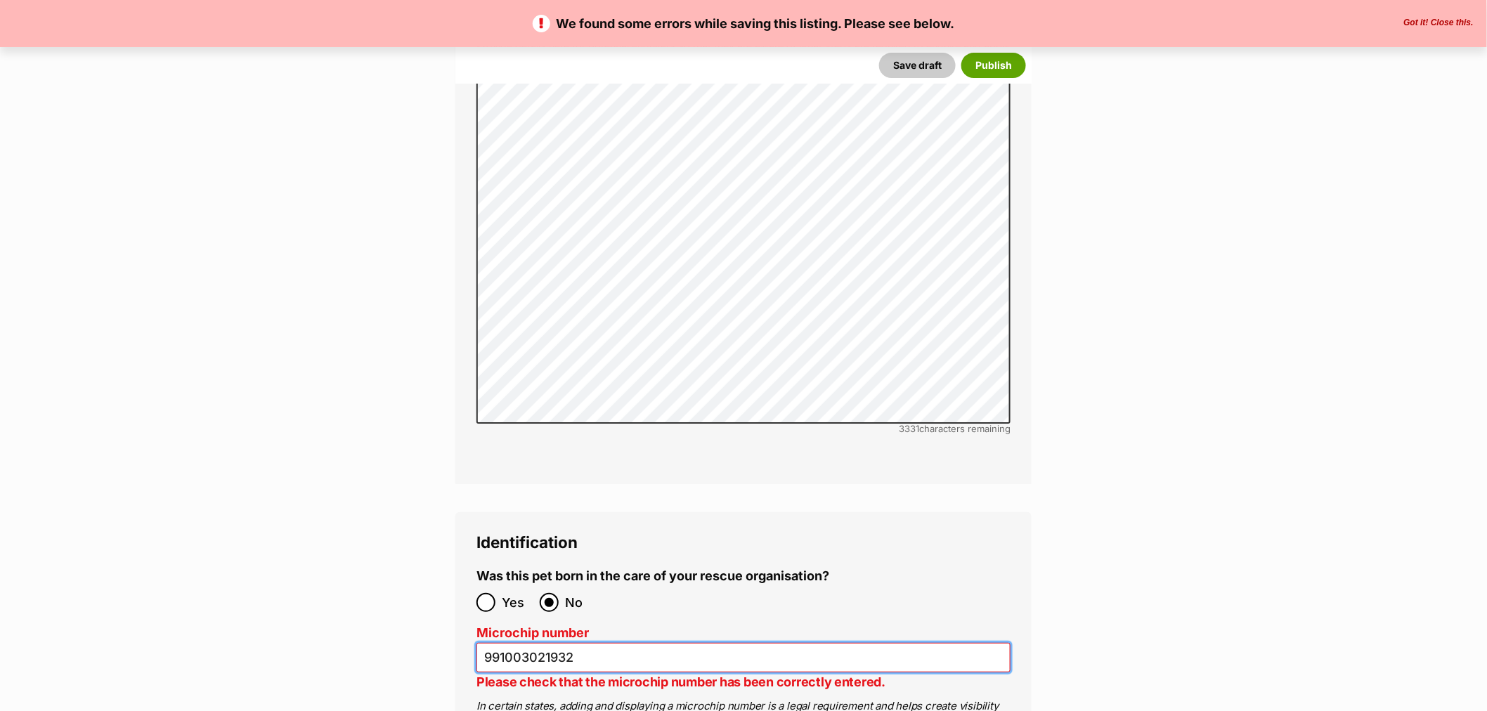
drag, startPoint x: 520, startPoint y: 574, endPoint x: 556, endPoint y: 578, distance: 36.1
click at [556, 643] on input "991003021932" at bounding box center [743, 658] width 534 height 30
click at [550, 643] on input "99100300021932" at bounding box center [743, 658] width 534 height 30
drag, startPoint x: 598, startPoint y: 570, endPoint x: 465, endPoint y: 562, distance: 133.0
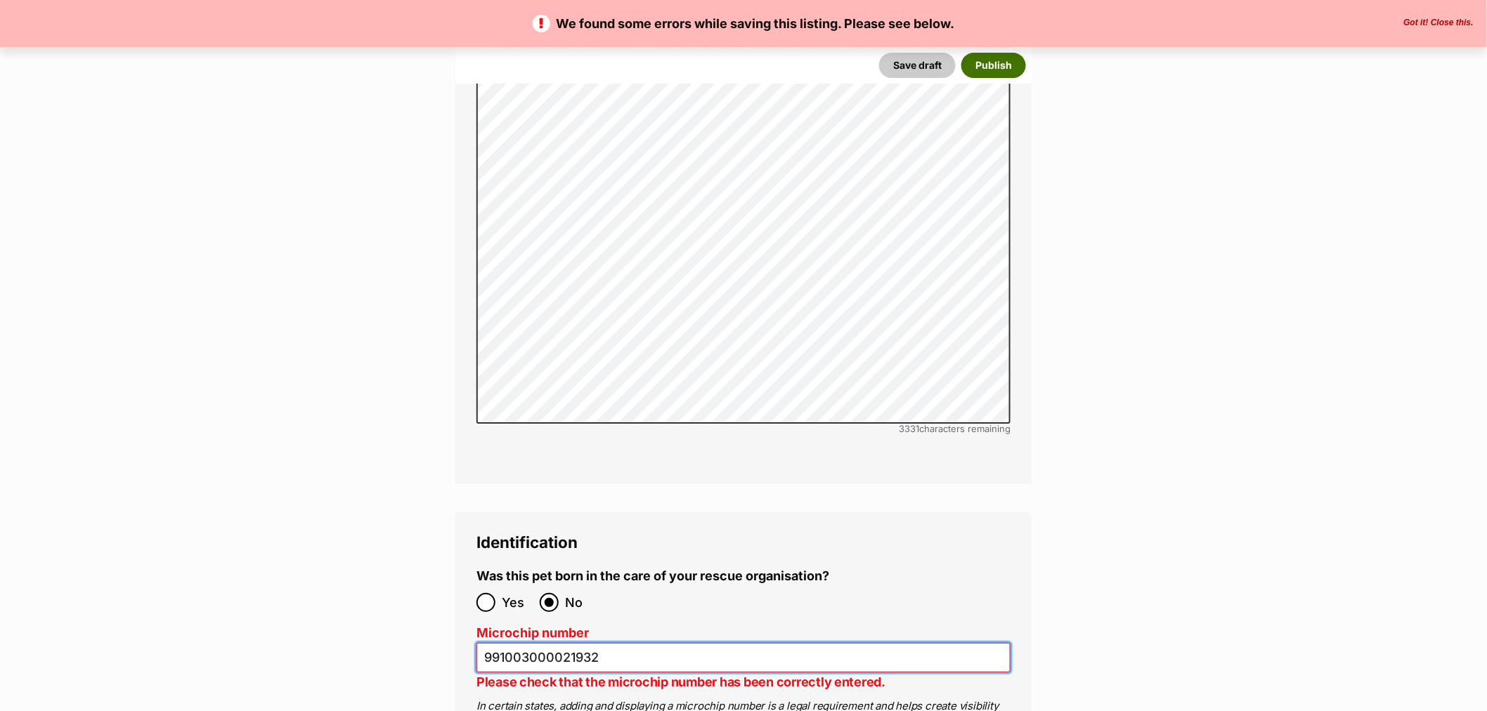
type input "991003000021932"
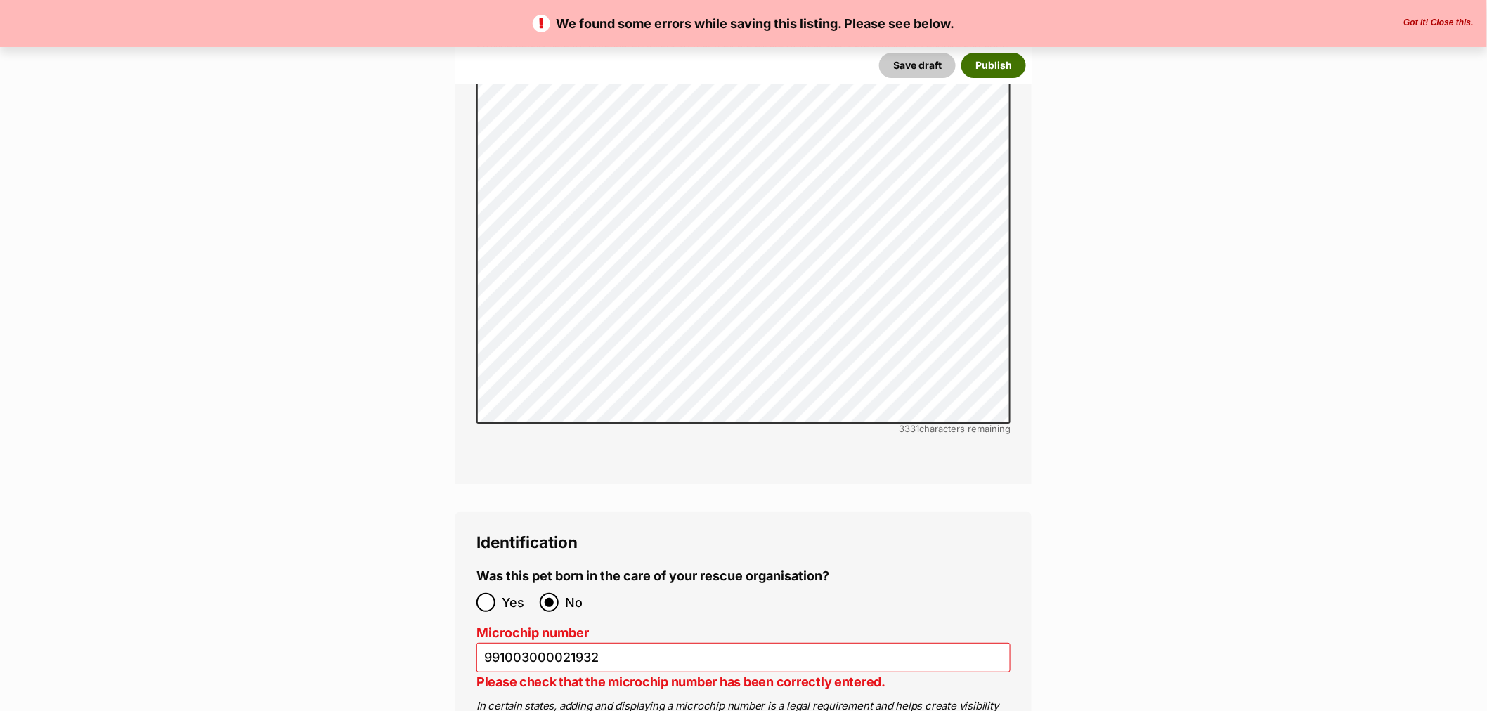
click at [1006, 71] on button "Publish" at bounding box center [993, 65] width 65 height 25
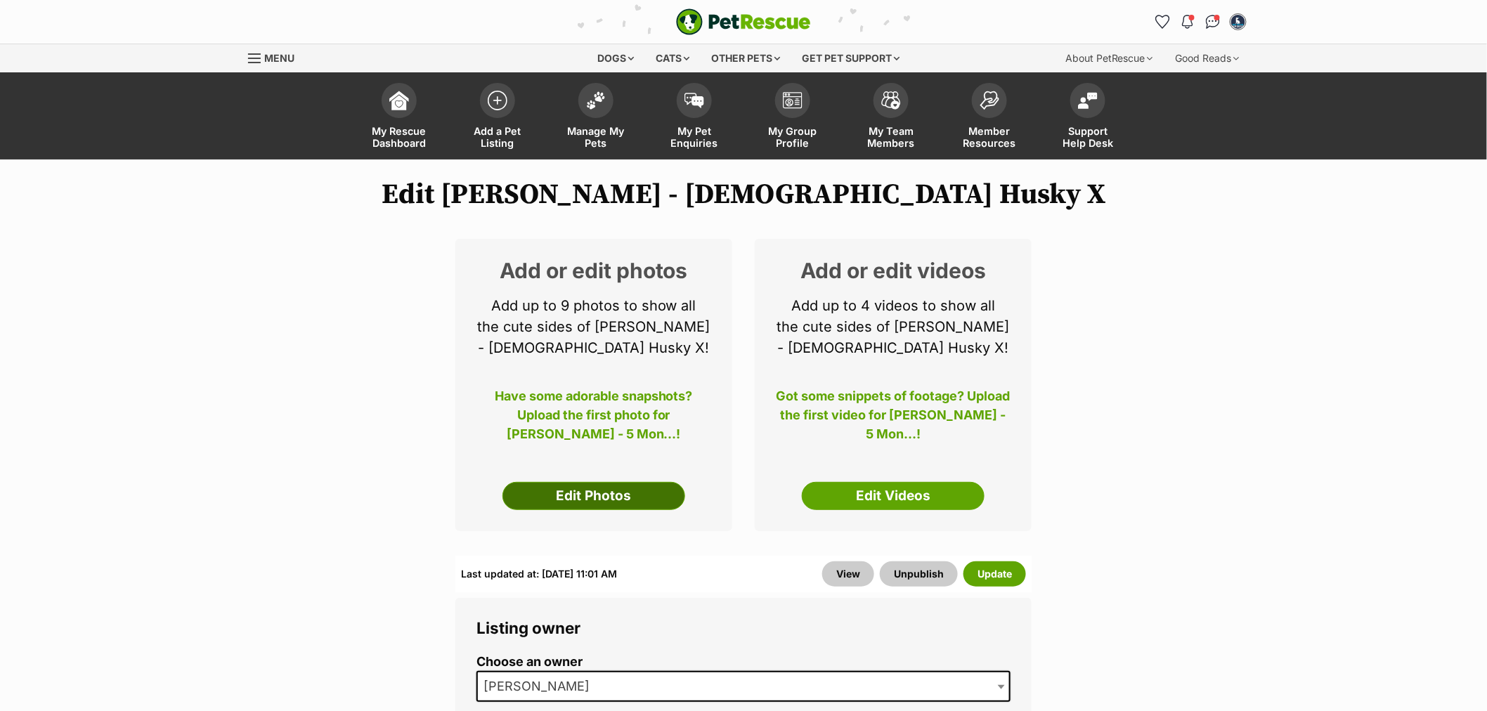
click at [572, 489] on link "Edit Photos" at bounding box center [593, 496] width 183 height 28
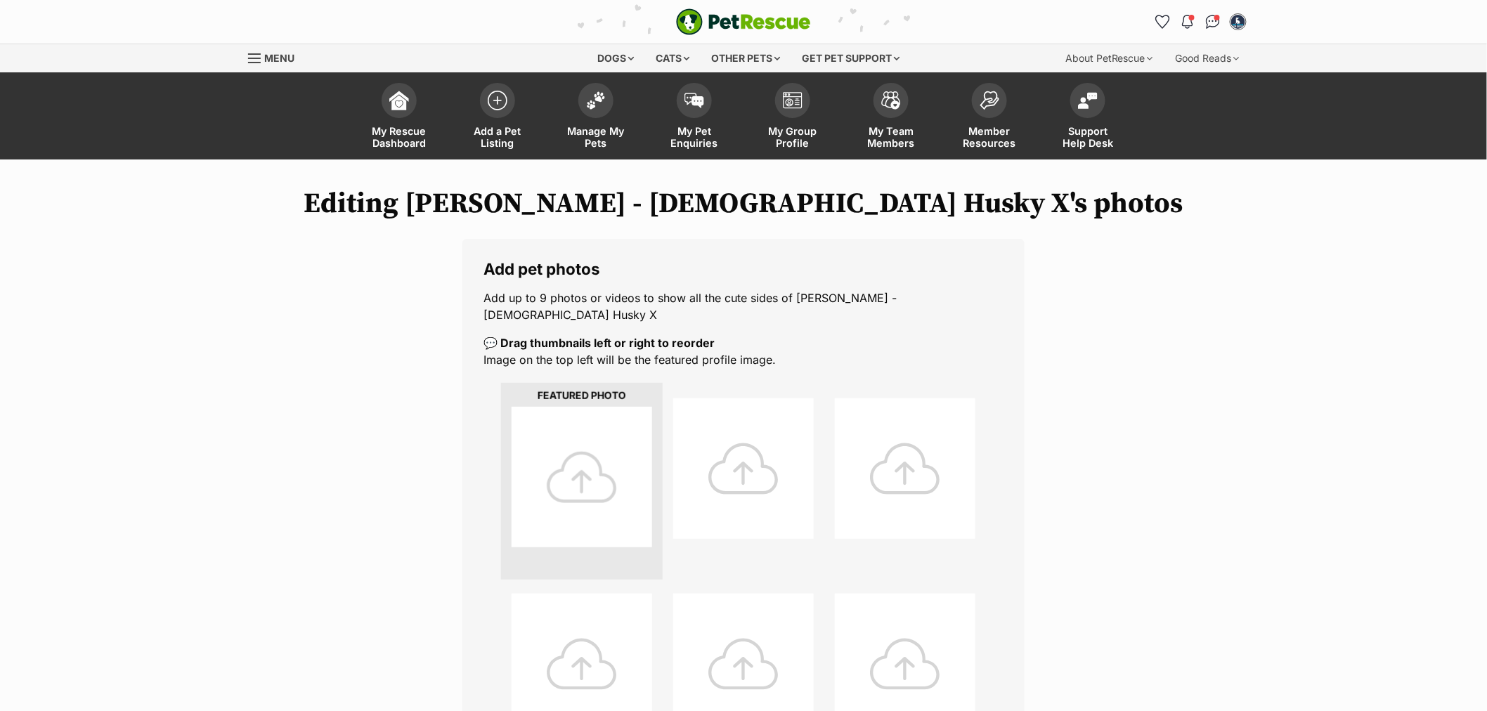
click at [582, 457] on div at bounding box center [582, 477] width 141 height 141
click at [580, 468] on div at bounding box center [582, 477] width 141 height 141
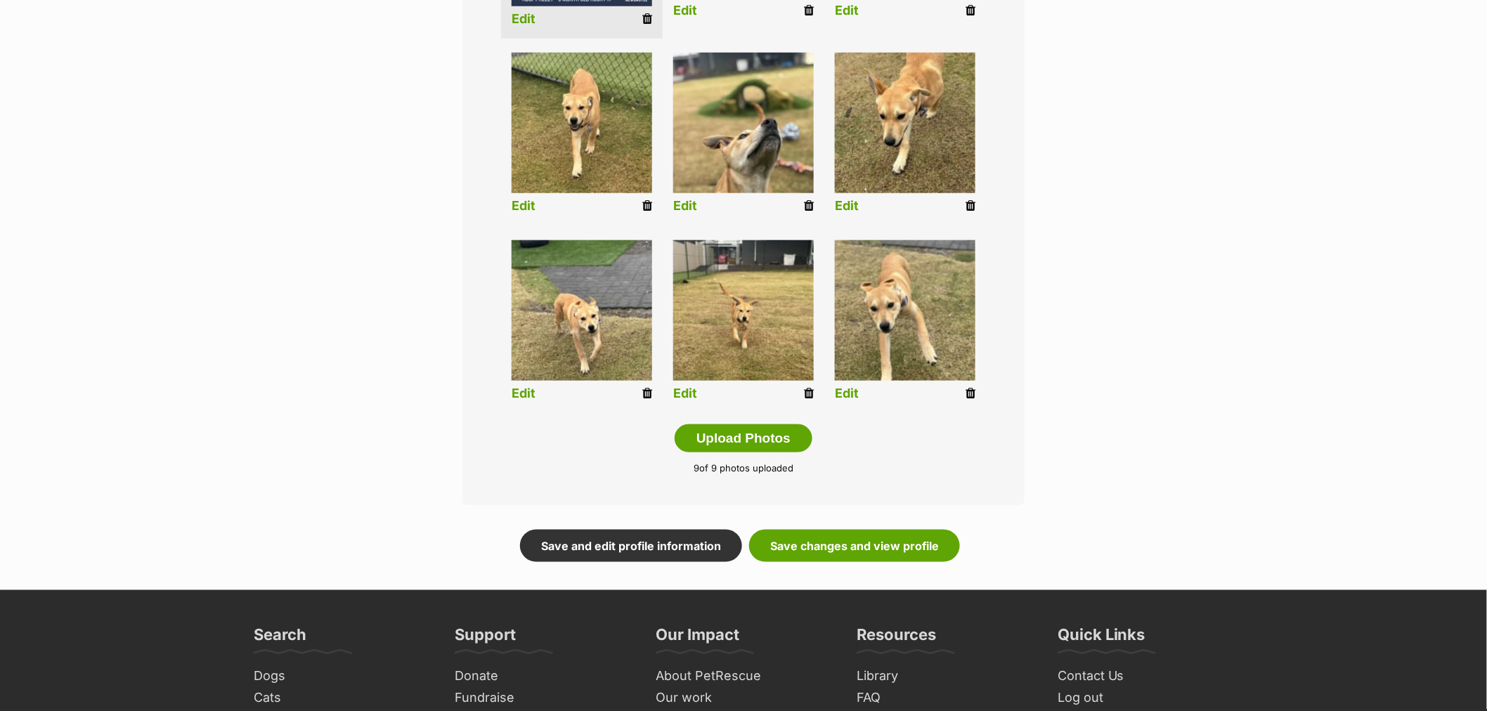
scroll to position [546, 0]
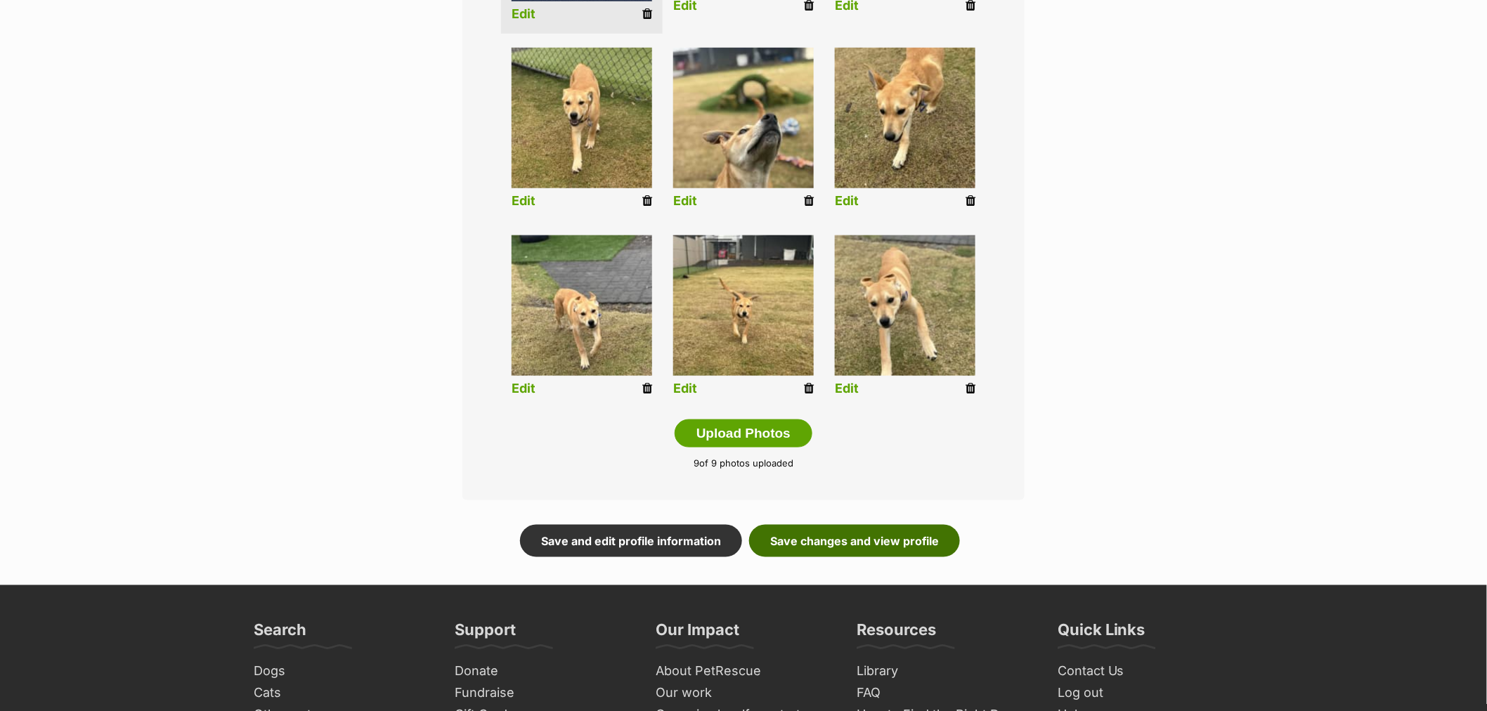
click at [883, 529] on link "Save changes and view profile" at bounding box center [854, 541] width 211 height 32
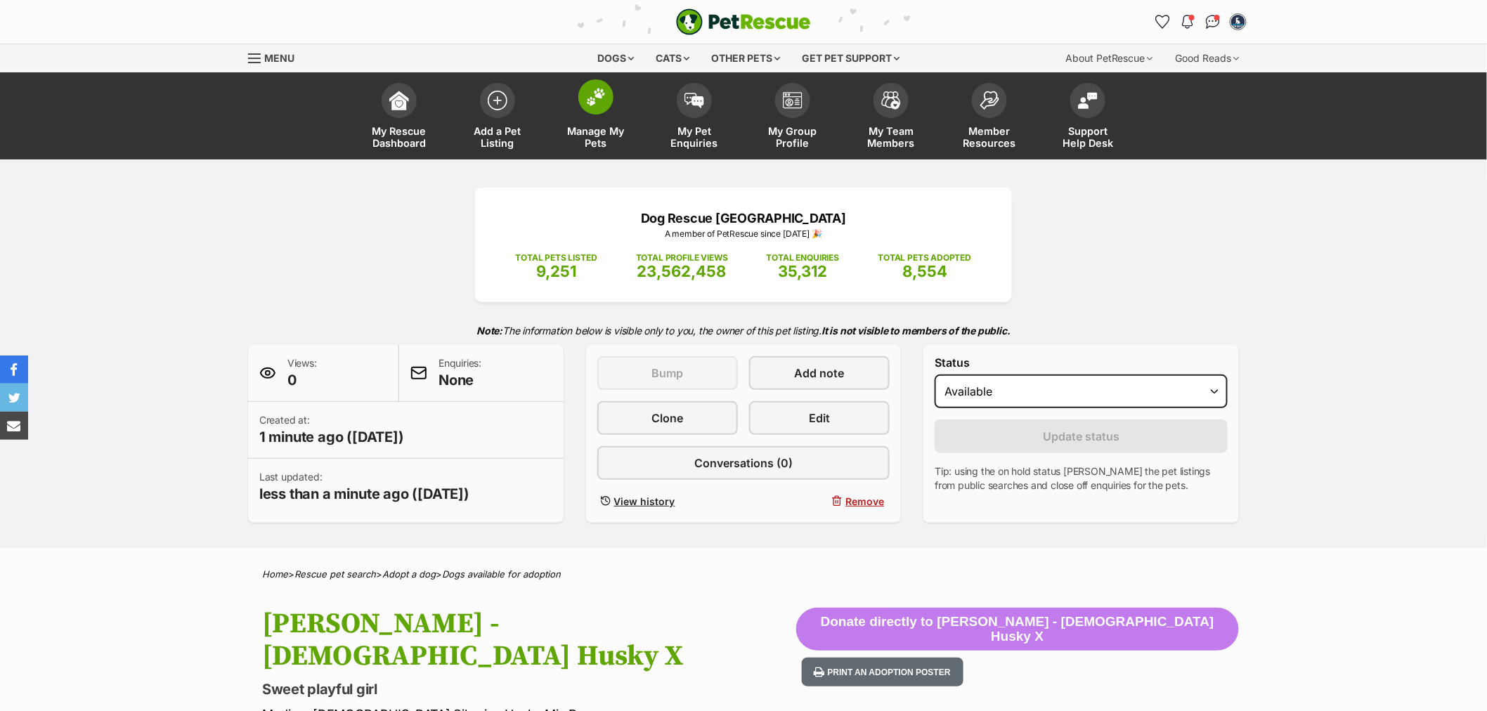
click at [586, 130] on span "Manage My Pets" at bounding box center [595, 137] width 63 height 24
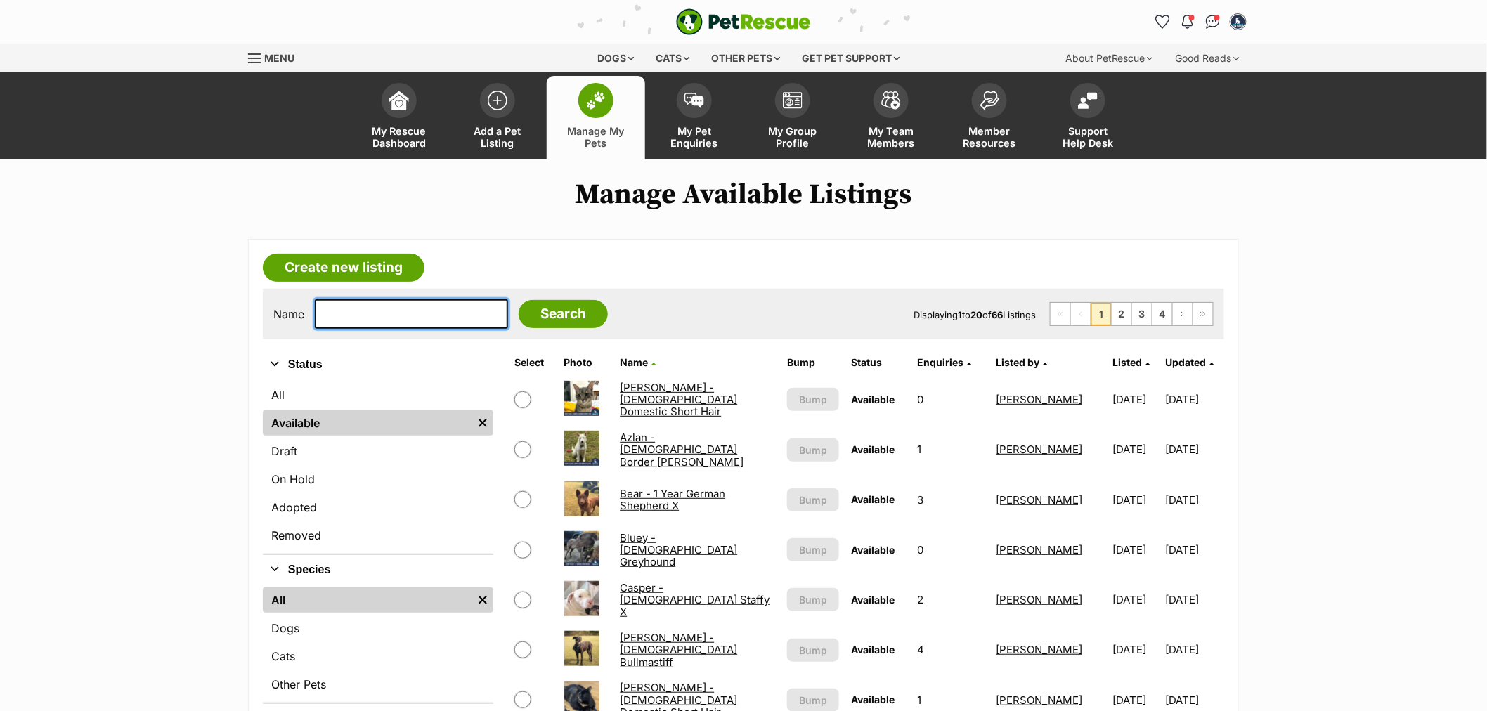
click at [369, 324] on input "text" at bounding box center [411, 314] width 193 height 30
type input "shel"
click at [519, 300] on input "Search" at bounding box center [563, 314] width 89 height 28
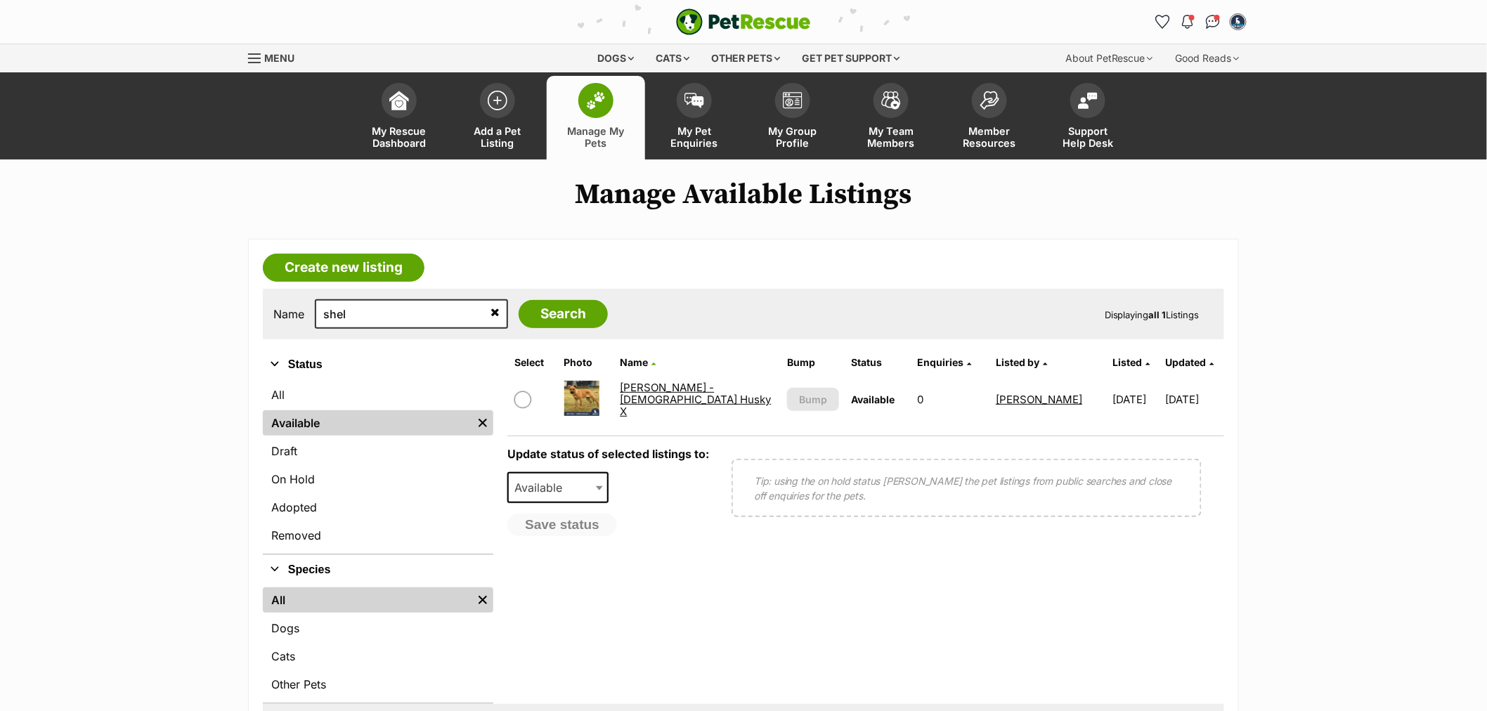
click at [717, 401] on link "[PERSON_NAME] - [DEMOGRAPHIC_DATA] Husky X" at bounding box center [695, 400] width 151 height 38
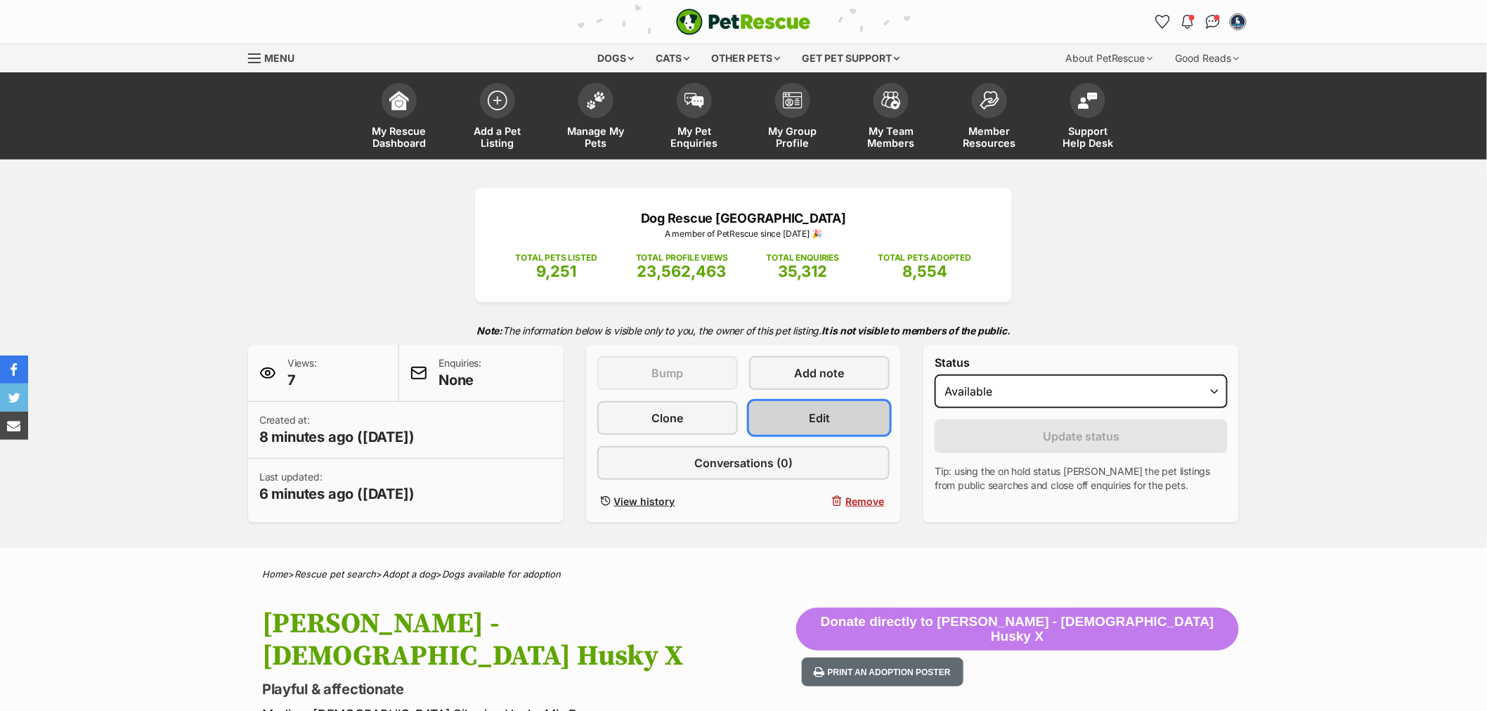
click at [813, 419] on span "Edit" at bounding box center [819, 418] width 21 height 17
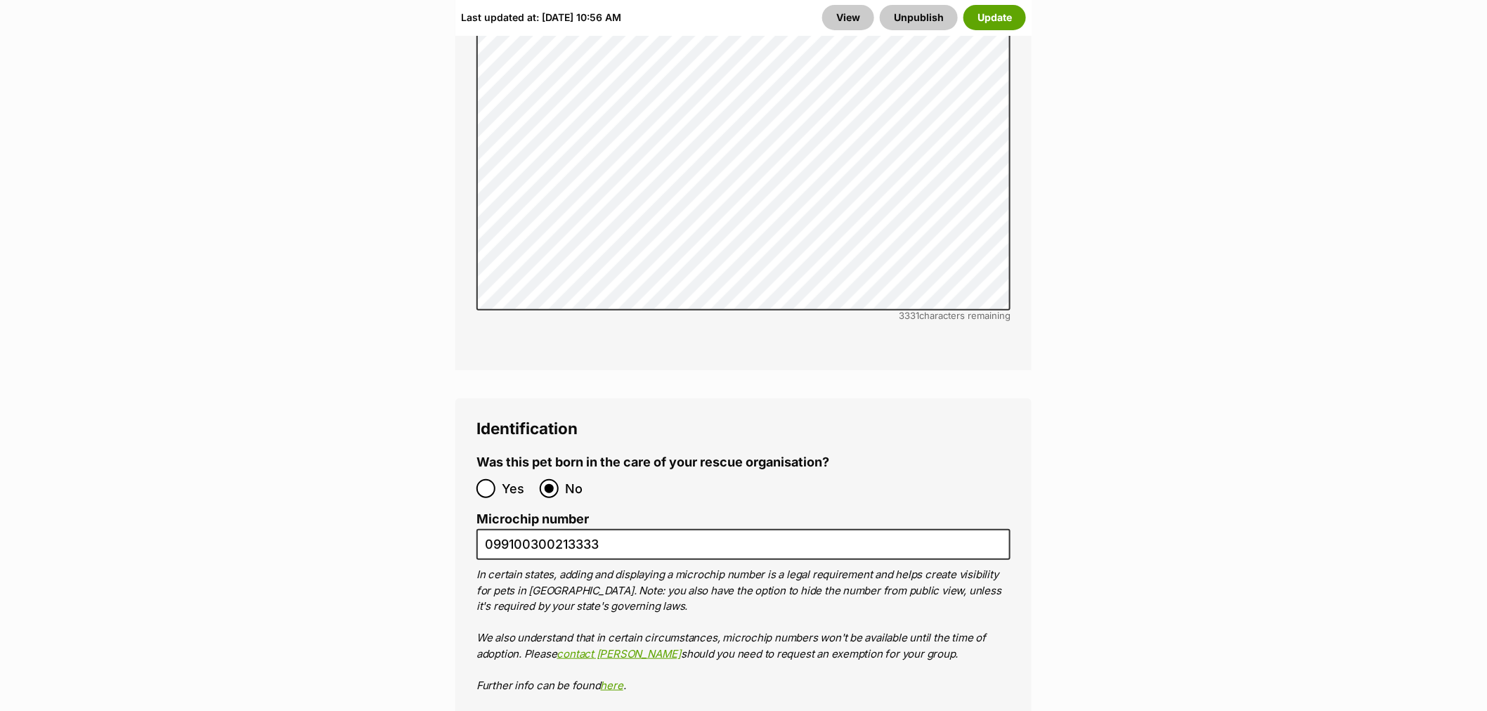
scroll to position [4606, 0]
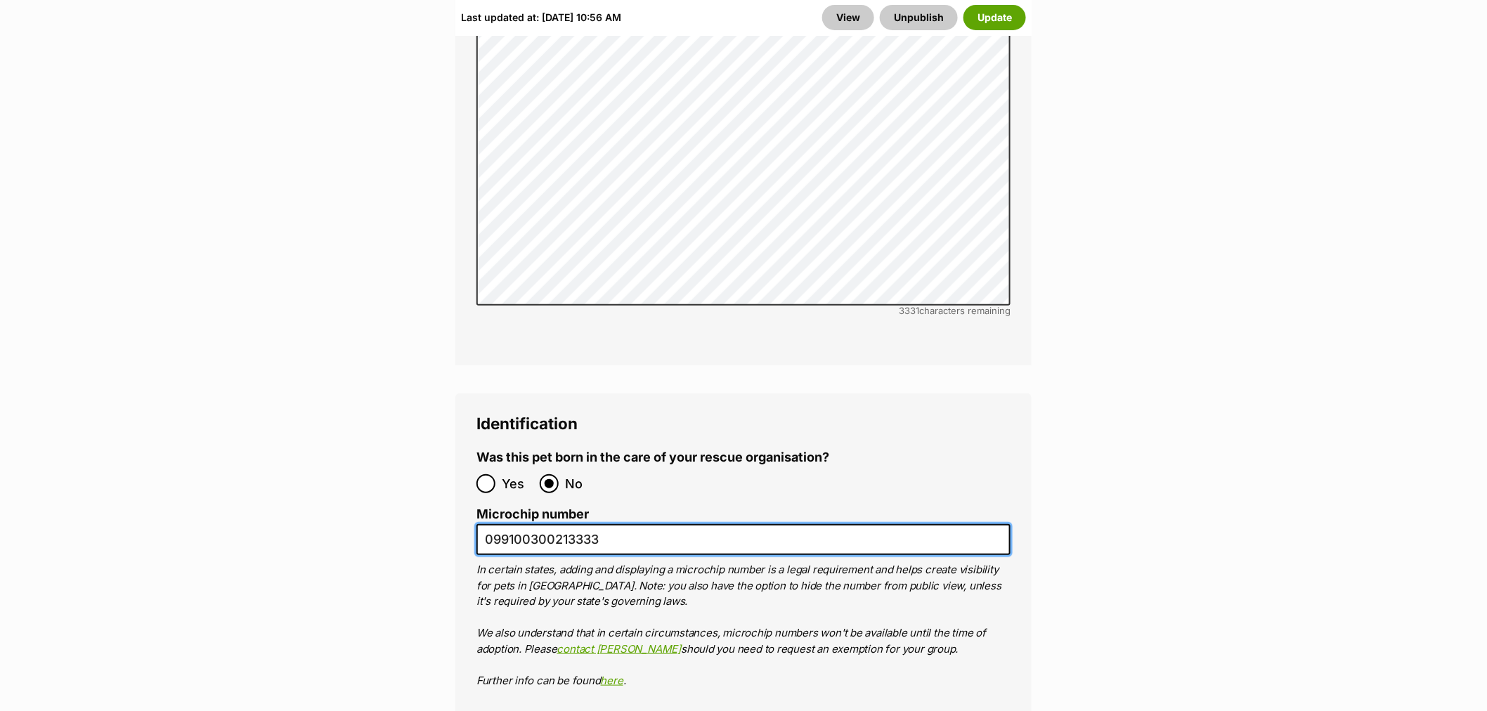
drag, startPoint x: 630, startPoint y: 453, endPoint x: 324, endPoint y: 423, distance: 307.9
paste input "991003002193317"
type input "991003002193317"
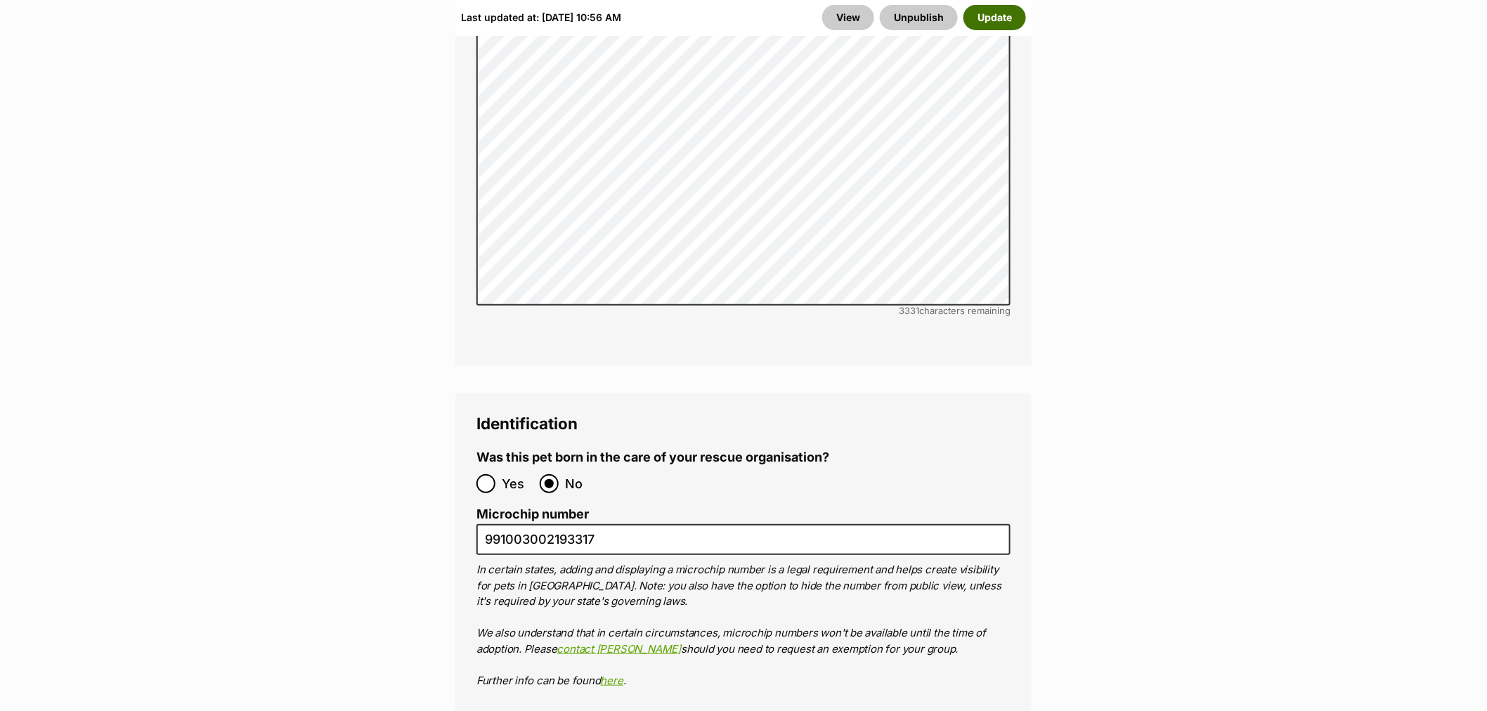
click at [999, 11] on button "Update" at bounding box center [994, 17] width 63 height 25
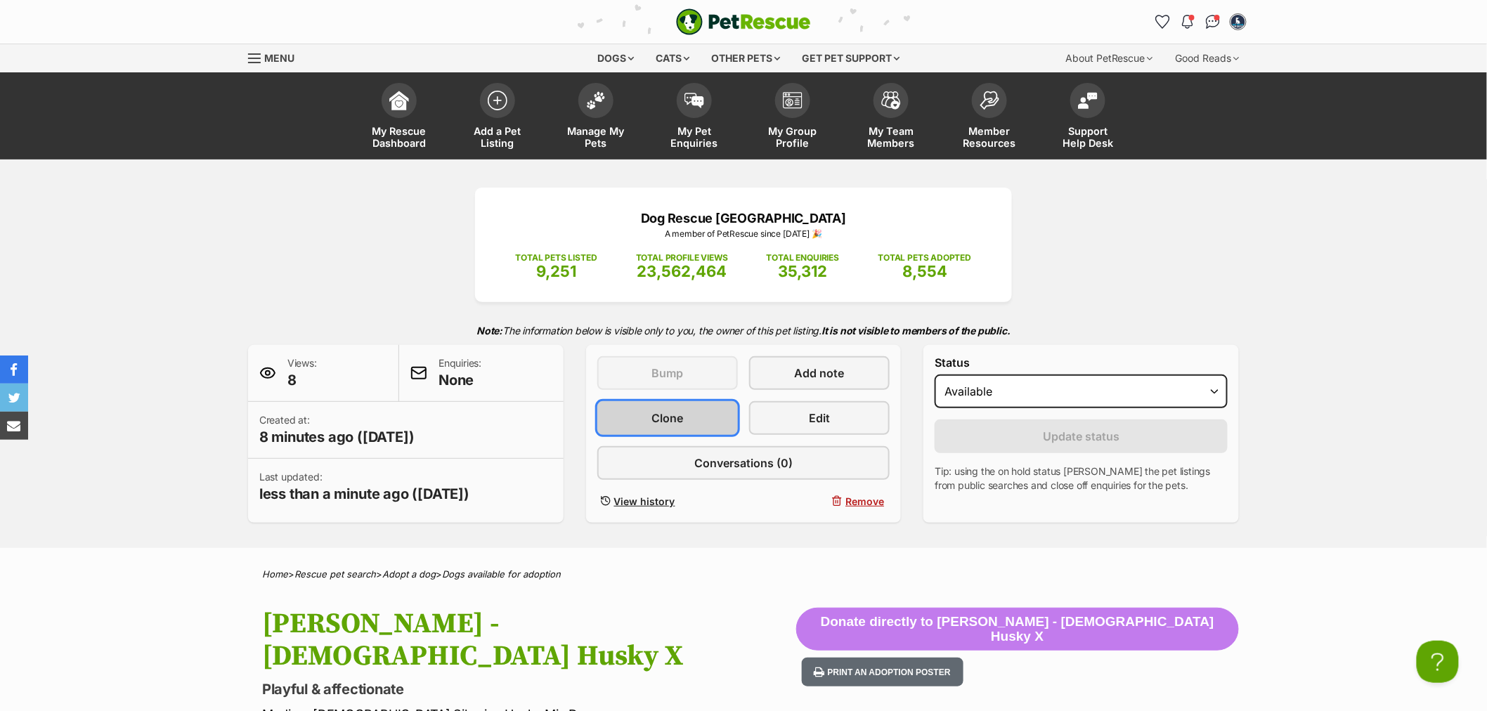
click at [652, 419] on span "Clone" at bounding box center [667, 418] width 32 height 17
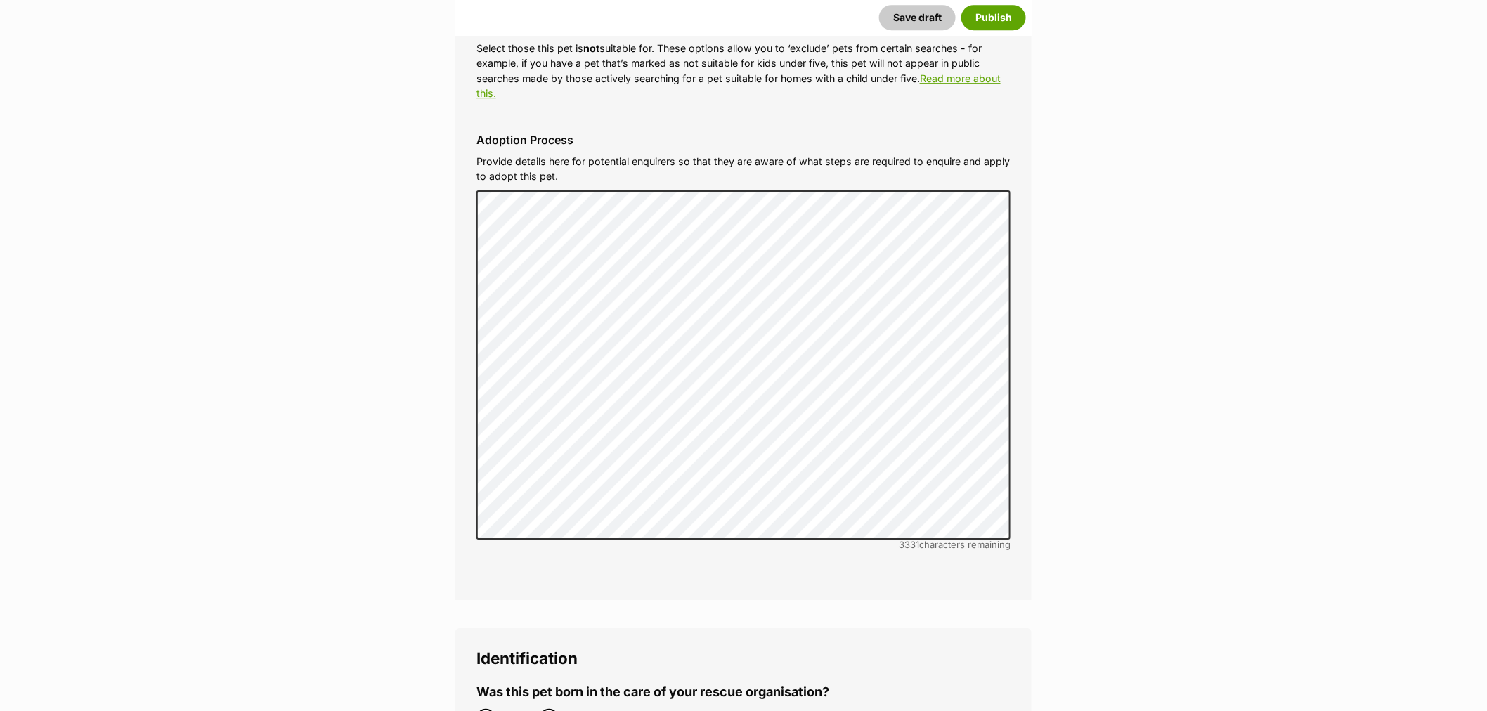
scroll to position [4294, 0]
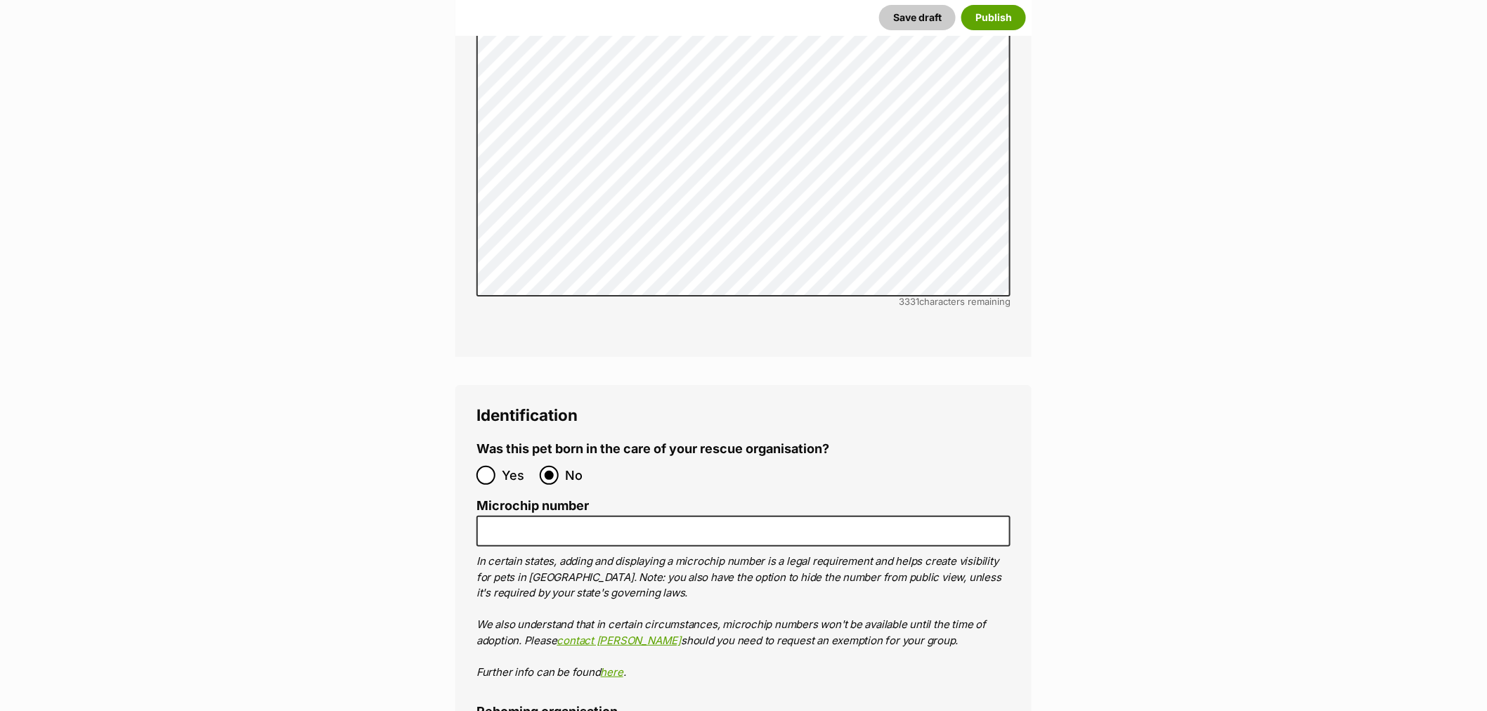
click at [658, 499] on ol "Microchip number In certain states, adding and displaying a microchip number is…" at bounding box center [743, 589] width 534 height 181
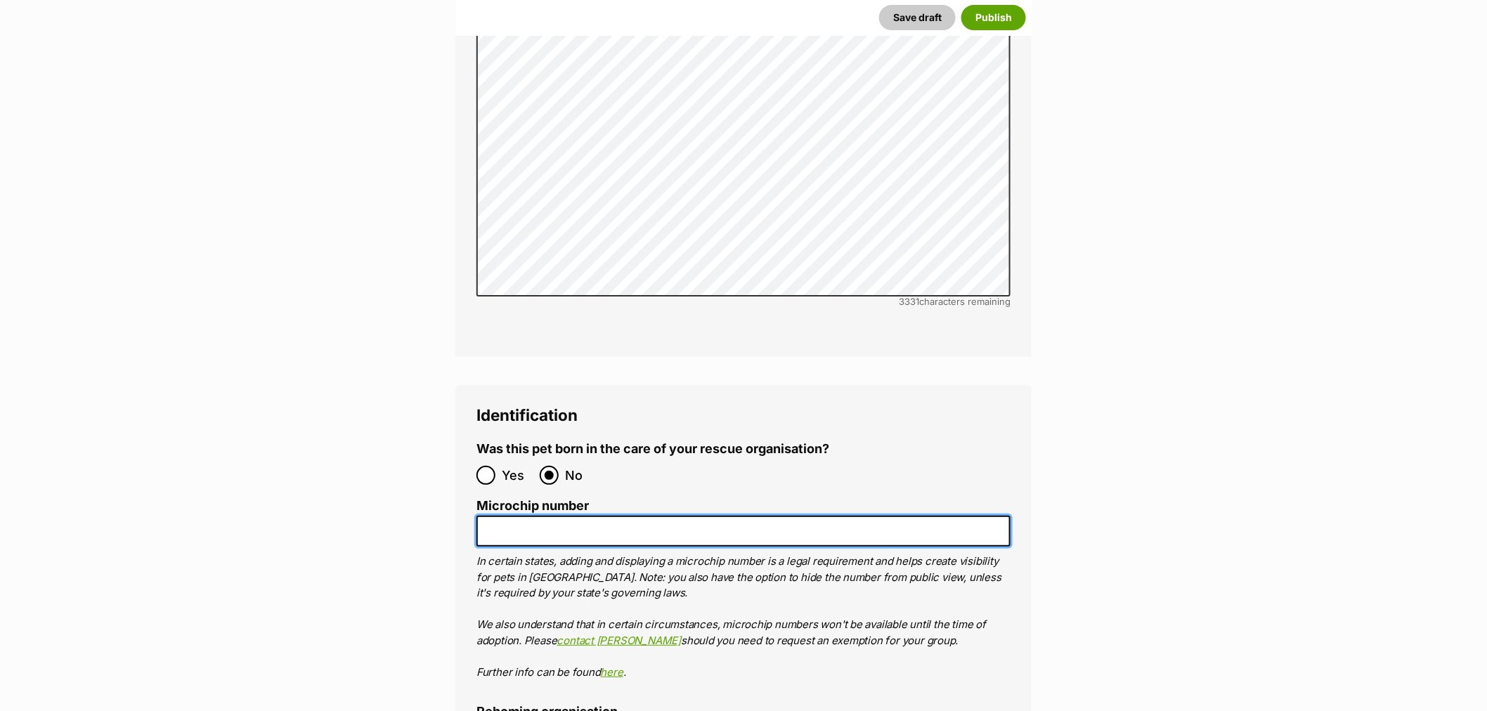
click at [654, 516] on input "Microchip number" at bounding box center [743, 532] width 534 height 32
paste input "99100300213317"
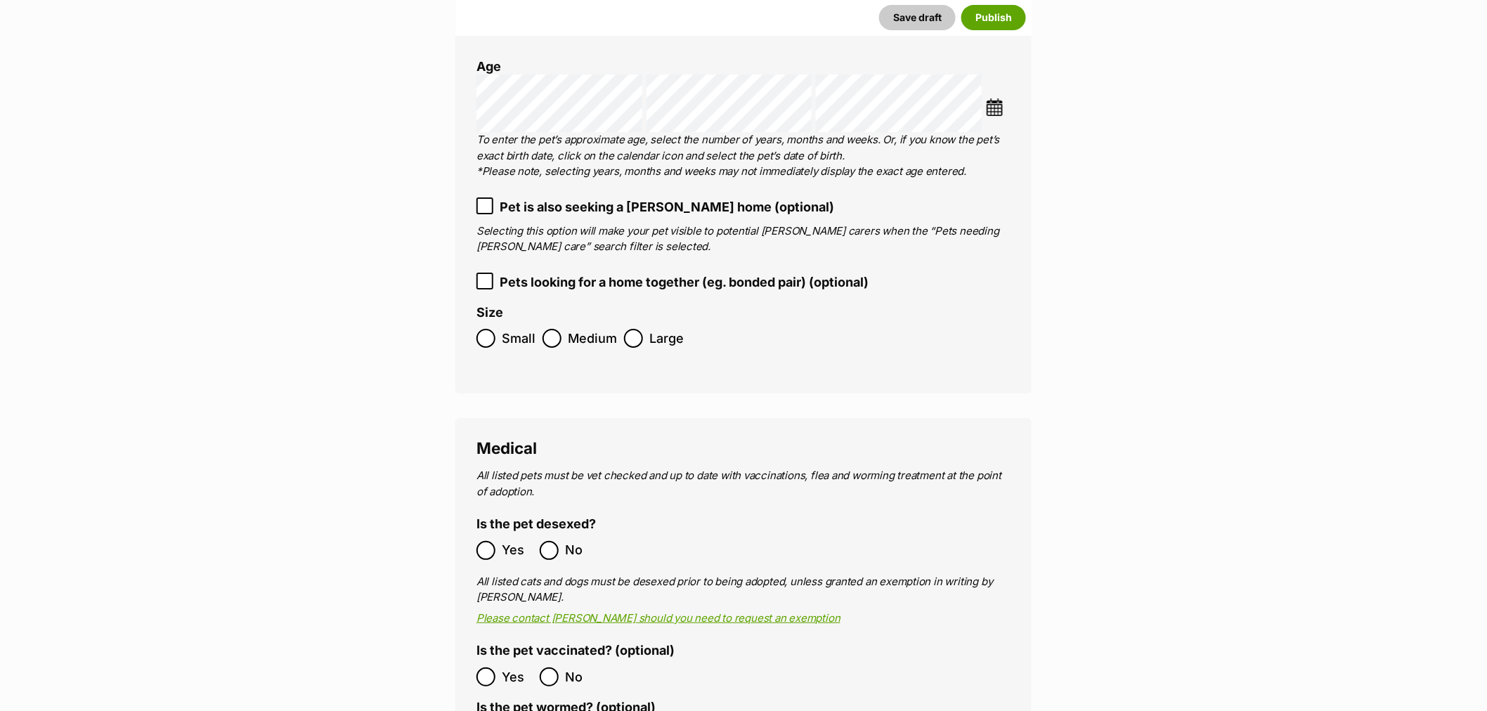
scroll to position [2264, 0]
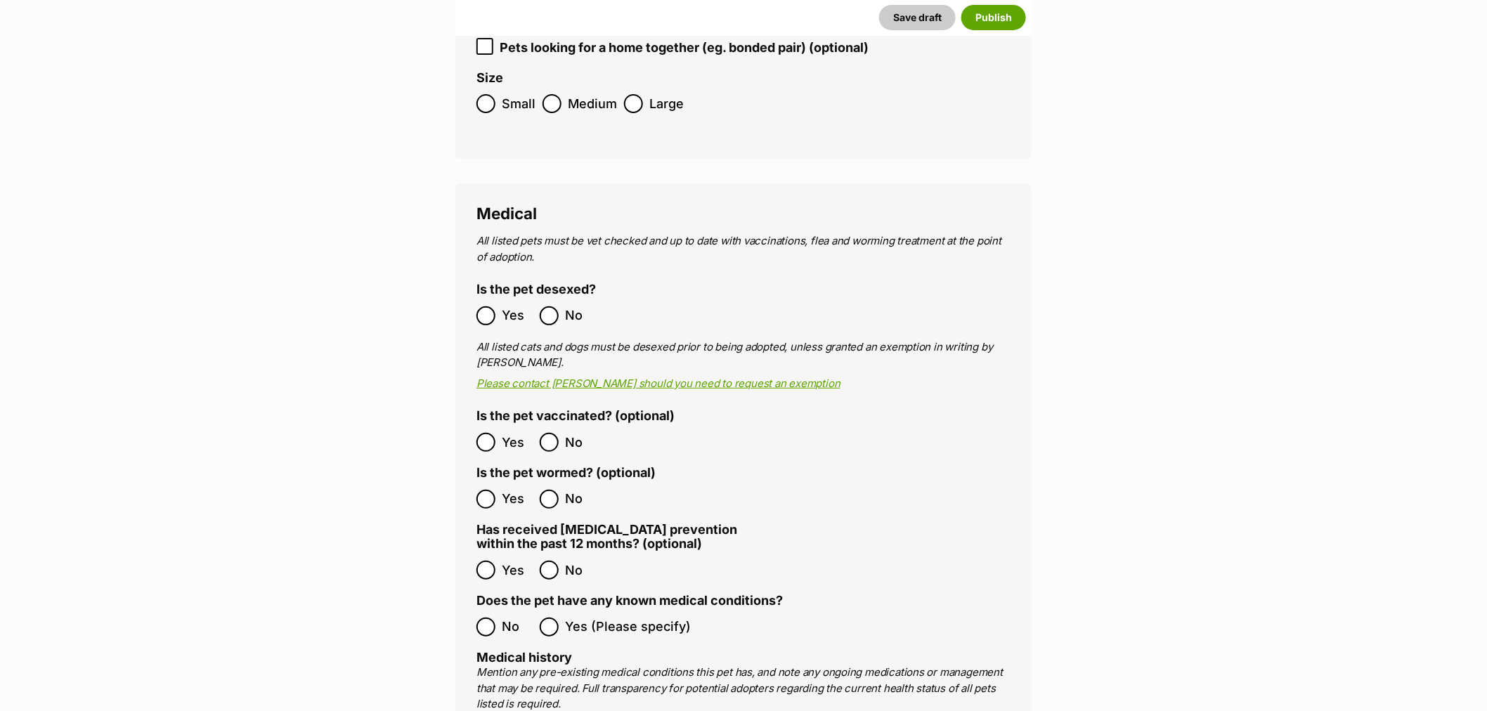
type input "99100300213317"
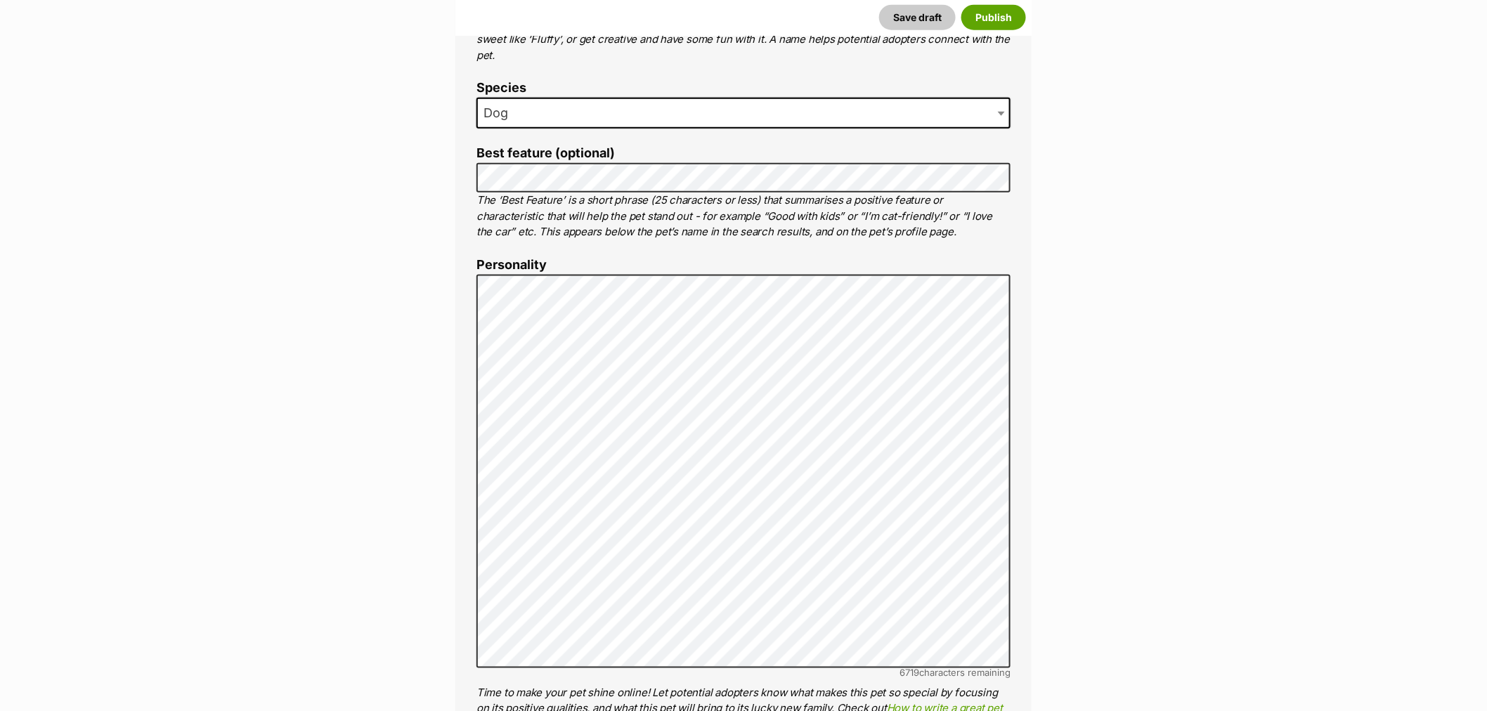
scroll to position [703, 0]
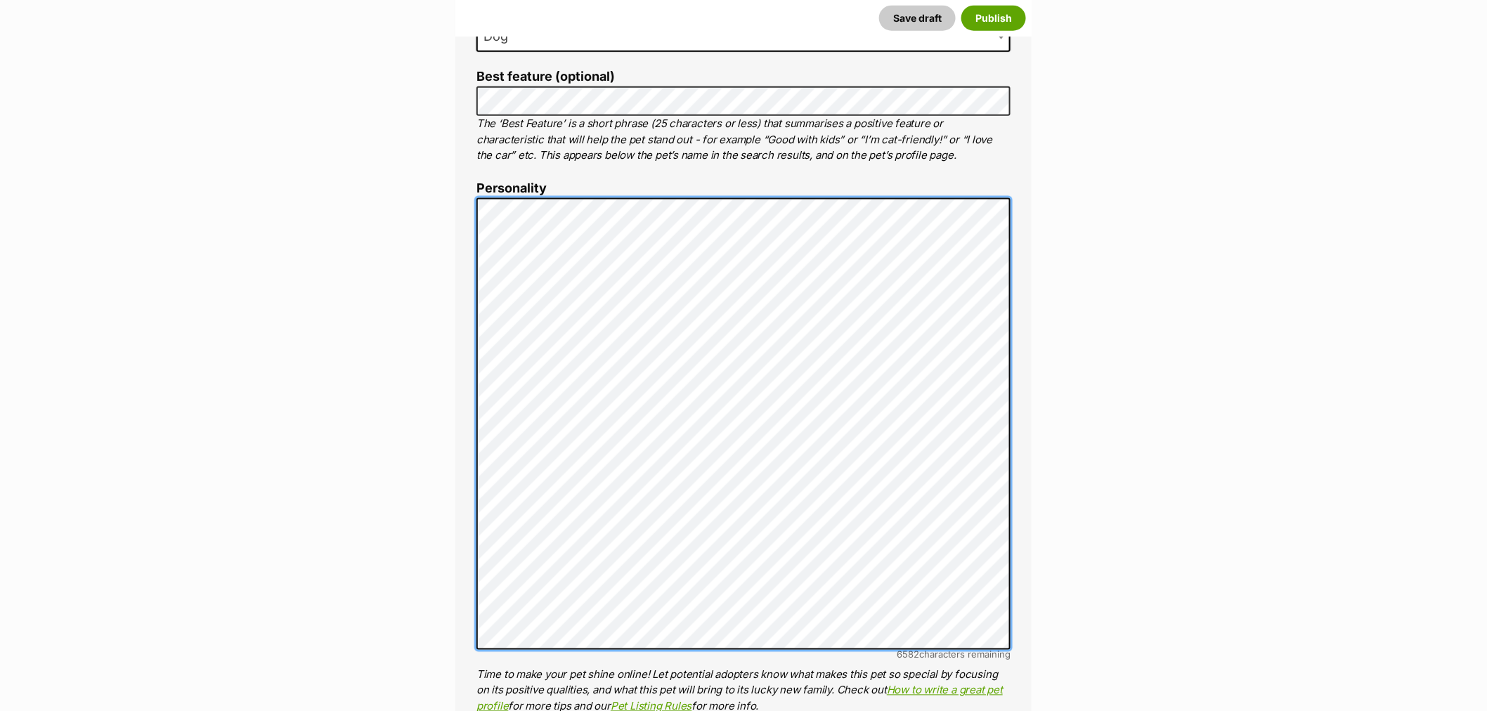
click at [474, 188] on div "About This Pet Name Henlo there, it looks like you might be using the pet name …" at bounding box center [743, 488] width 576 height 1319
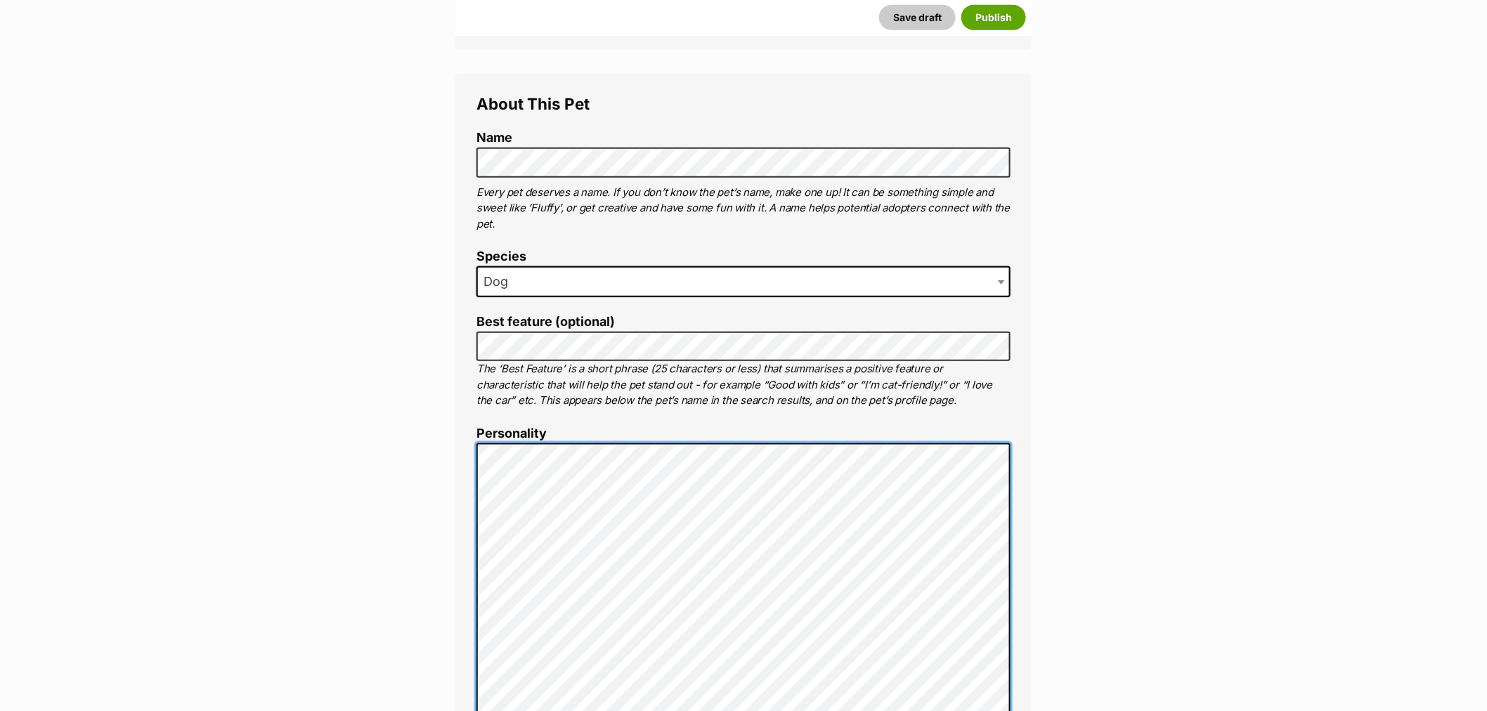
scroll to position [156, 0]
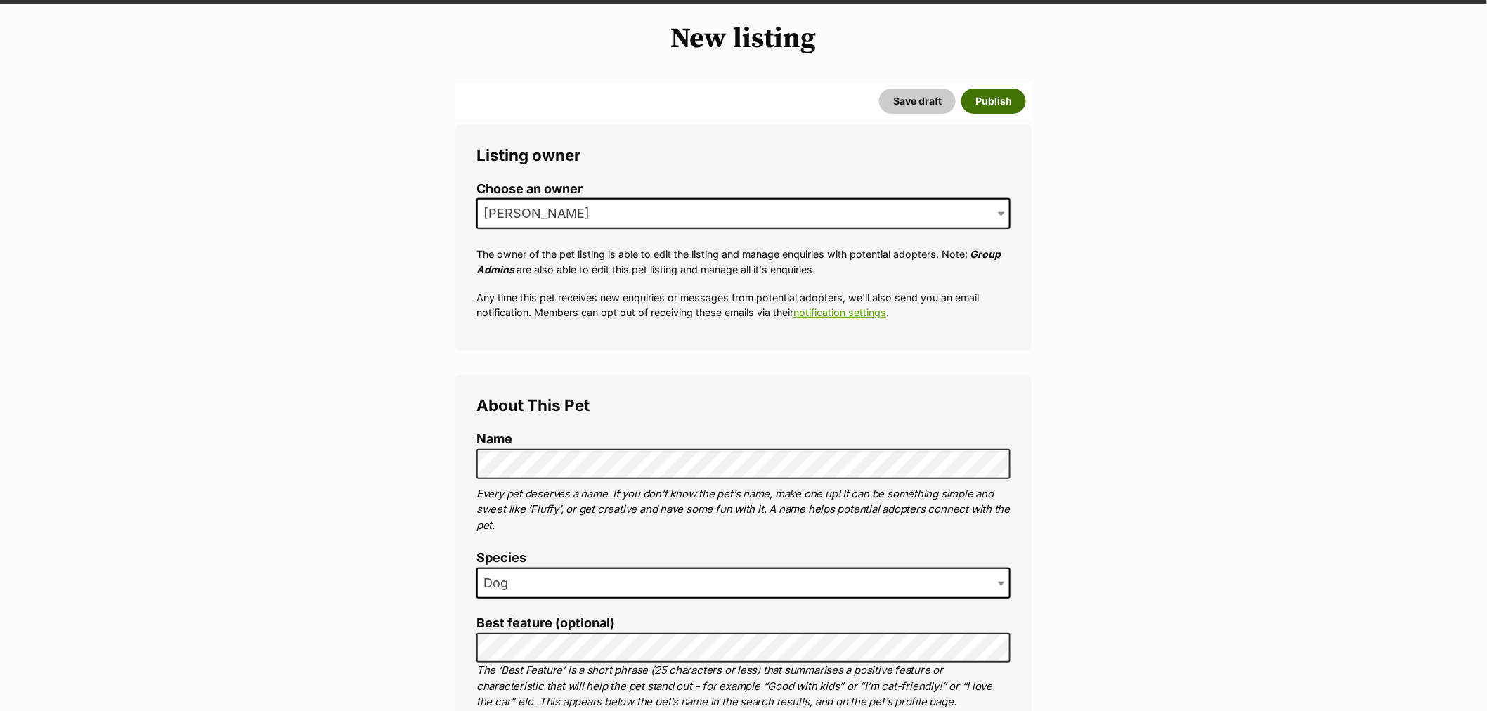
click at [993, 107] on button "Publish" at bounding box center [993, 101] width 65 height 25
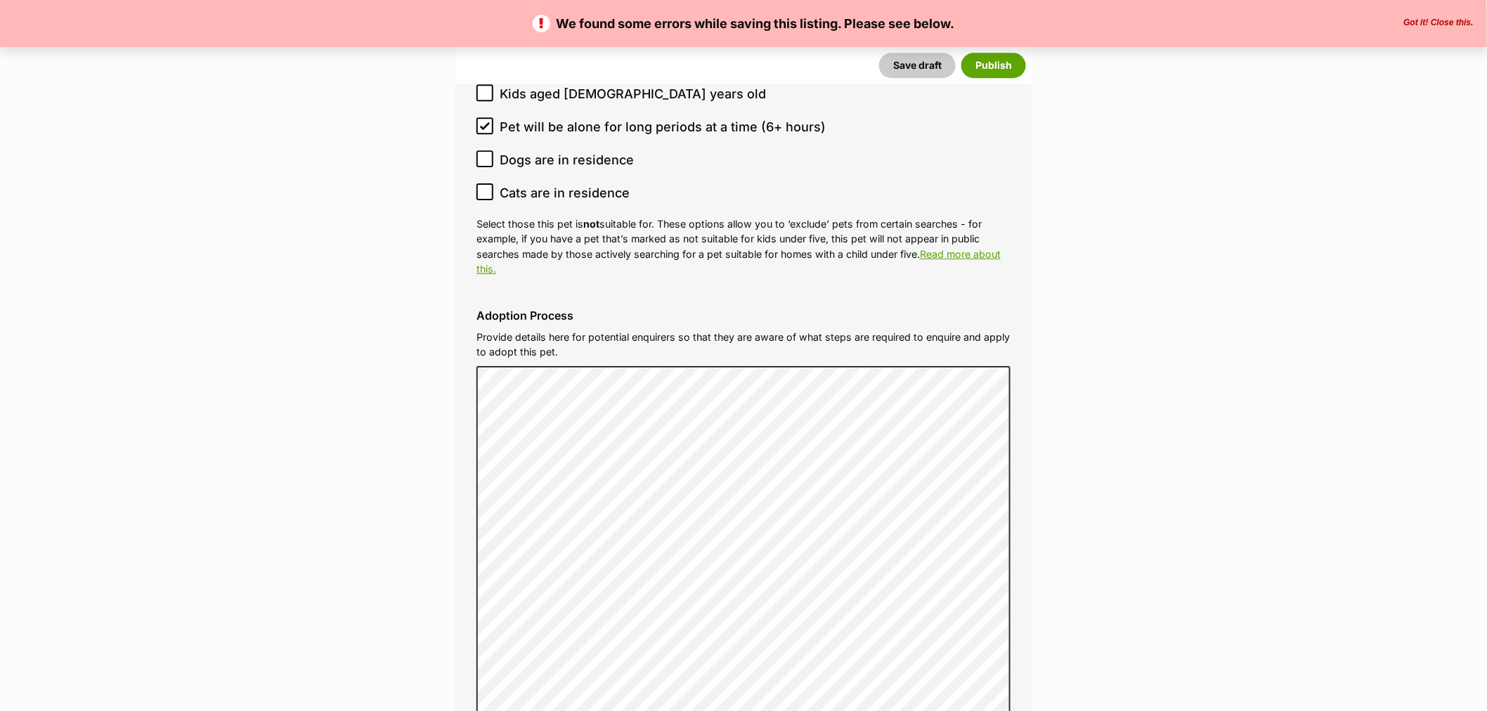
scroll to position [4372, 0]
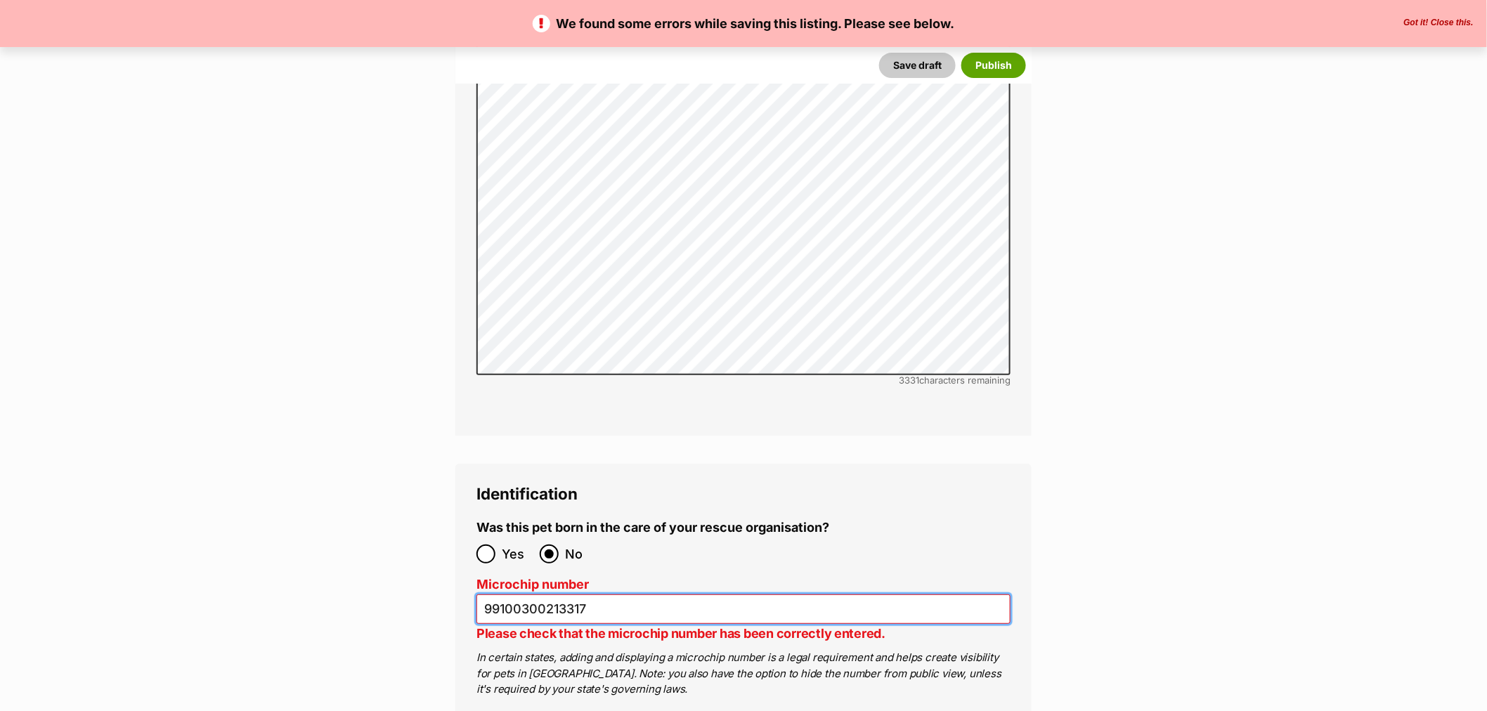
click at [546, 594] on input "99100300213317" at bounding box center [743, 609] width 534 height 30
drag, startPoint x: 610, startPoint y: 530, endPoint x: 572, endPoint y: 526, distance: 38.2
click at [572, 594] on input "9910030000213317" at bounding box center [743, 609] width 534 height 30
drag, startPoint x: 522, startPoint y: 524, endPoint x: 558, endPoint y: 527, distance: 35.9
click at [552, 594] on input "9910030000213317" at bounding box center [743, 609] width 534 height 30
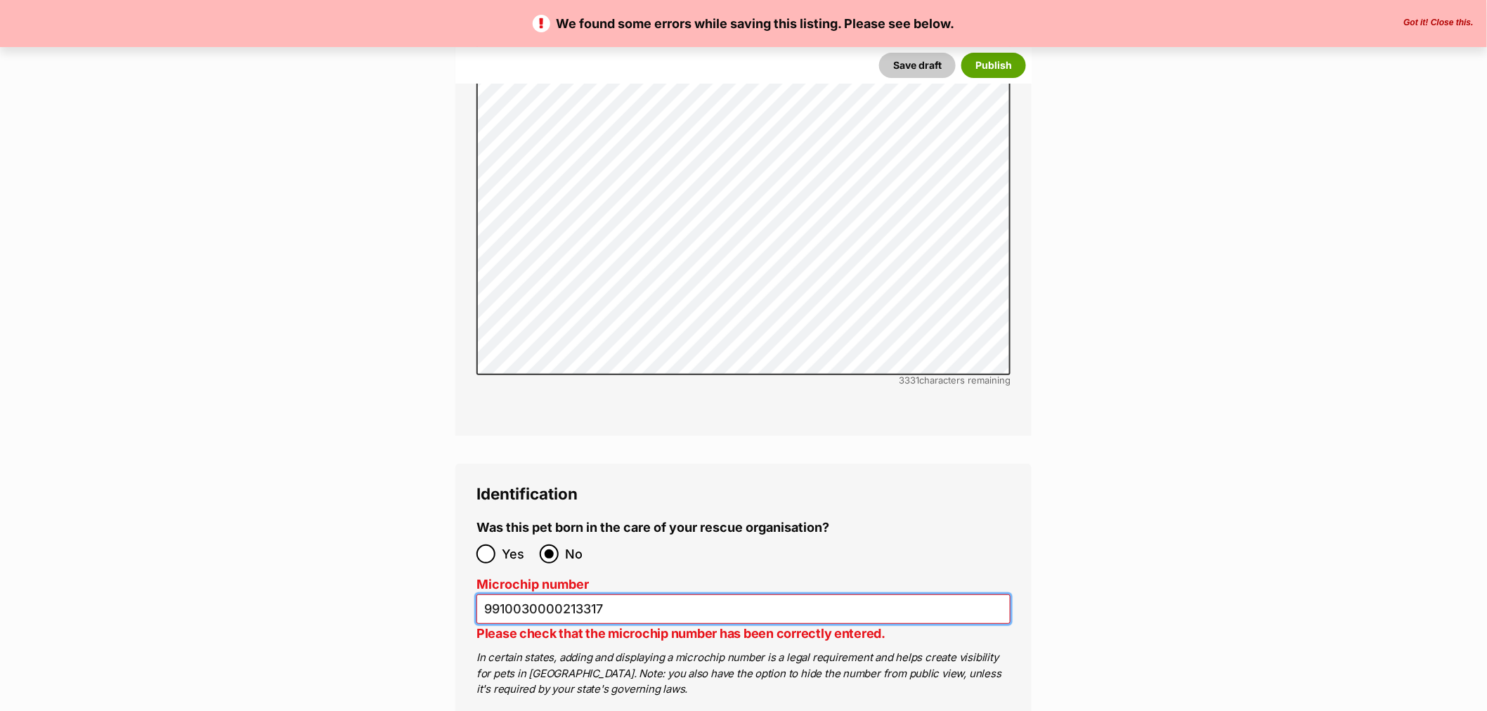
click at [559, 594] on input "9910030000213317" at bounding box center [743, 609] width 534 height 30
drag, startPoint x: 644, startPoint y: 523, endPoint x: 91, endPoint y: 483, distance: 553.7
type input "991003000213317"
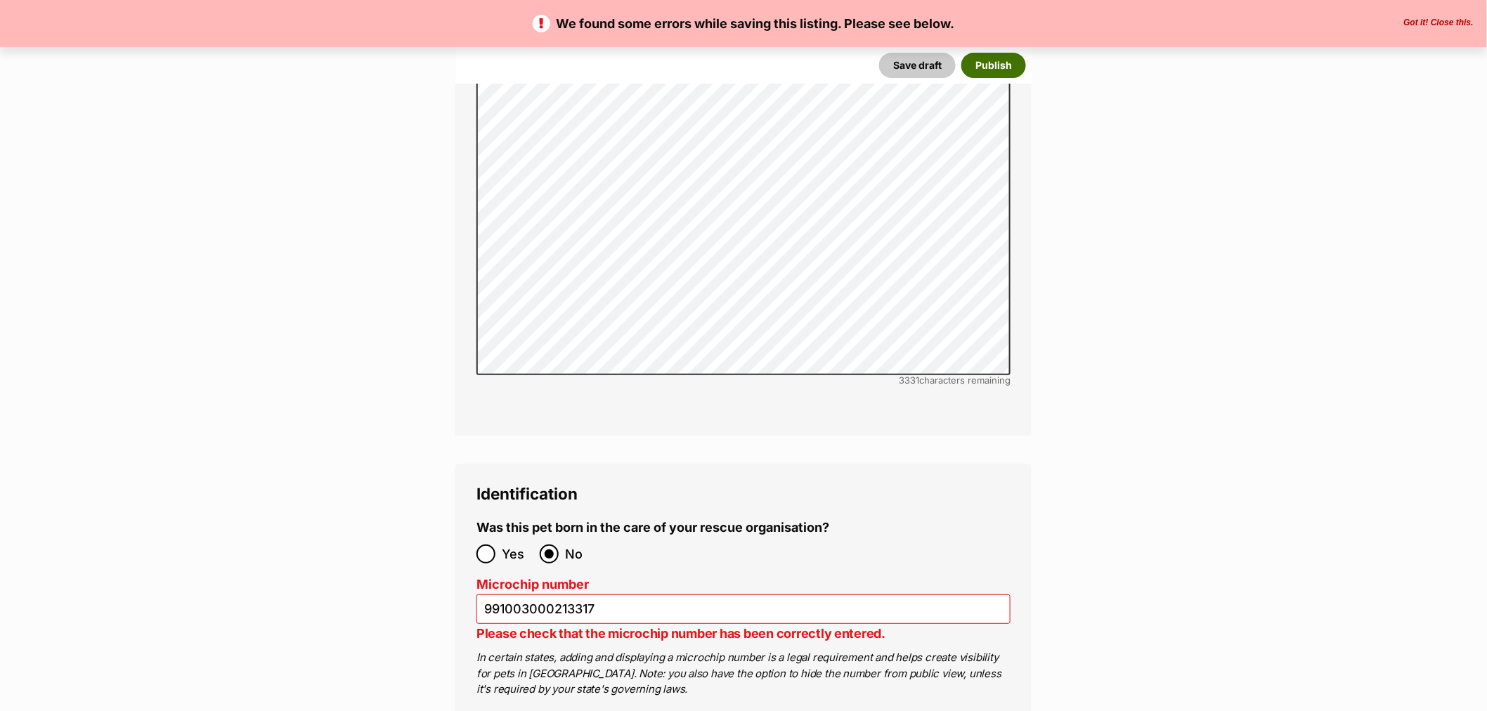
click at [1005, 69] on button "Publish" at bounding box center [993, 65] width 65 height 25
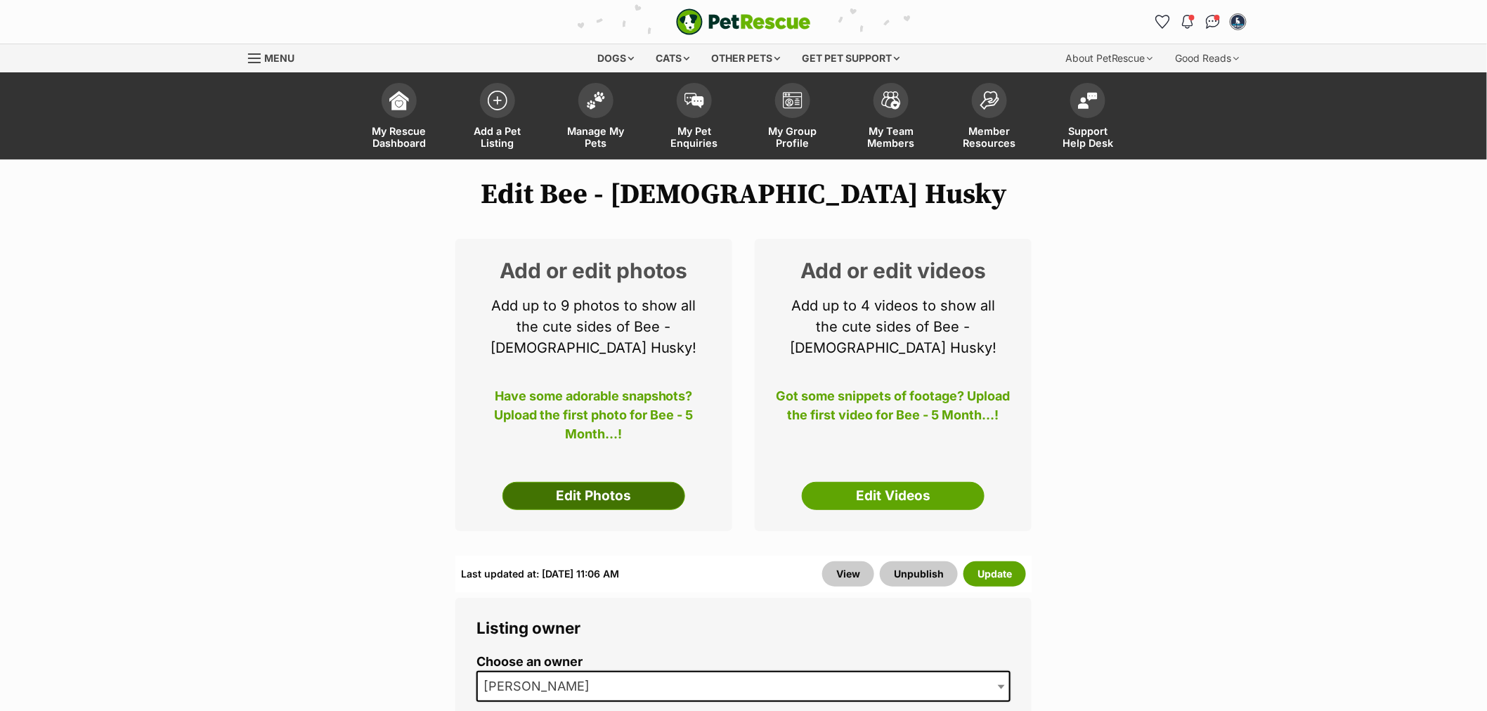
click at [552, 507] on link "Edit Photos" at bounding box center [593, 496] width 183 height 28
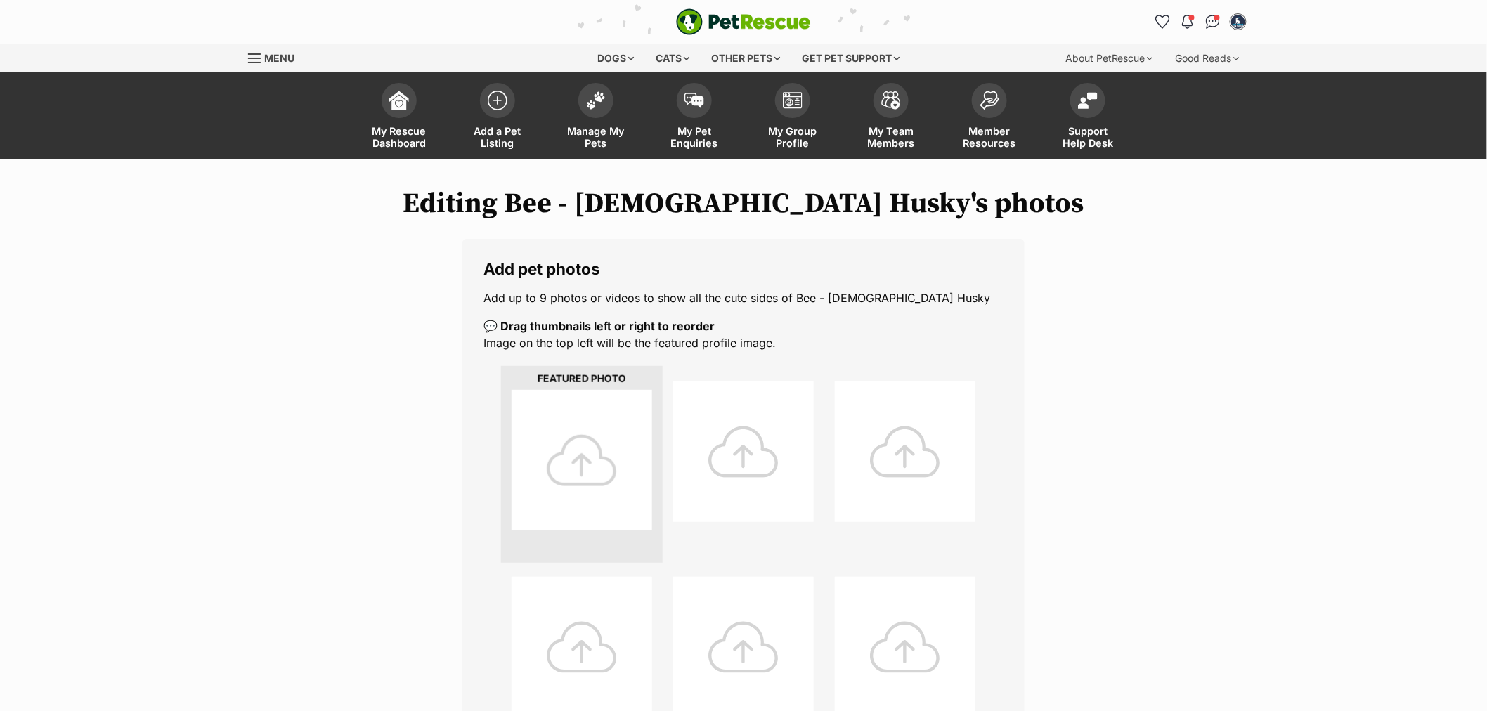
click at [593, 465] on div at bounding box center [582, 460] width 141 height 141
click at [572, 462] on div at bounding box center [582, 460] width 141 height 141
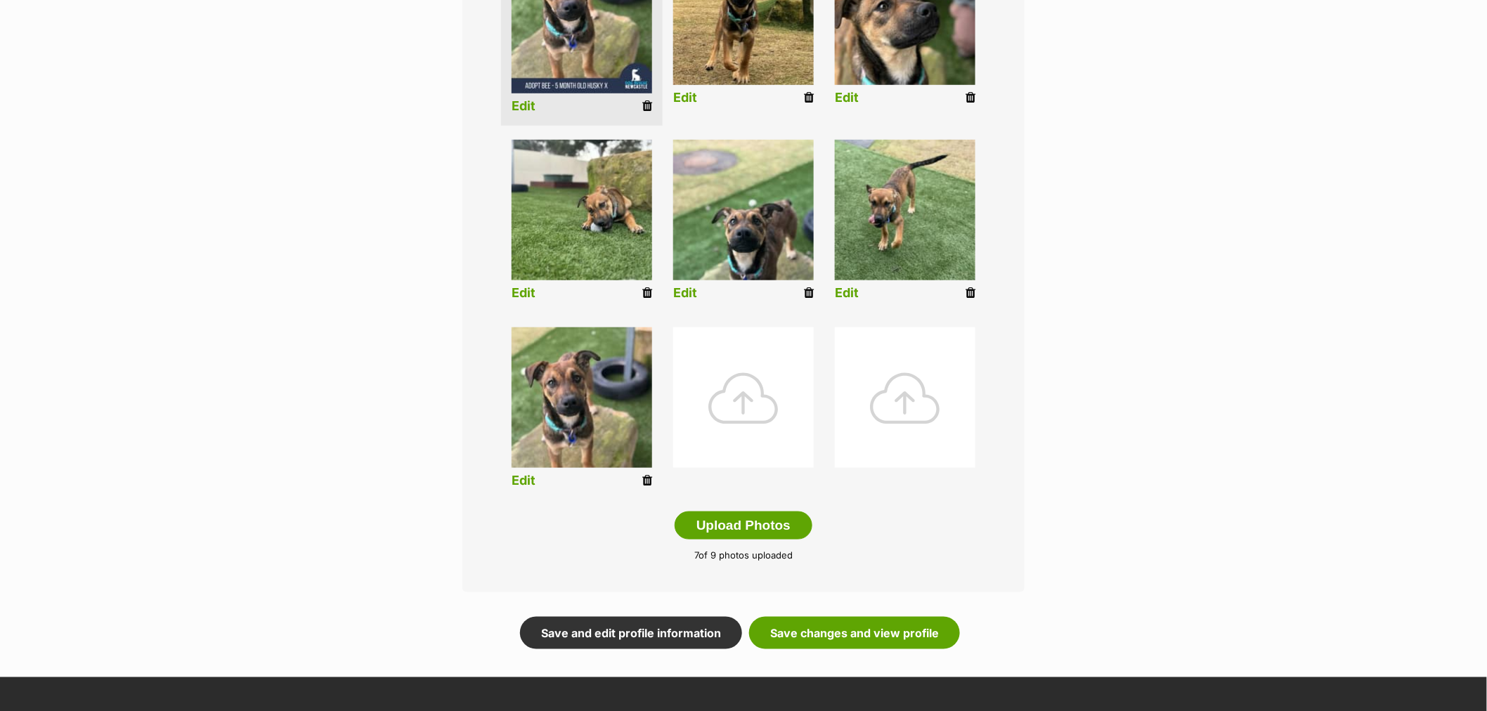
scroll to position [624, 0]
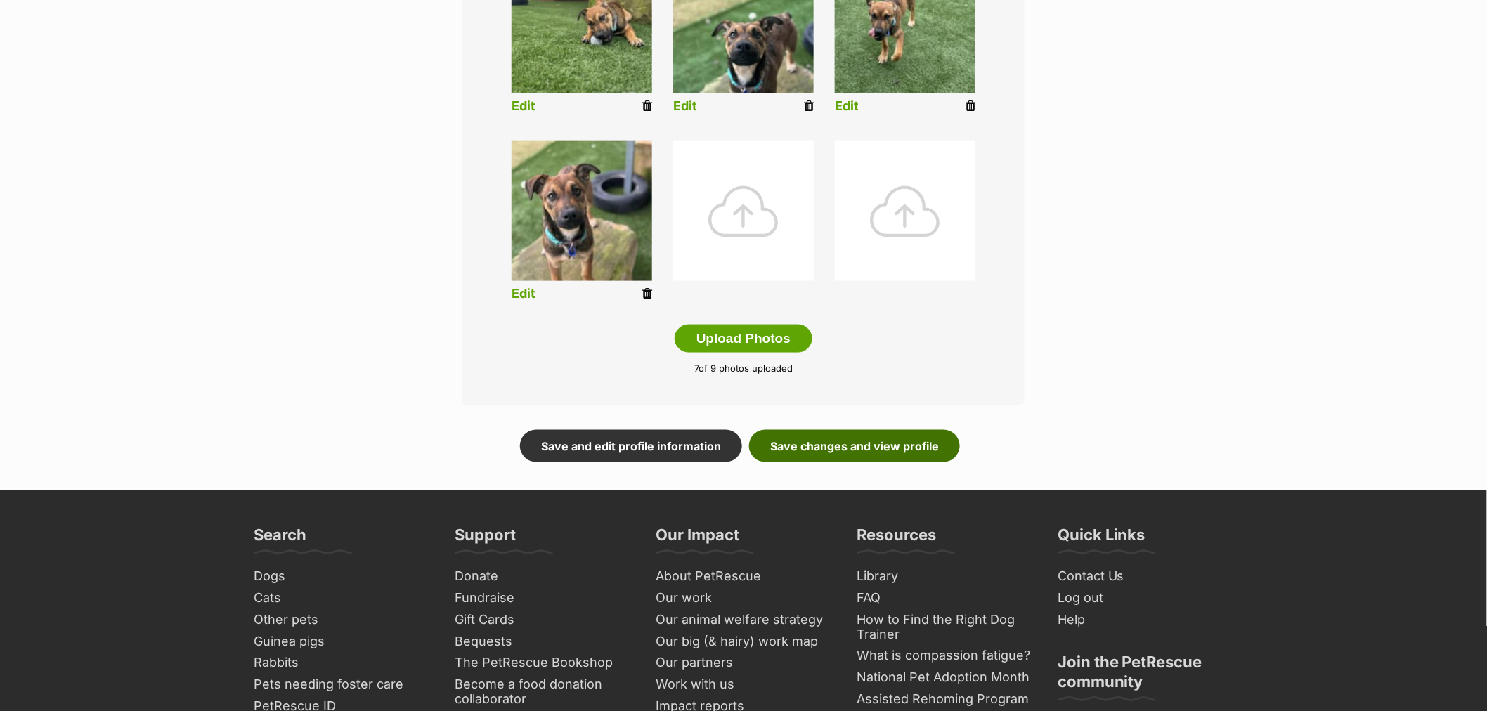
drag, startPoint x: 875, startPoint y: 457, endPoint x: 863, endPoint y: 444, distance: 17.9
click at [875, 457] on link "Save changes and view profile" at bounding box center [854, 446] width 211 height 32
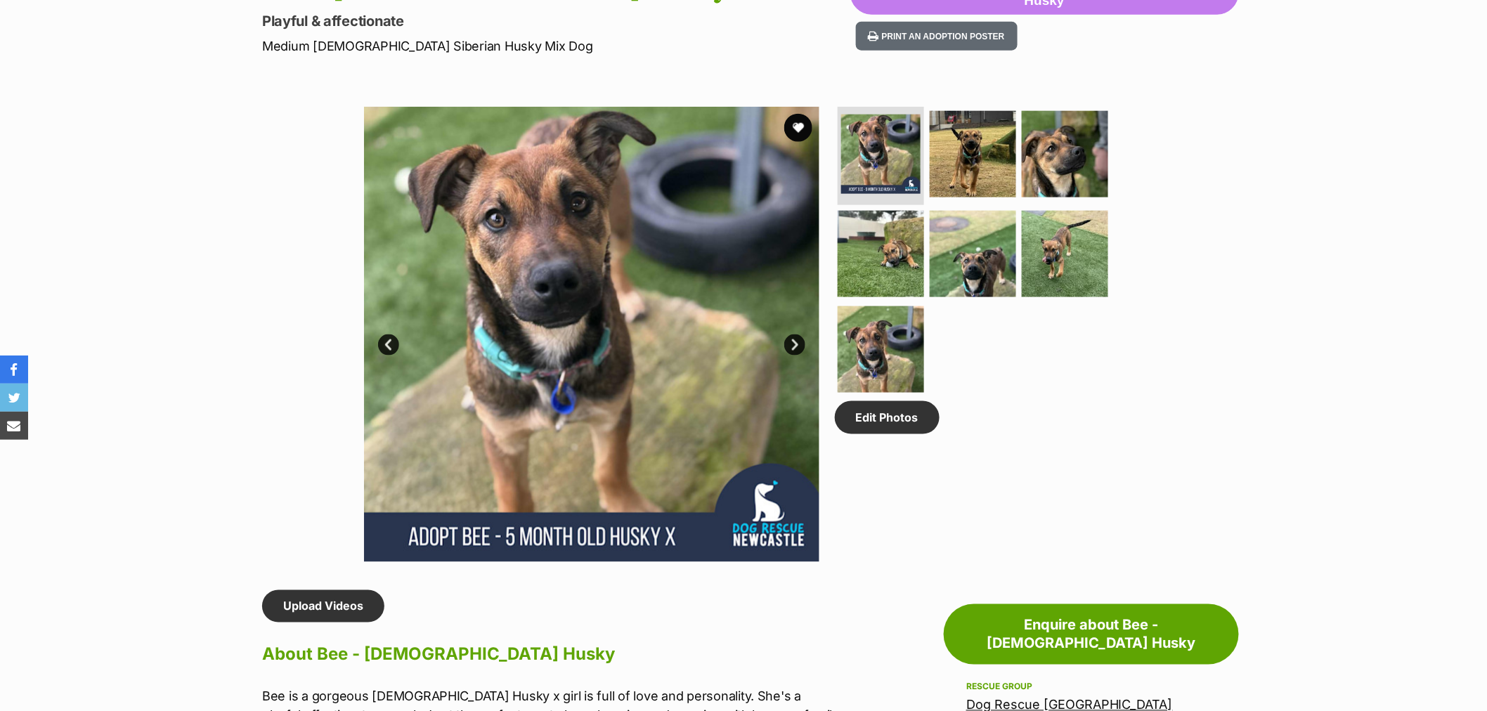
scroll to position [624, 0]
